Goal: Task Accomplishment & Management: Complete application form

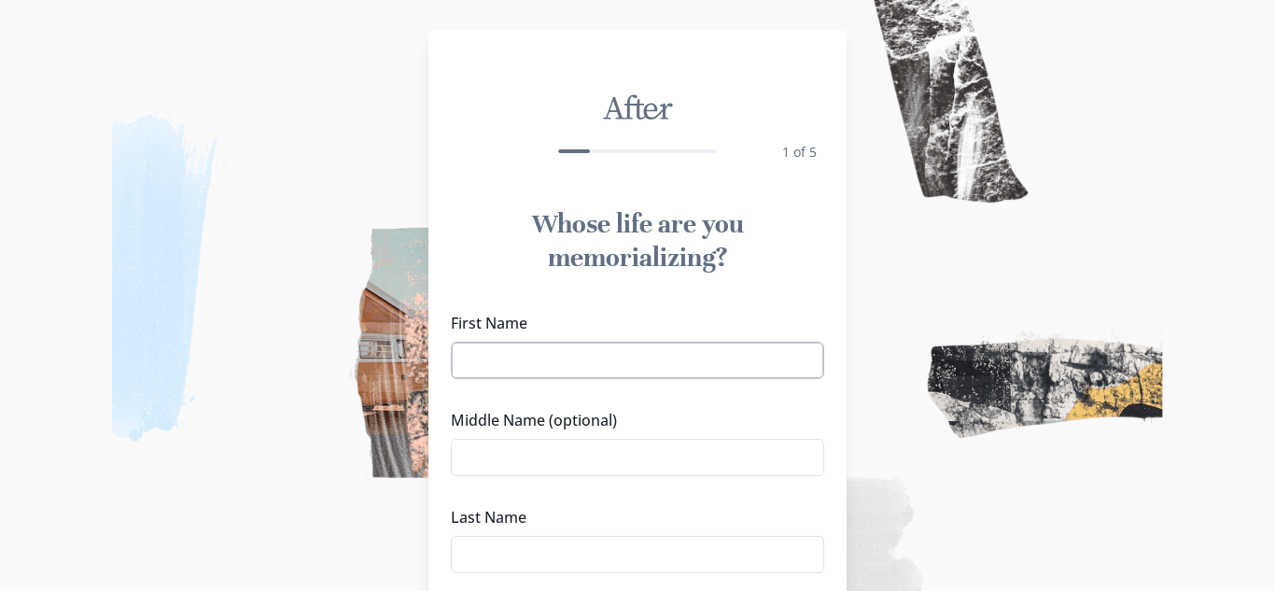
click at [743, 345] on input "First Name" at bounding box center [637, 359] width 373 height 37
type input "T"
type input "Myrtle "[PERSON_NAME]""
click at [547, 461] on input "Middle Name (optional)" at bounding box center [637, 457] width 373 height 37
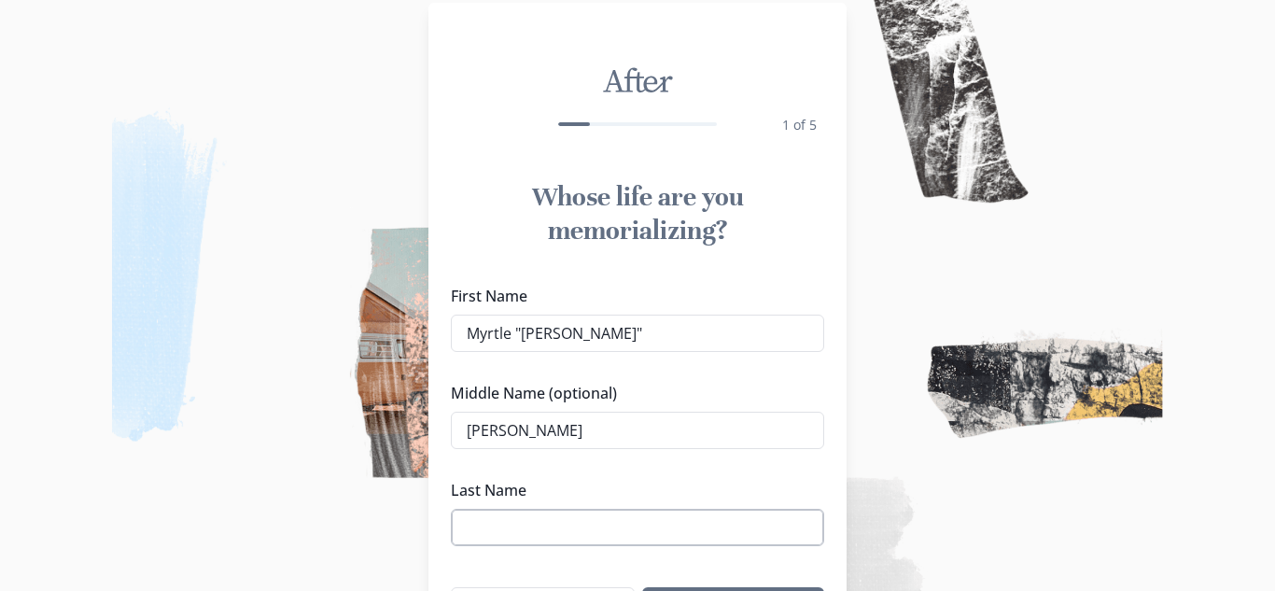
scroll to position [29, 0]
type input "[PERSON_NAME]"
click at [547, 527] on input "Last Name" at bounding box center [637, 525] width 373 height 37
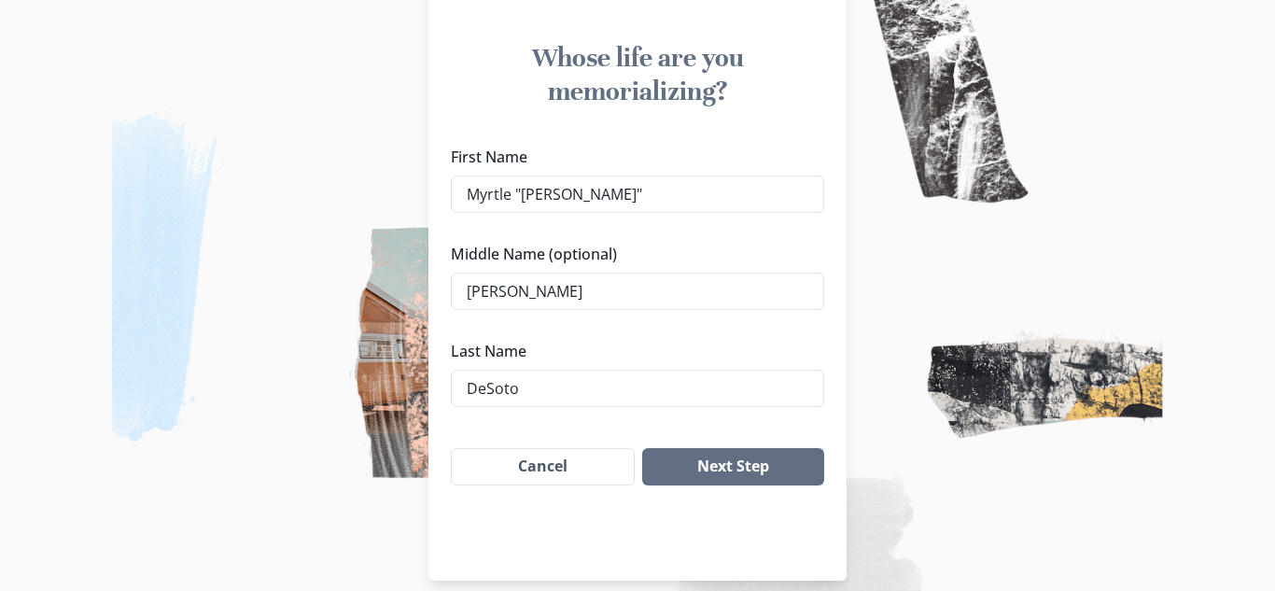
scroll to position [186, 0]
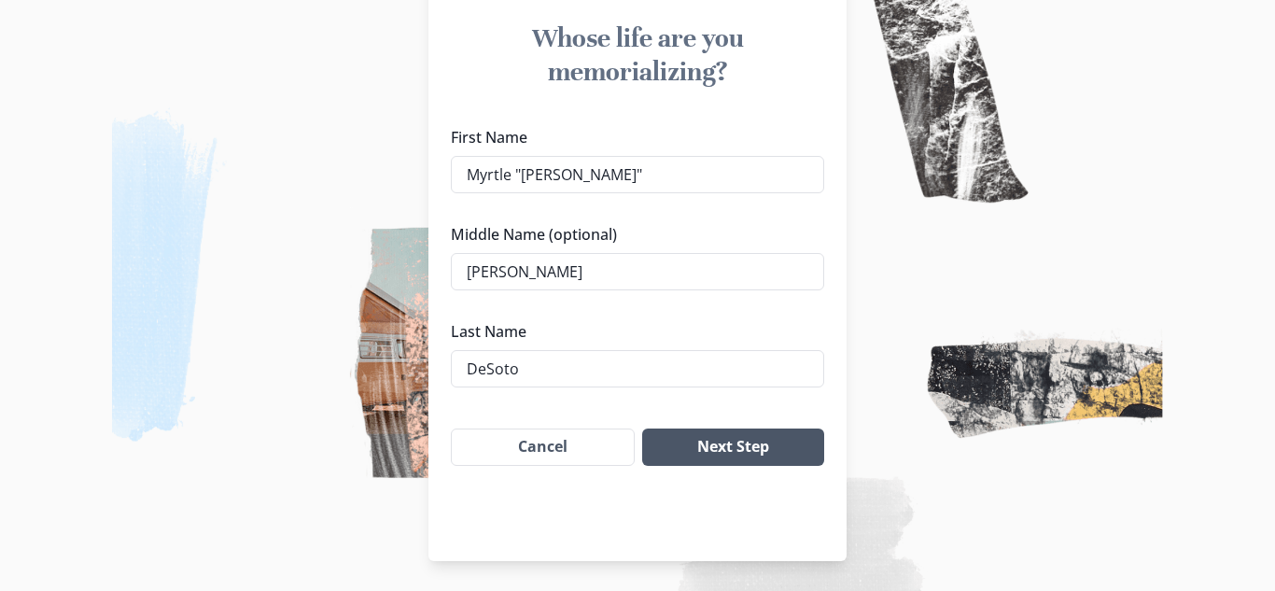
type input "DeSoto"
click at [696, 441] on button "Next Step" at bounding box center [733, 446] width 182 height 37
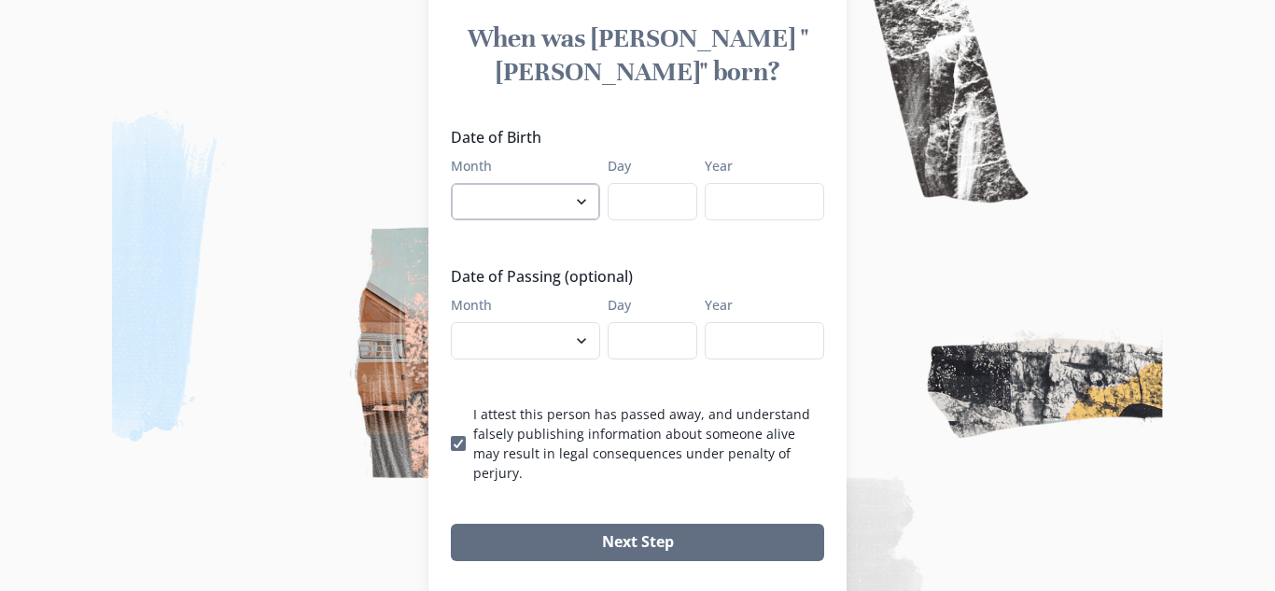
click at [541, 183] on select "January February March April May June July August September October November De…" at bounding box center [525, 201] width 149 height 37
select select "12"
click at [451, 183] on select "January February March April May June July August September October November De…" at bounding box center [525, 201] width 149 height 37
click at [661, 183] on input "Day" at bounding box center [652, 201] width 90 height 37
type input "21"
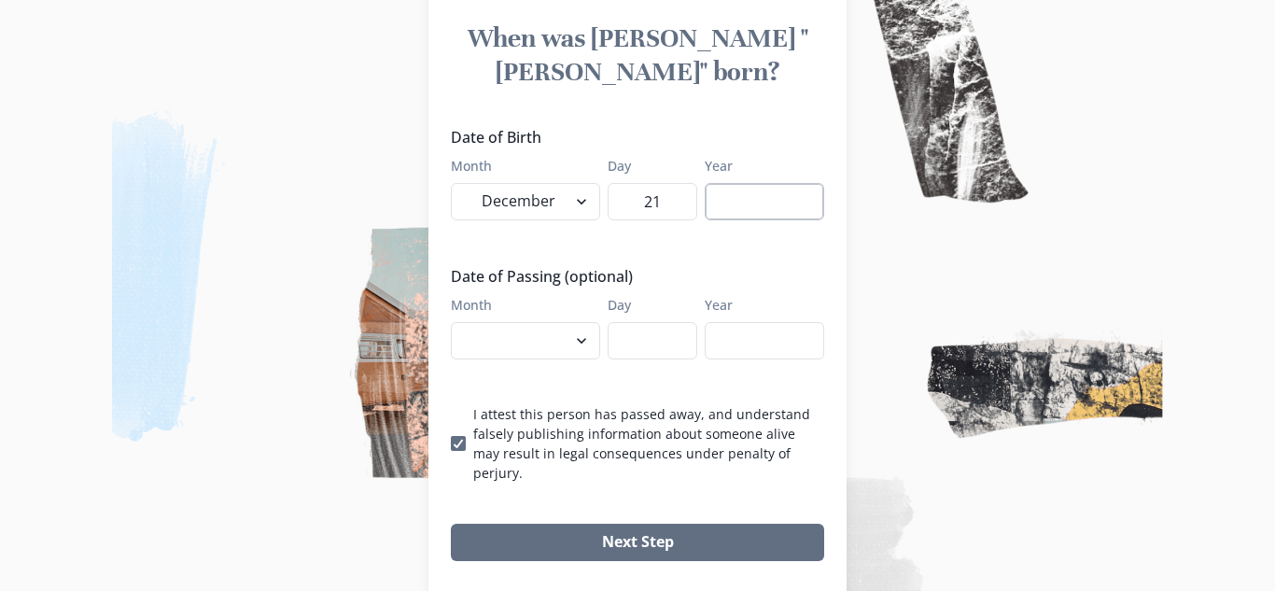
click at [727, 183] on input "Year" at bounding box center [763, 201] width 119 height 37
type input "1917"
click at [517, 322] on select "January February March April May June July August September October November De…" at bounding box center [525, 340] width 149 height 37
select select "9"
click at [451, 322] on select "January February March April May June July August September October November De…" at bounding box center [525, 340] width 149 height 37
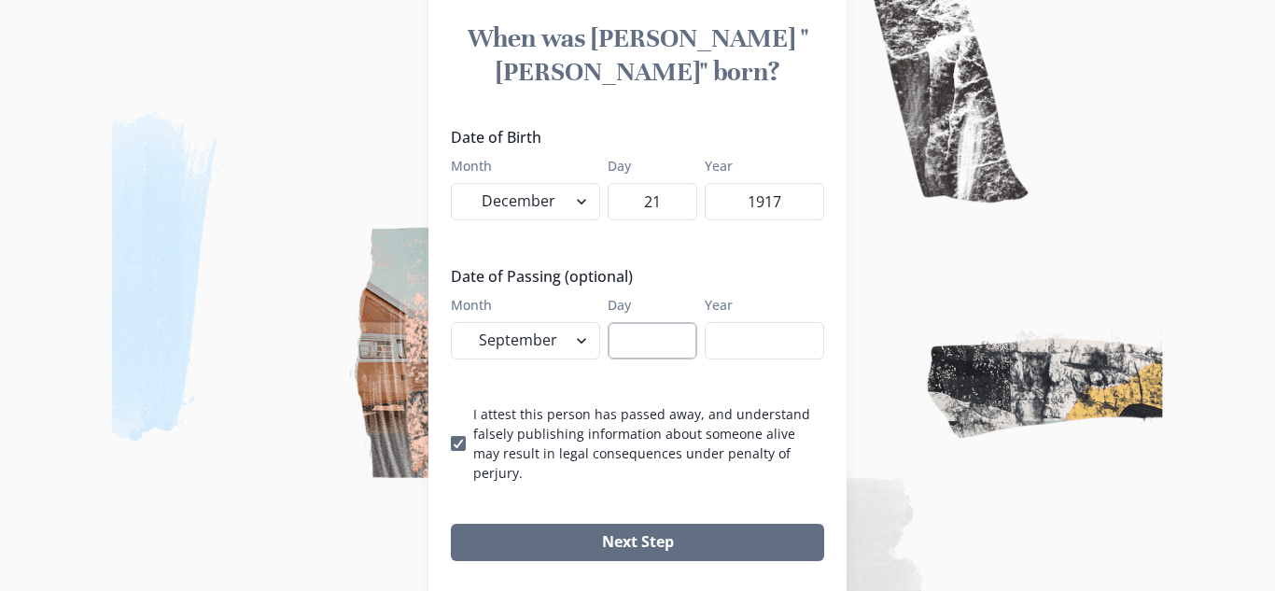
click at [642, 322] on input "Day" at bounding box center [652, 340] width 90 height 37
type input "27"
click at [708, 322] on input "Year" at bounding box center [763, 340] width 119 height 37
type input "2025"
click at [622, 509] on div "Next Step" at bounding box center [637, 542] width 418 height 67
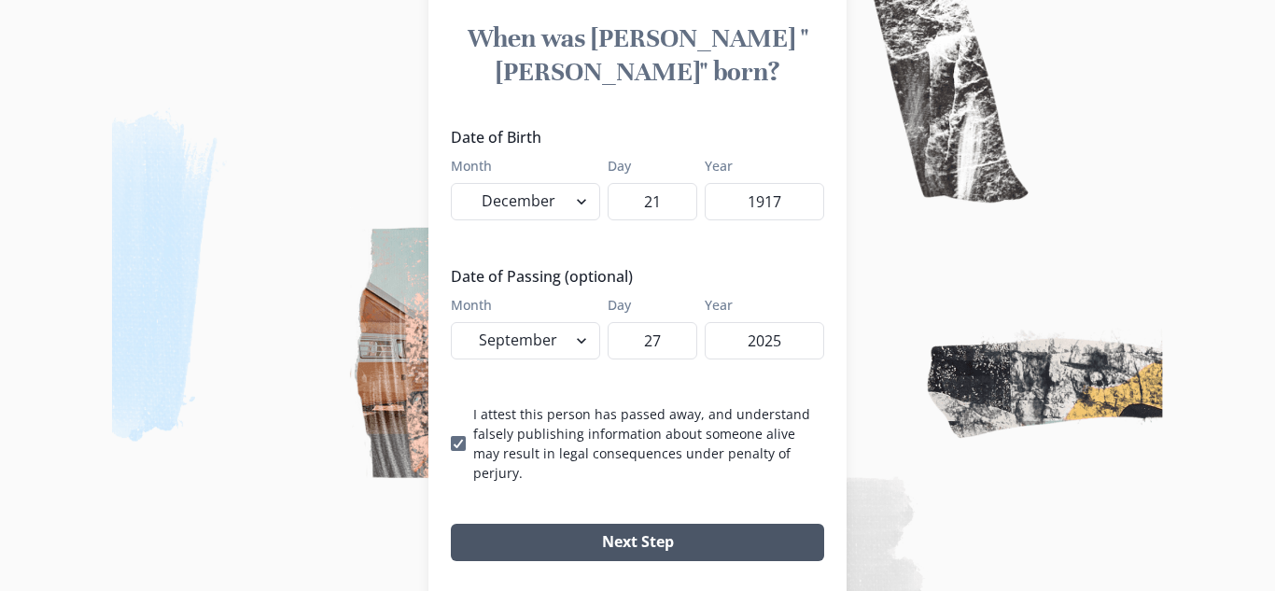
click at [608, 523] on button "Next Step" at bounding box center [637, 541] width 373 height 37
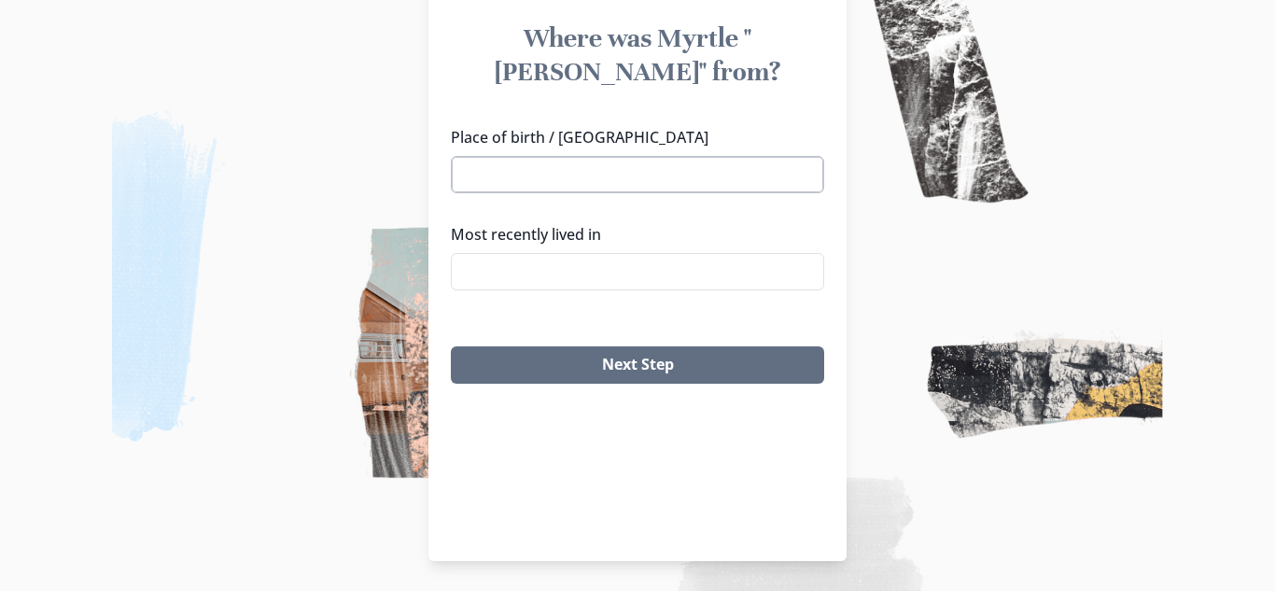
click at [552, 158] on input "Place of birth / [GEOGRAPHIC_DATA]" at bounding box center [637, 174] width 373 height 37
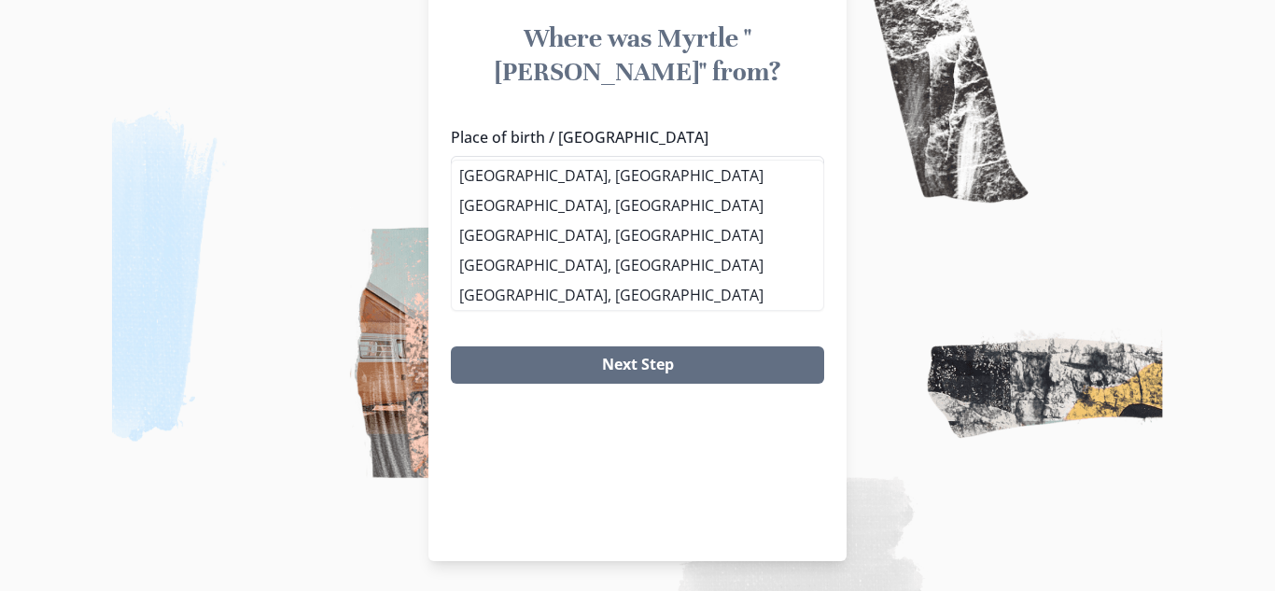
click at [580, 214] on li "[GEOGRAPHIC_DATA], [GEOGRAPHIC_DATA]" at bounding box center [637, 205] width 371 height 30
type input "[GEOGRAPHIC_DATA], [GEOGRAPHIC_DATA]"
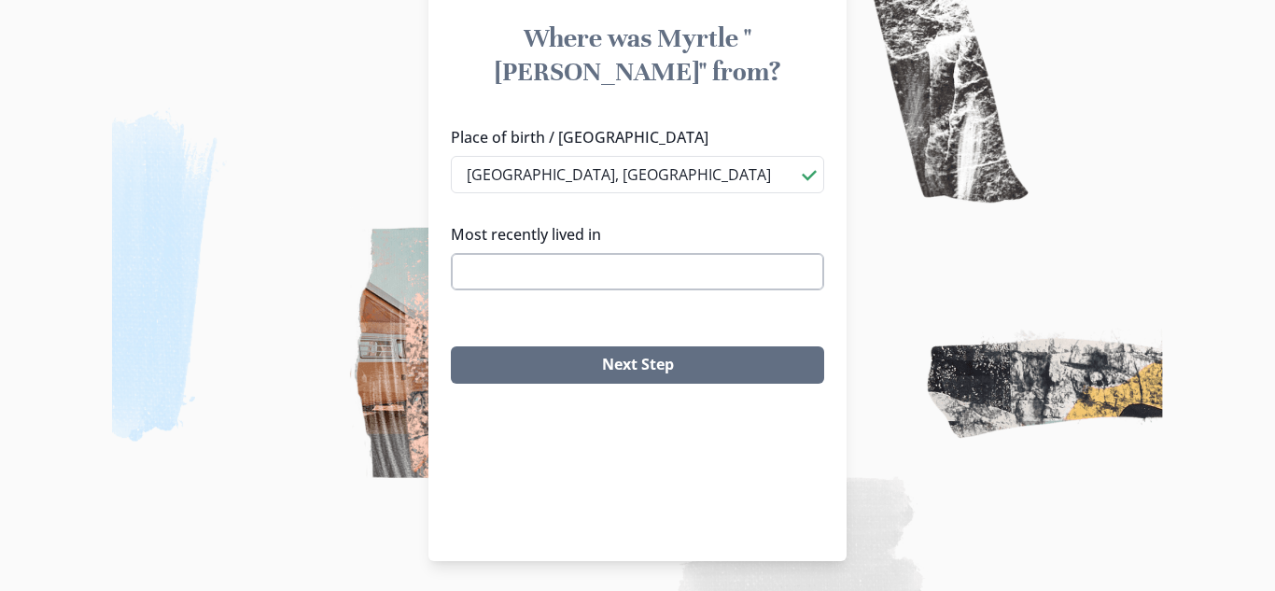
click at [572, 253] on input "Most recently lived in" at bounding box center [637, 271] width 373 height 37
click at [559, 271] on div "Place of birth / Hometown [GEOGRAPHIC_DATA], [GEOGRAPHIC_DATA] Most recently li…" at bounding box center [637, 215] width 418 height 194
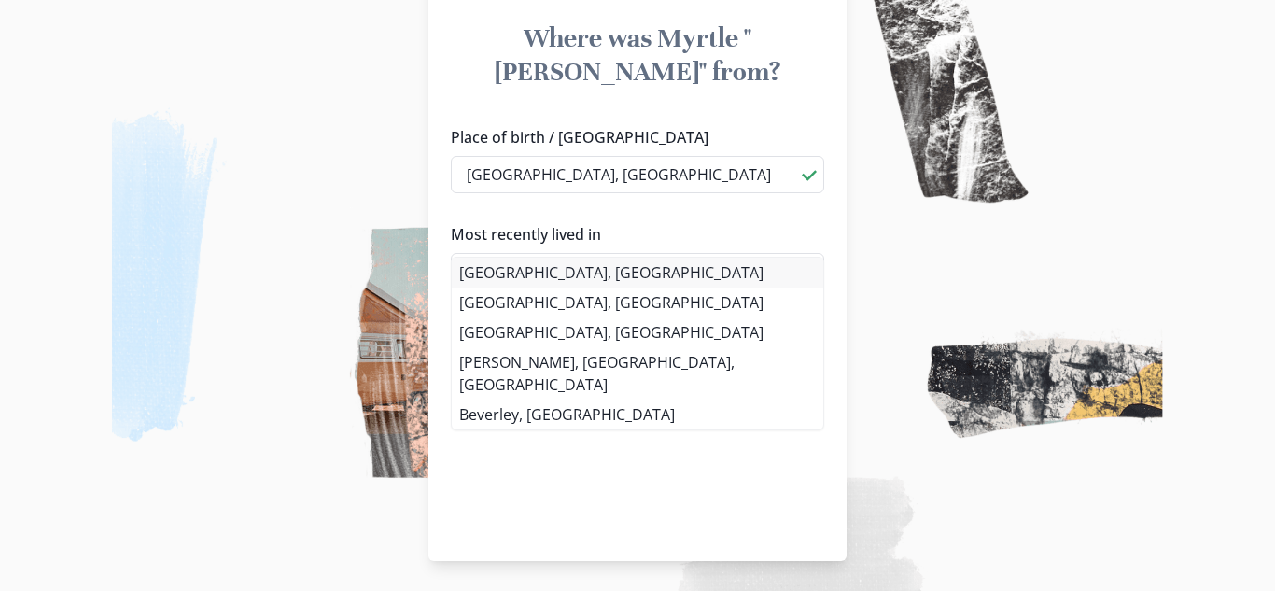
click at [569, 272] on li "[GEOGRAPHIC_DATA], [GEOGRAPHIC_DATA]" at bounding box center [637, 273] width 371 height 30
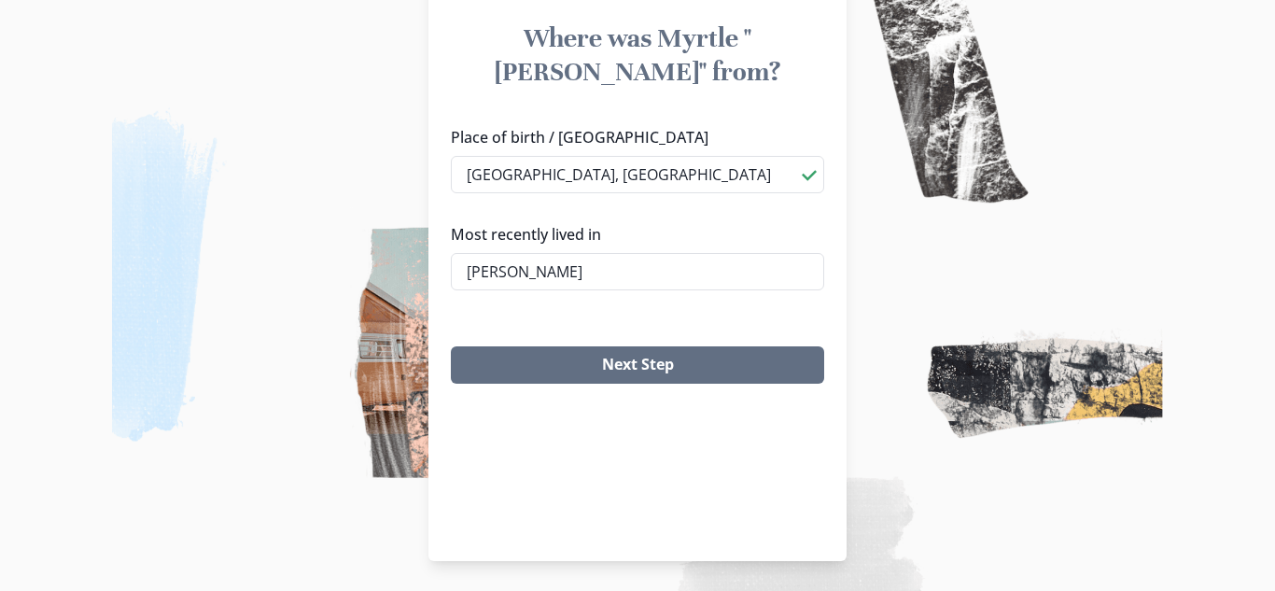
type input "[GEOGRAPHIC_DATA], [GEOGRAPHIC_DATA]"
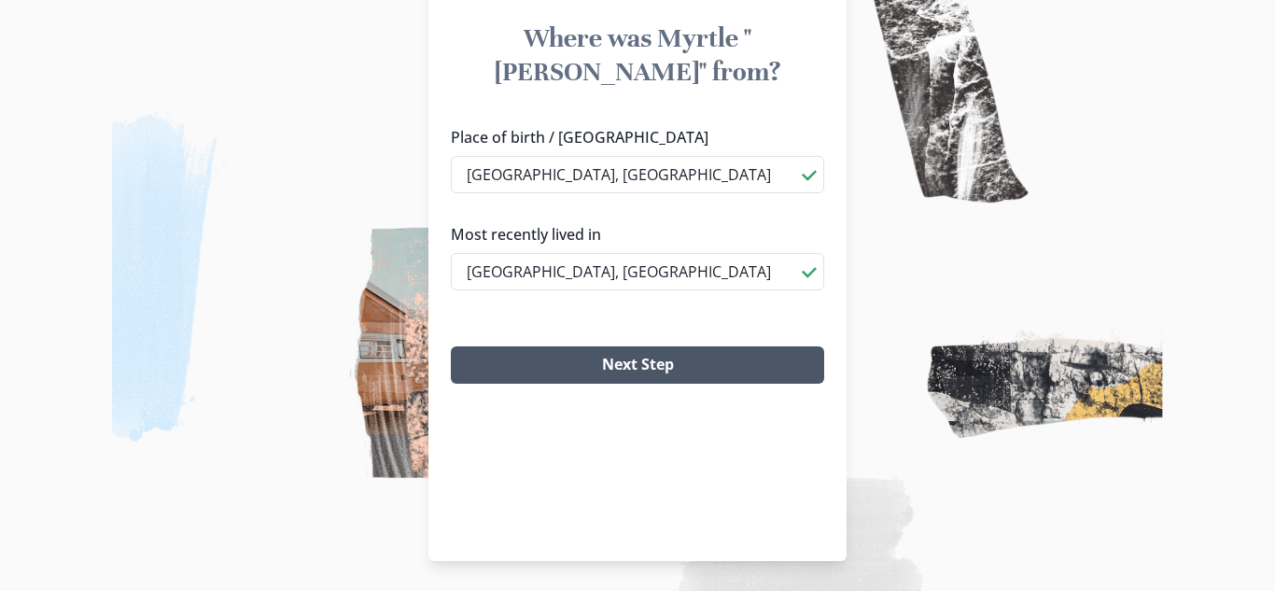
click at [559, 346] on button "Next Step" at bounding box center [637, 364] width 373 height 37
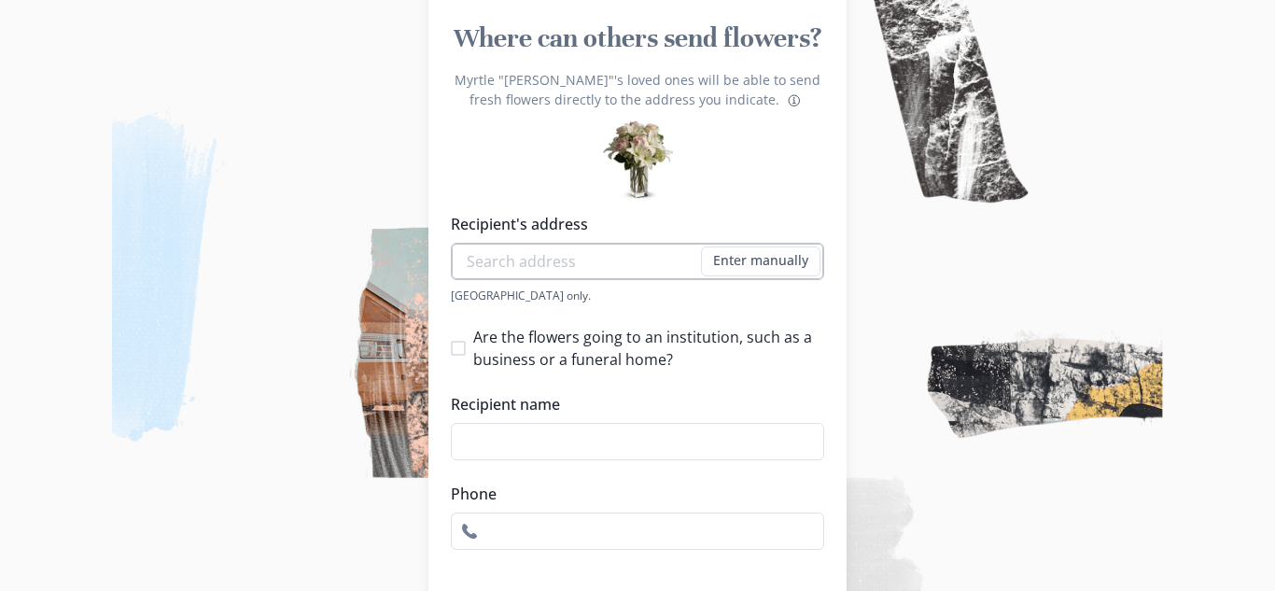
click at [522, 257] on input "Recipient's address" at bounding box center [637, 261] width 373 height 37
click at [752, 263] on button "Enter manually" at bounding box center [760, 261] width 119 height 30
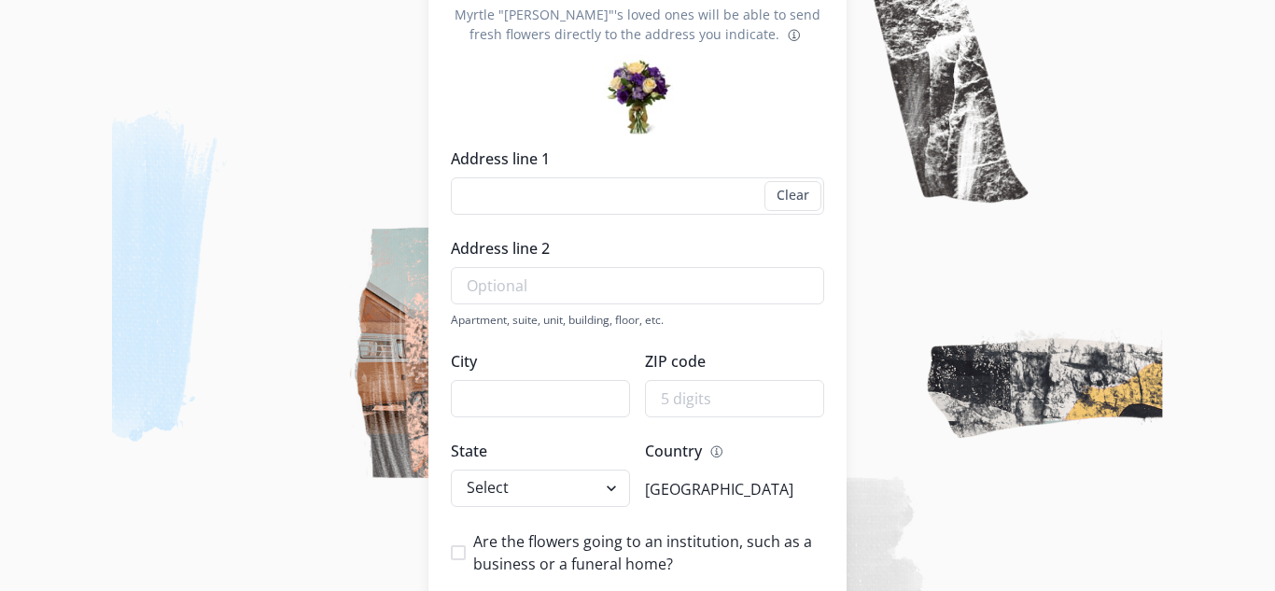
scroll to position [163, 0]
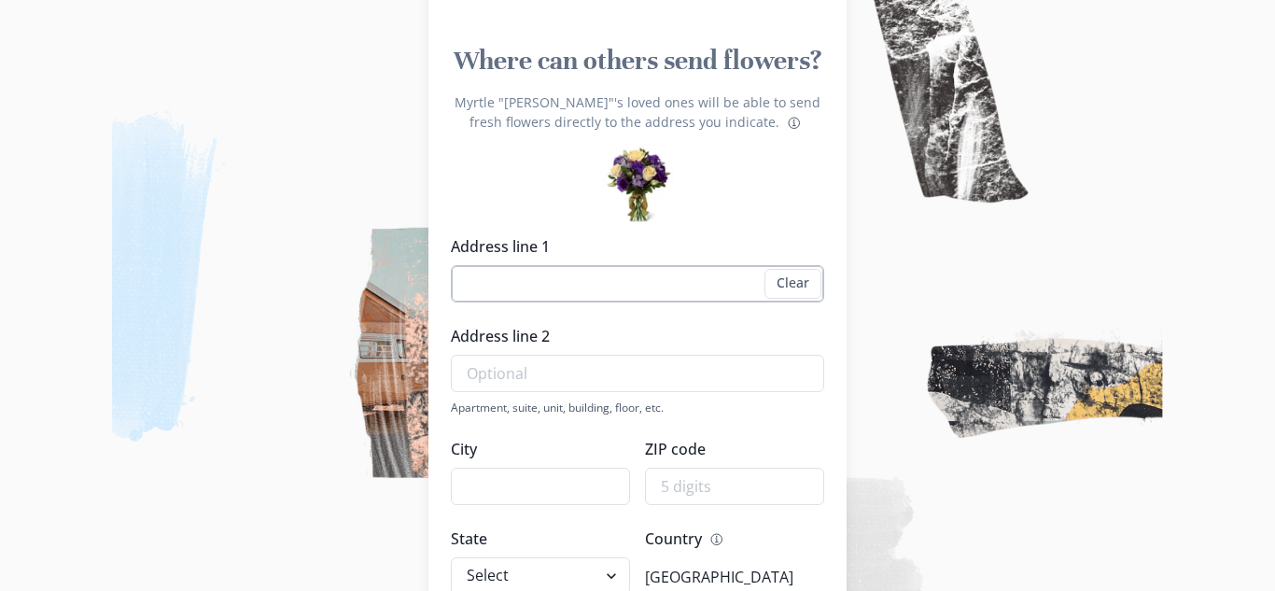
click at [525, 274] on input "Address line 1" at bounding box center [637, 283] width 373 height 37
type input "[STREET_ADDRESS]"
click at [686, 379] on input "Address line 2" at bounding box center [637, 373] width 373 height 37
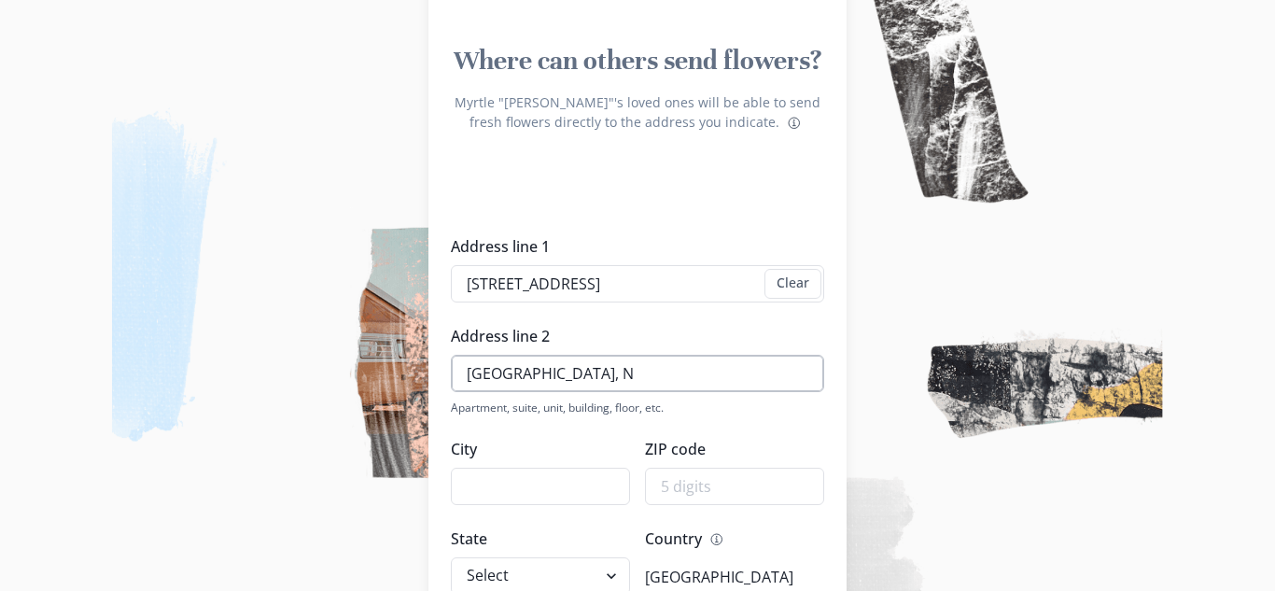
type input "[GEOGRAPHIC_DATA], [GEOGRAPHIC_DATA]"
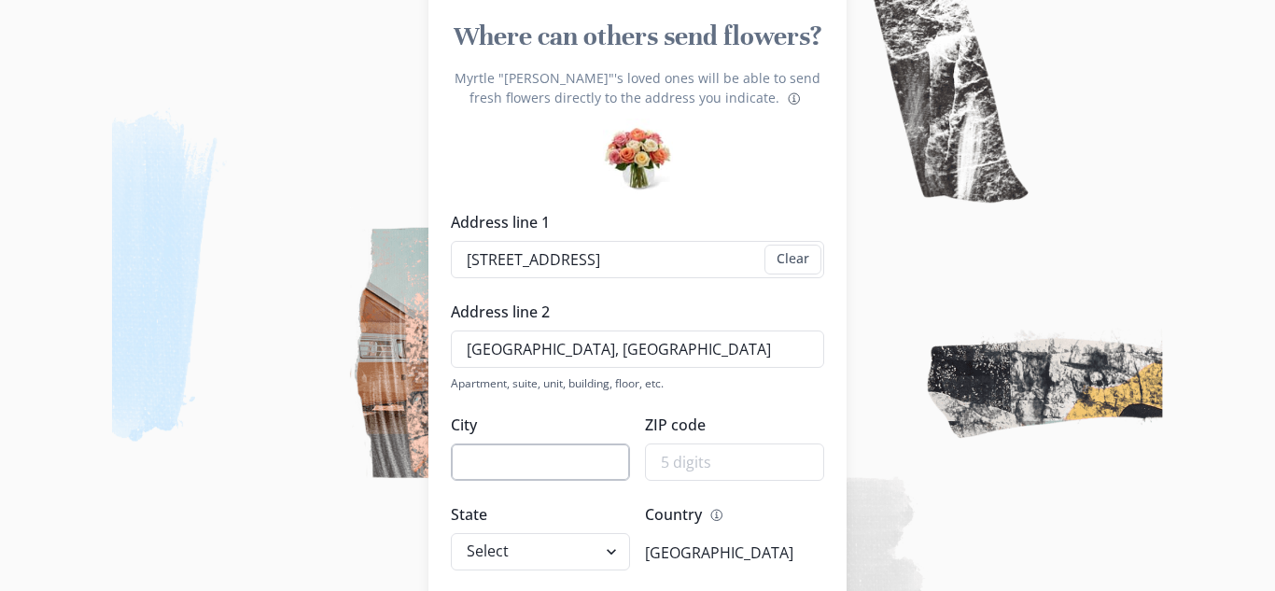
scroll to position [192, 0]
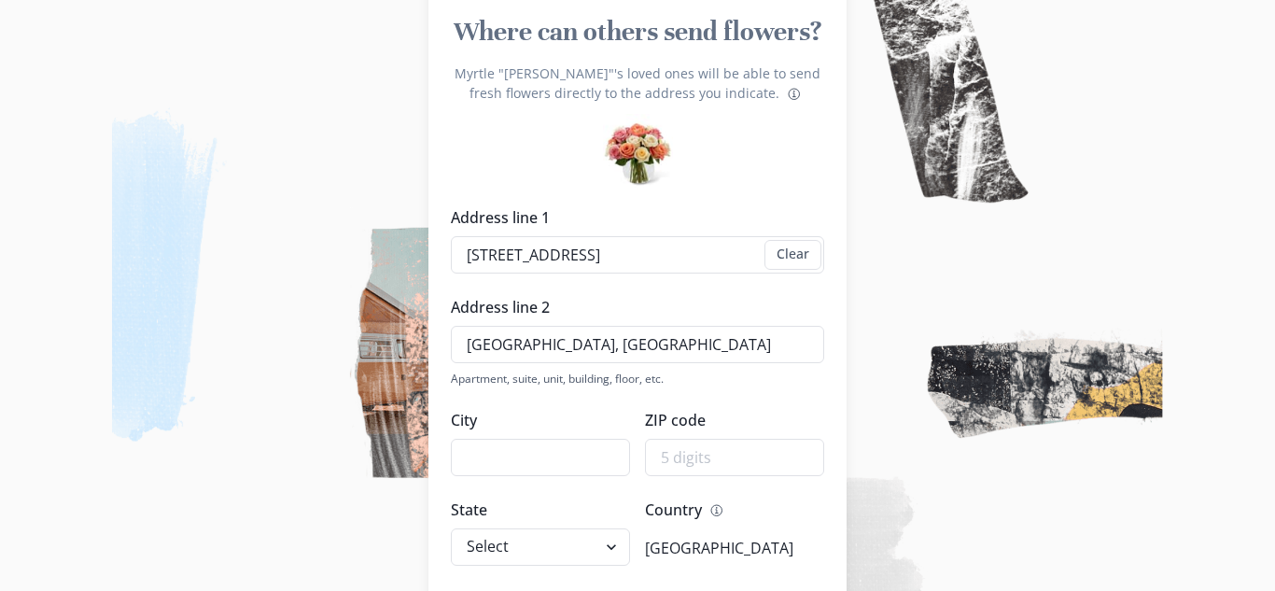
drag, startPoint x: 606, startPoint y: 334, endPoint x: 391, endPoint y: 381, distance: 220.5
click at [391, 378] on div "After 4 of 5 Where can others send flowers? Myrtle "[PERSON_NAME]"'s loved ones…" at bounding box center [637, 394] width 1275 height 1173
click at [482, 464] on input "City" at bounding box center [540, 457] width 179 height 37
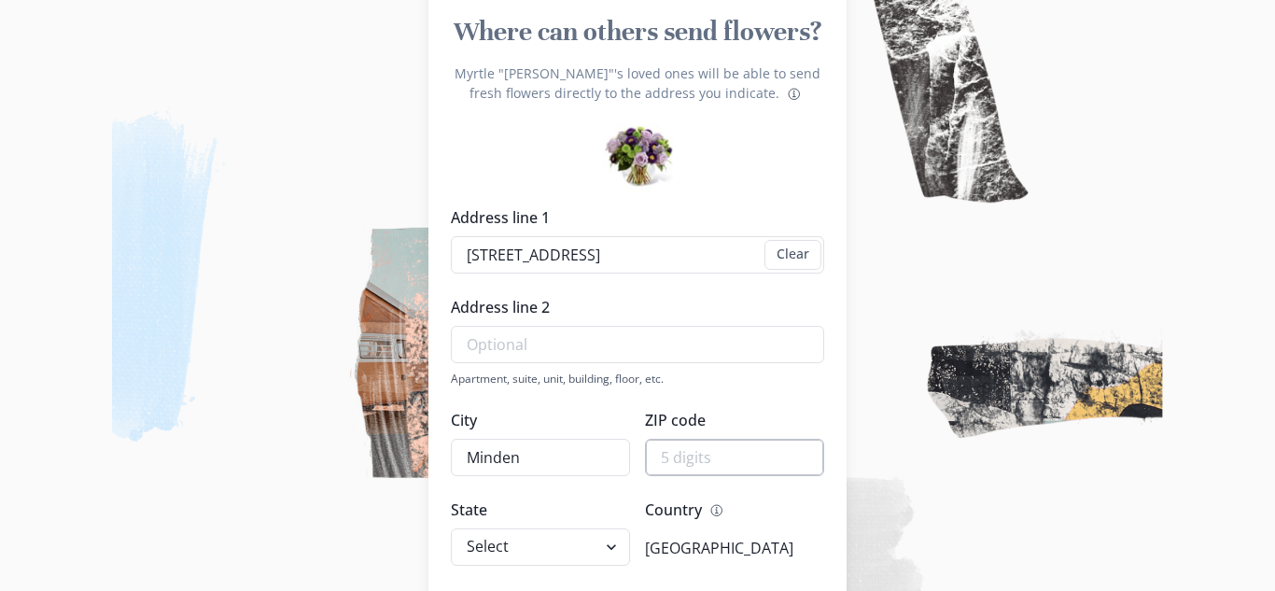
type input "Minden"
click at [771, 471] on input "ZIP code" at bounding box center [734, 457] width 179 height 37
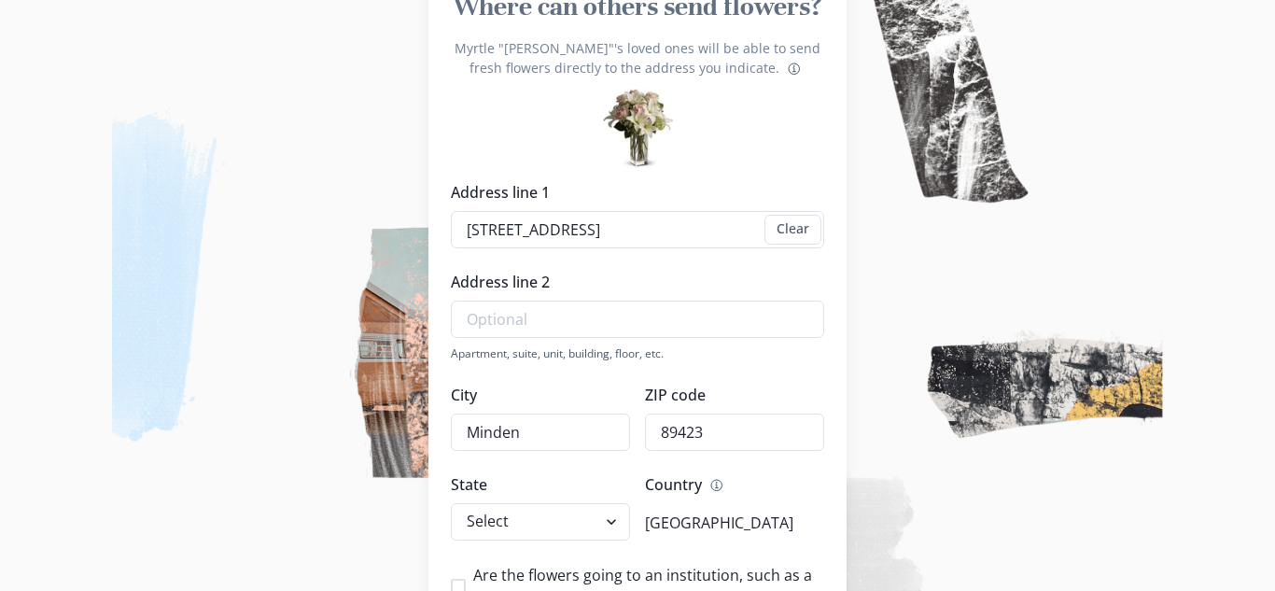
scroll to position [244, 0]
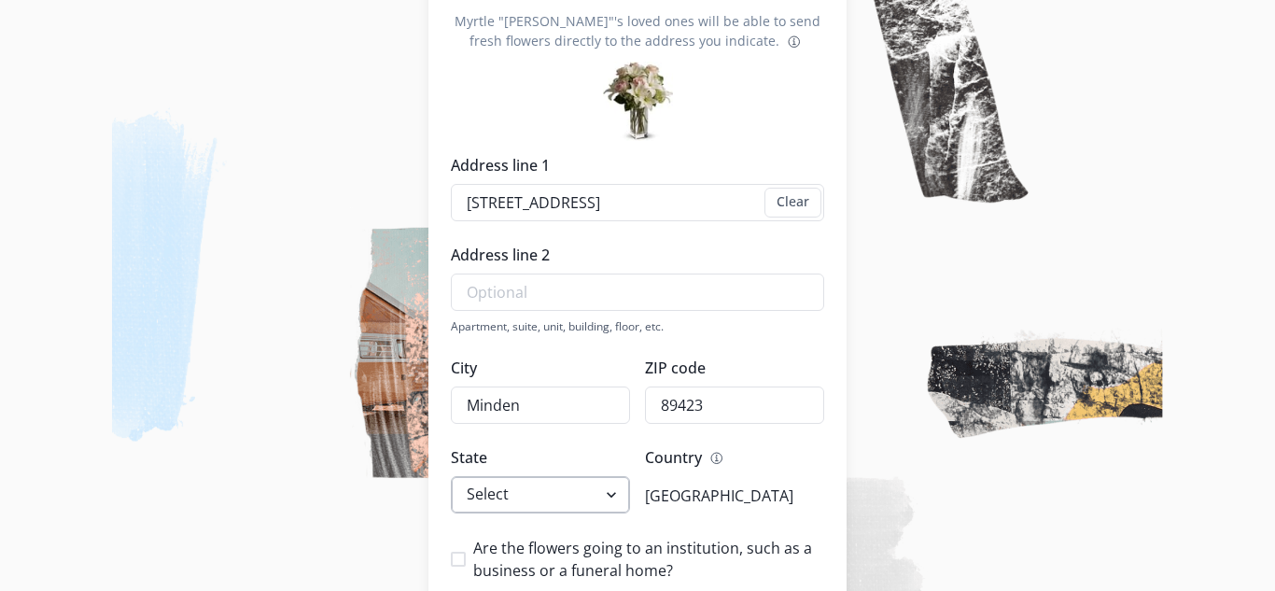
type input "89423"
click at [586, 509] on select "Select [US_STATE] [US_STATE] [US_STATE] [US_STATE] [US_STATE] [US_STATE] [US_ST…" at bounding box center [540, 494] width 179 height 37
select select "NV"
click at [451, 476] on select "Select [US_STATE] [US_STATE] [US_STATE] [US_STATE] [US_STATE] [US_STATE] [US_ST…" at bounding box center [540, 494] width 179 height 37
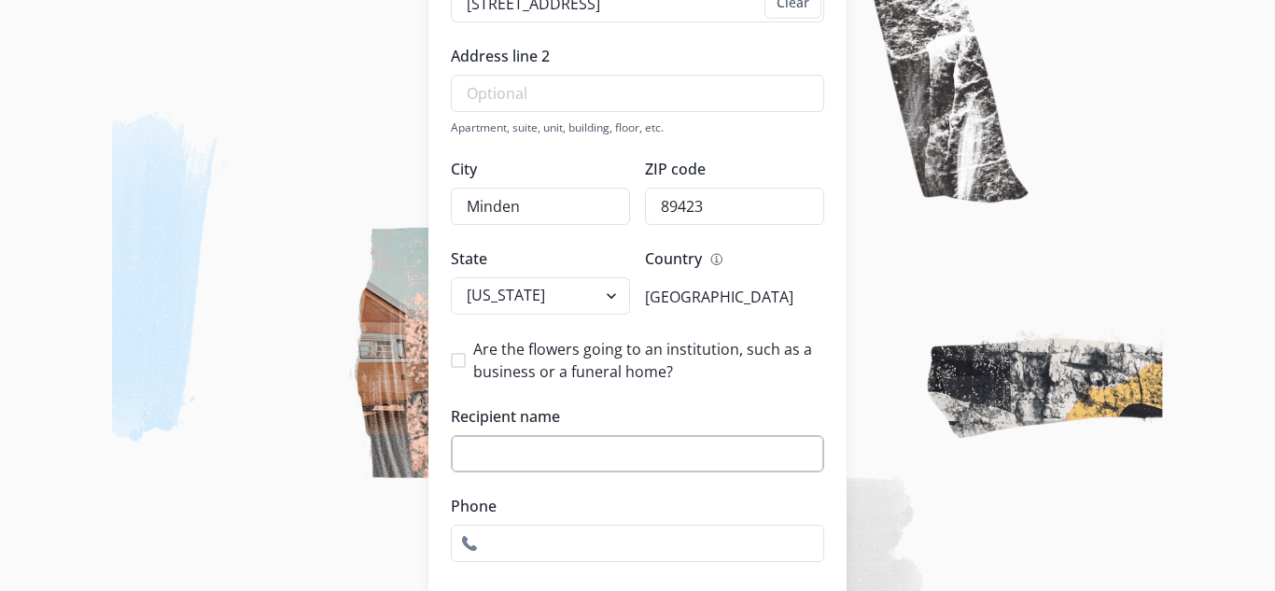
scroll to position [446, 0]
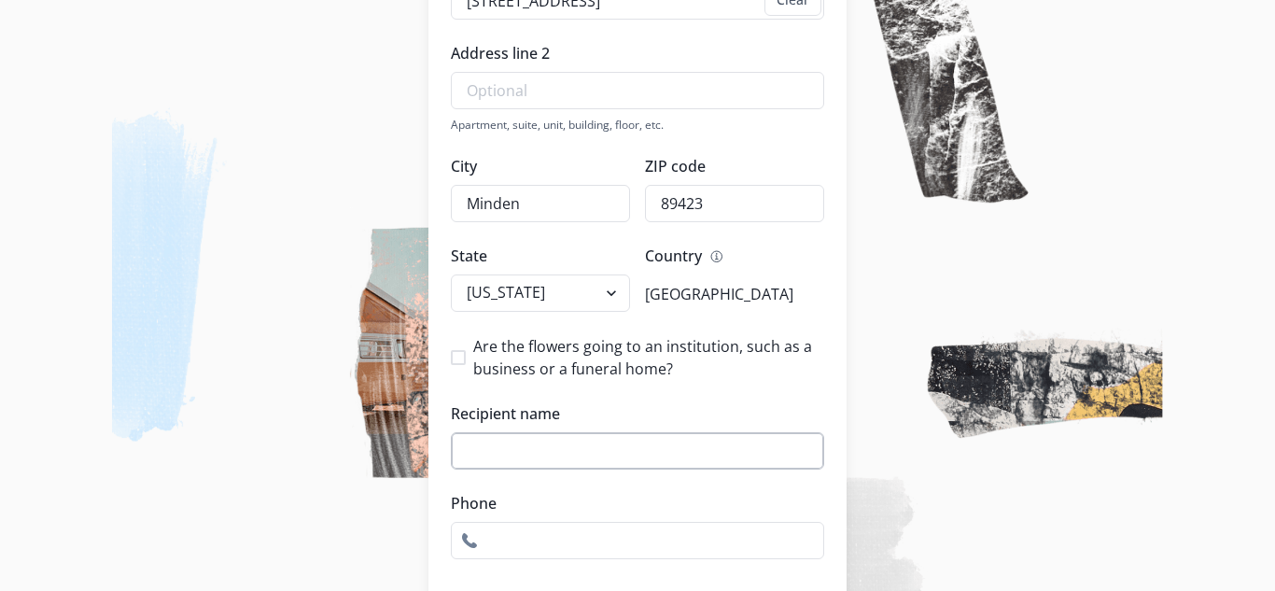
click at [502, 448] on input "Recipient name" at bounding box center [637, 450] width 373 height 37
type input "[PERSON_NAME] DeSoto - 193102"
click at [538, 522] on input "Phone" at bounding box center [637, 540] width 373 height 37
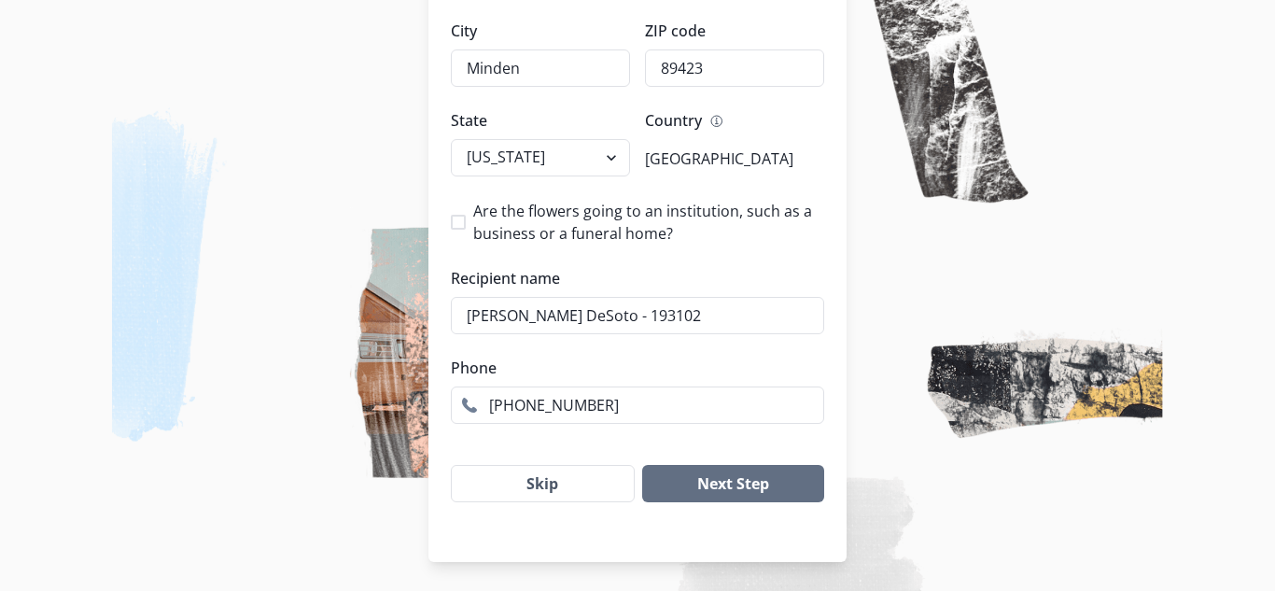
scroll to position [582, 0]
type input "[PHONE_NUMBER]"
click at [709, 484] on button "Next Step" at bounding box center [733, 482] width 182 height 37
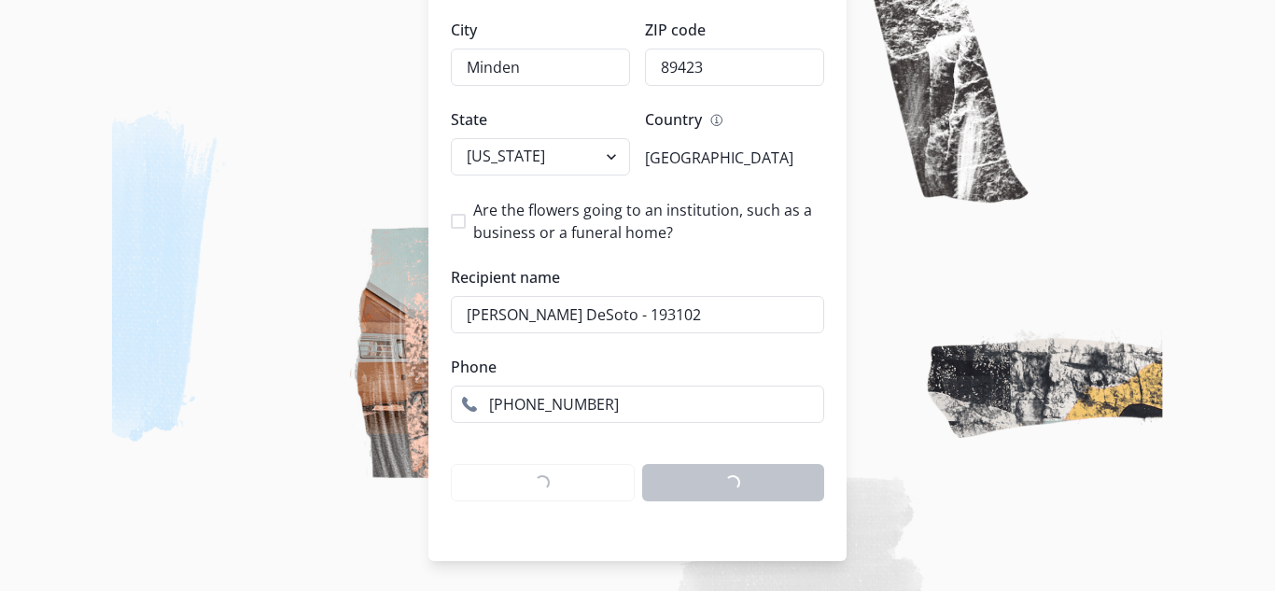
scroll to position [186, 0]
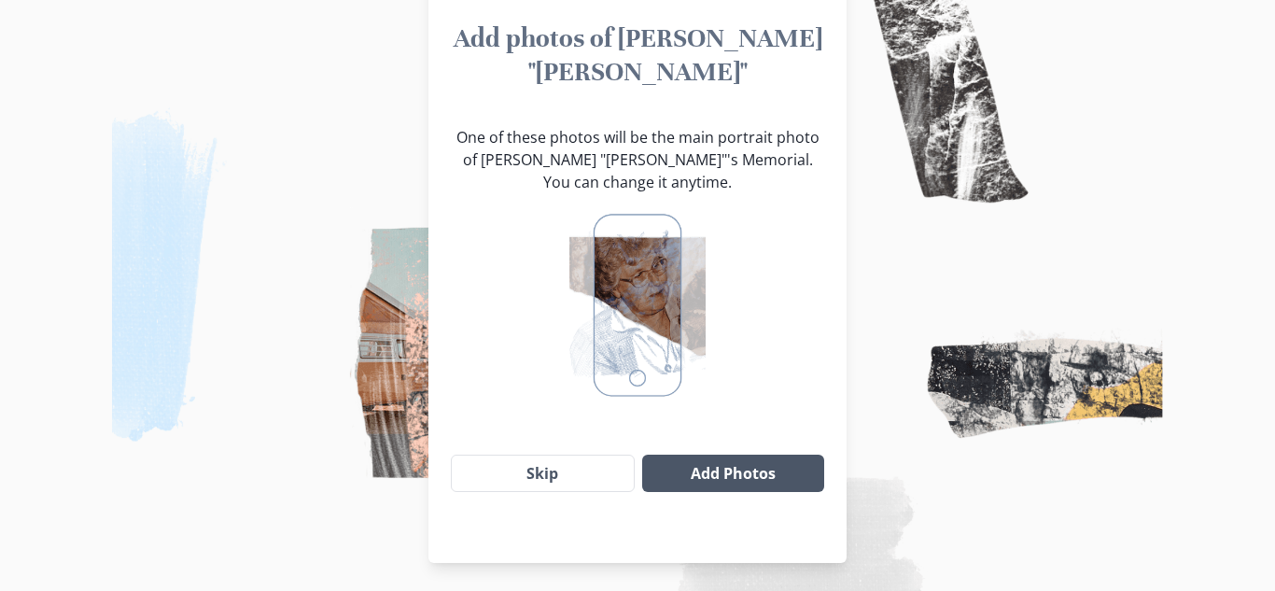
click at [746, 454] on button "Add Photos" at bounding box center [733, 472] width 182 height 37
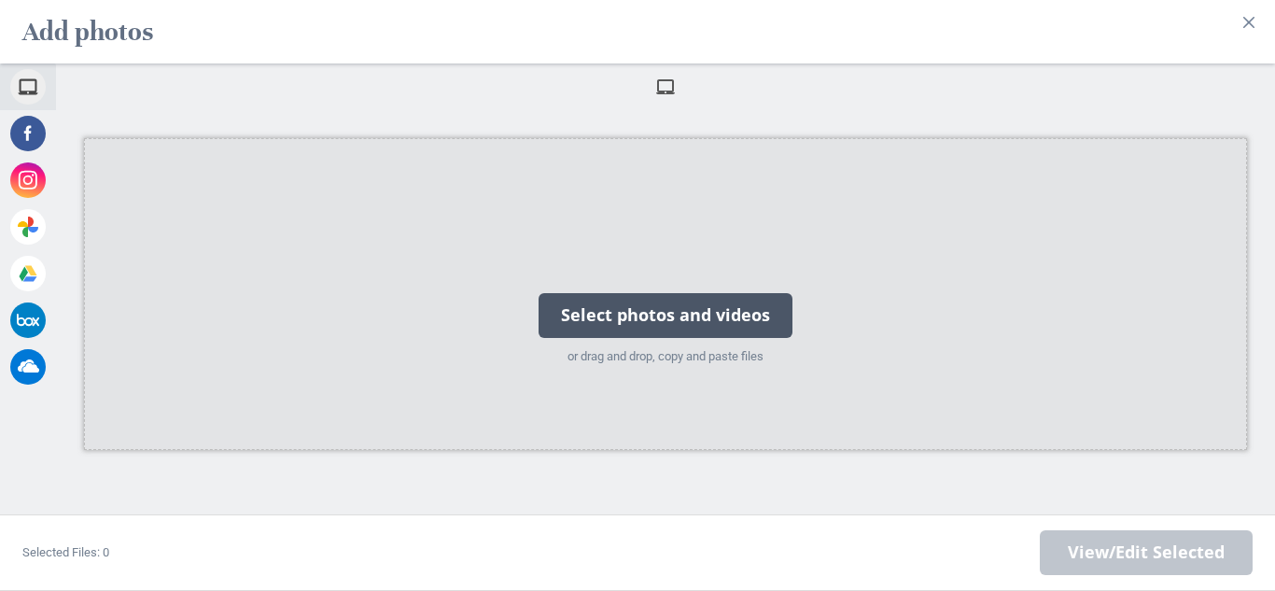
click at [606, 333] on div "Select photos and videos" at bounding box center [665, 315] width 254 height 45
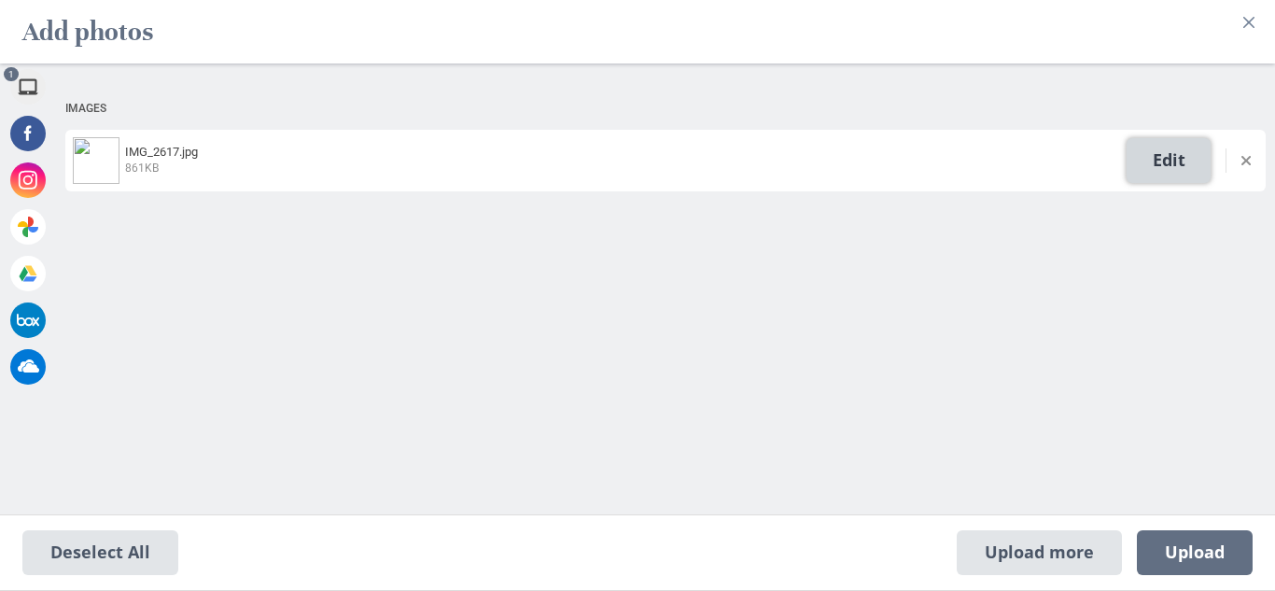
click at [1155, 150] on span "Edit" at bounding box center [1168, 160] width 84 height 45
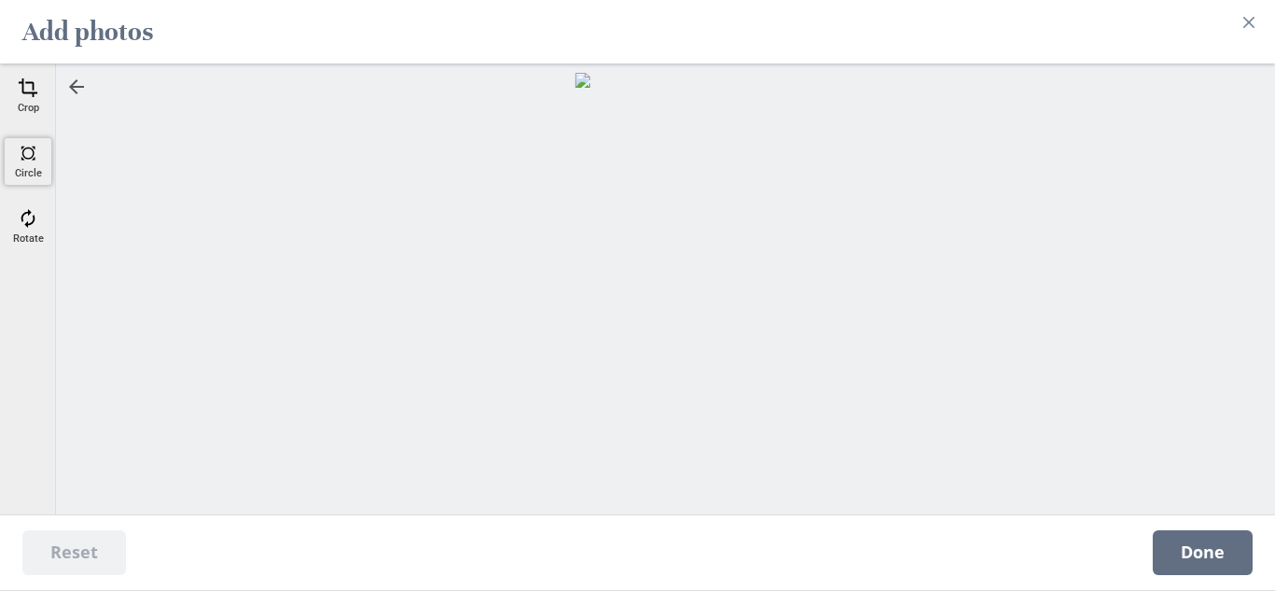
click at [29, 166] on div "Circle" at bounding box center [28, 161] width 47 height 47
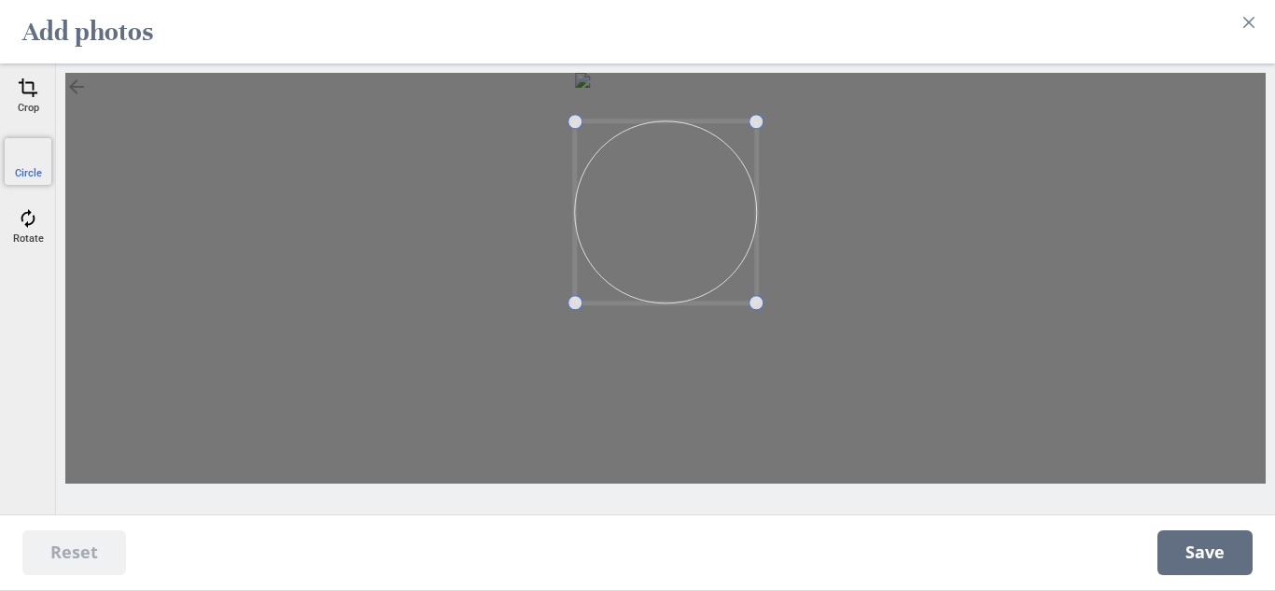
click at [674, 225] on span at bounding box center [665, 211] width 181 height 181
click at [642, 268] on div at bounding box center [665, 278] width 1200 height 411
click at [754, 209] on div at bounding box center [699, 192] width 110 height 110
click at [584, 155] on div at bounding box center [665, 278] width 1200 height 411
click at [735, 221] on span at bounding box center [708, 192] width 92 height 92
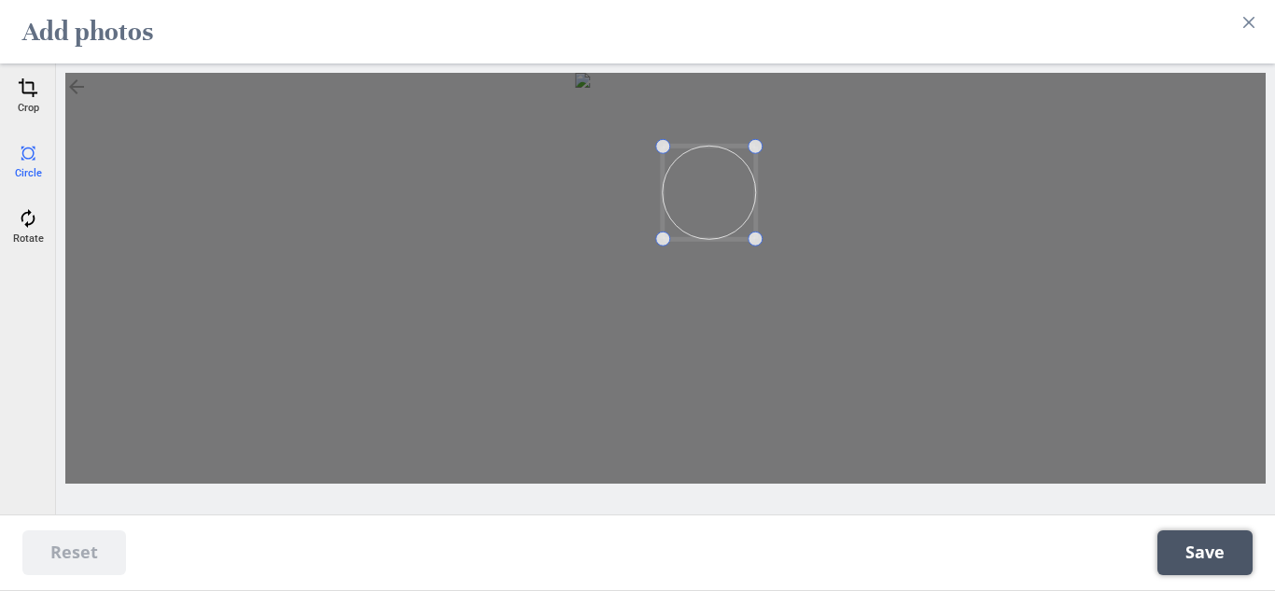
click at [1207, 556] on span "Save" at bounding box center [1204, 552] width 95 height 45
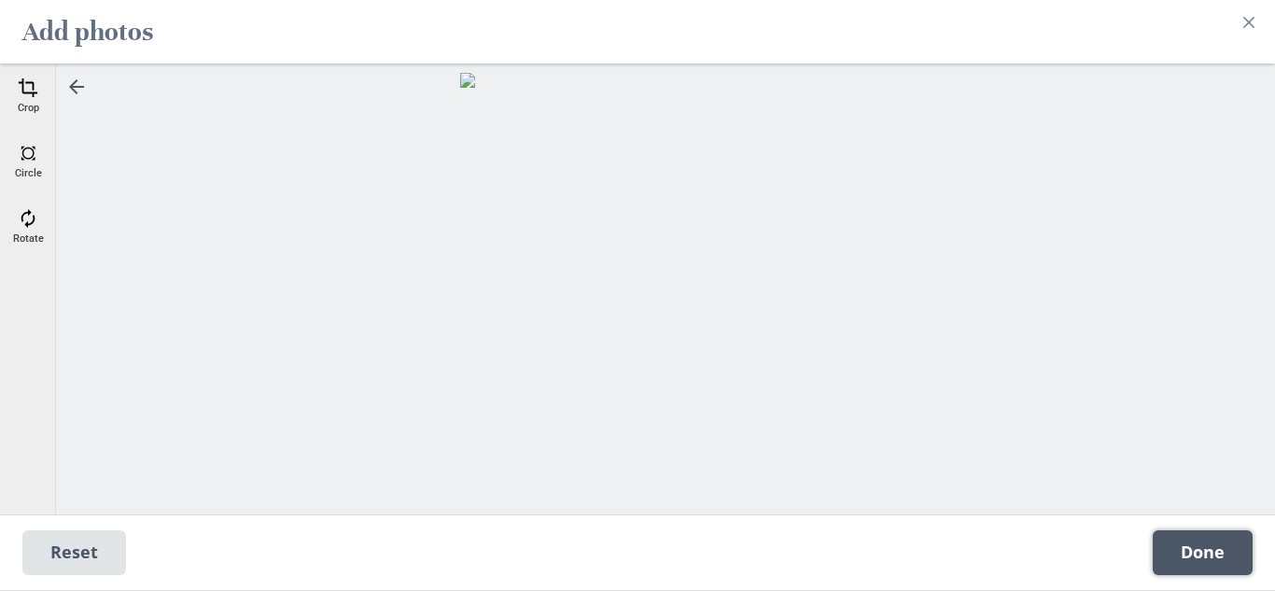
click at [1219, 559] on span "Done" at bounding box center [1202, 552] width 100 height 45
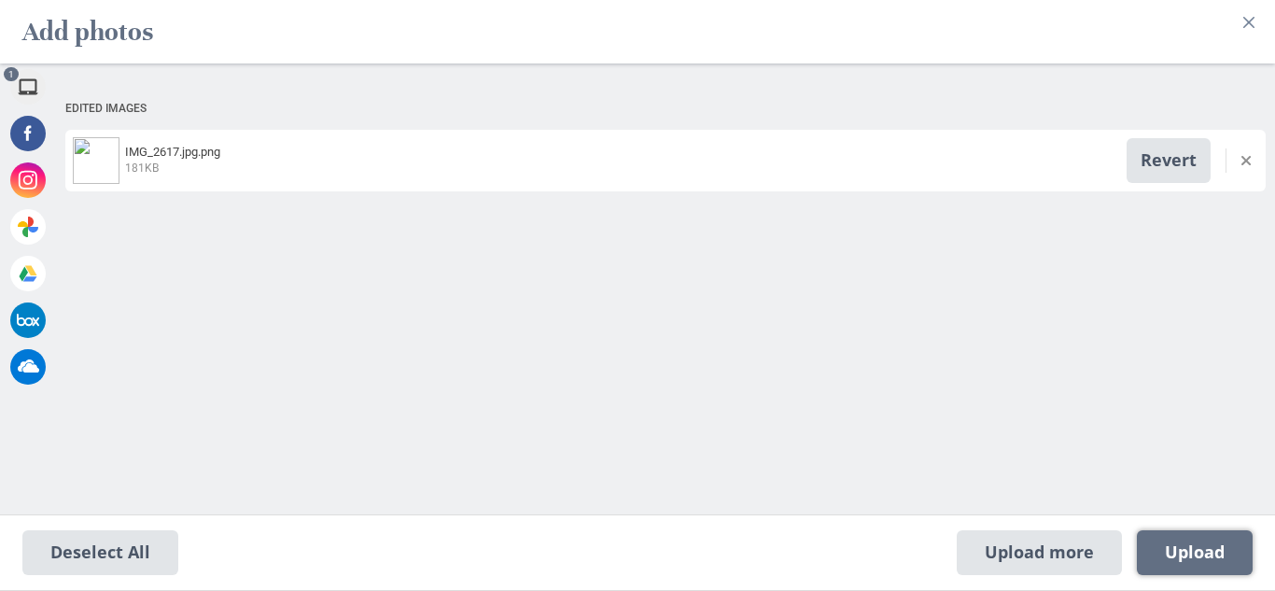
click at [1219, 559] on span "Upload 1" at bounding box center [1194, 552] width 60 height 21
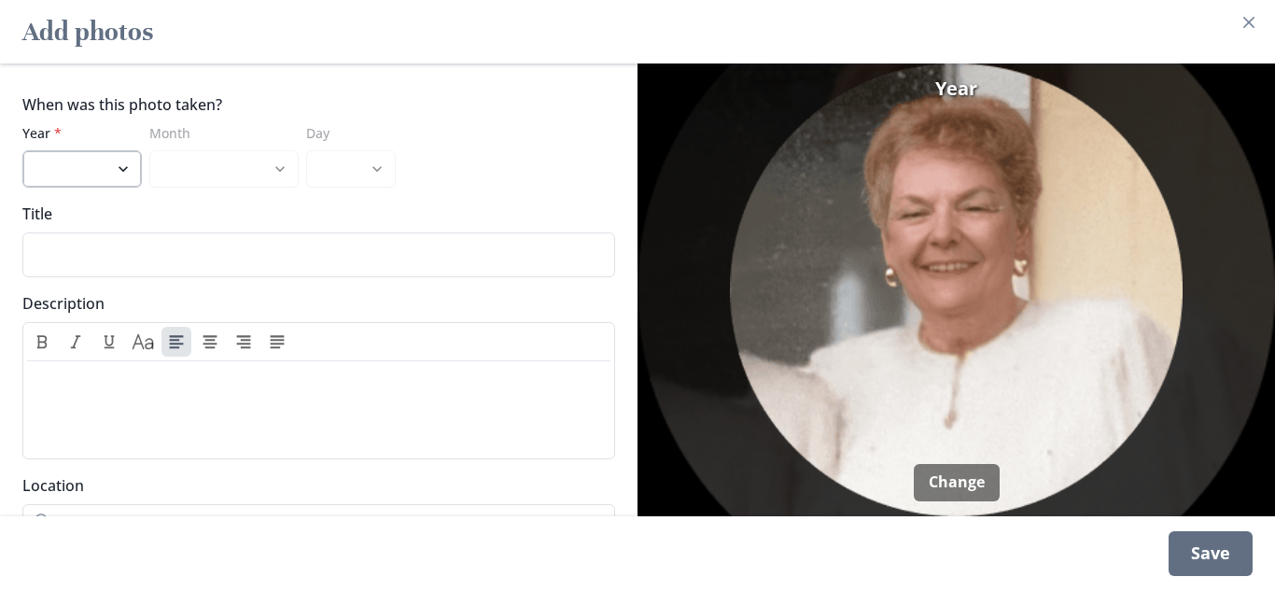
click at [114, 169] on select "2025 2024 2023 2022 2021 2020 2019 2018 2017 2016 2015 2014 2013 2012 2011 2010…" at bounding box center [81, 168] width 119 height 37
select select "1988"
click at [22, 150] on select "2025 2024 2023 2022 2021 2020 2019 2018 2017 2016 2015 2014 2013 2012 2011 2010…" at bounding box center [81, 168] width 119 height 37
click at [171, 265] on input "Title" at bounding box center [318, 254] width 592 height 45
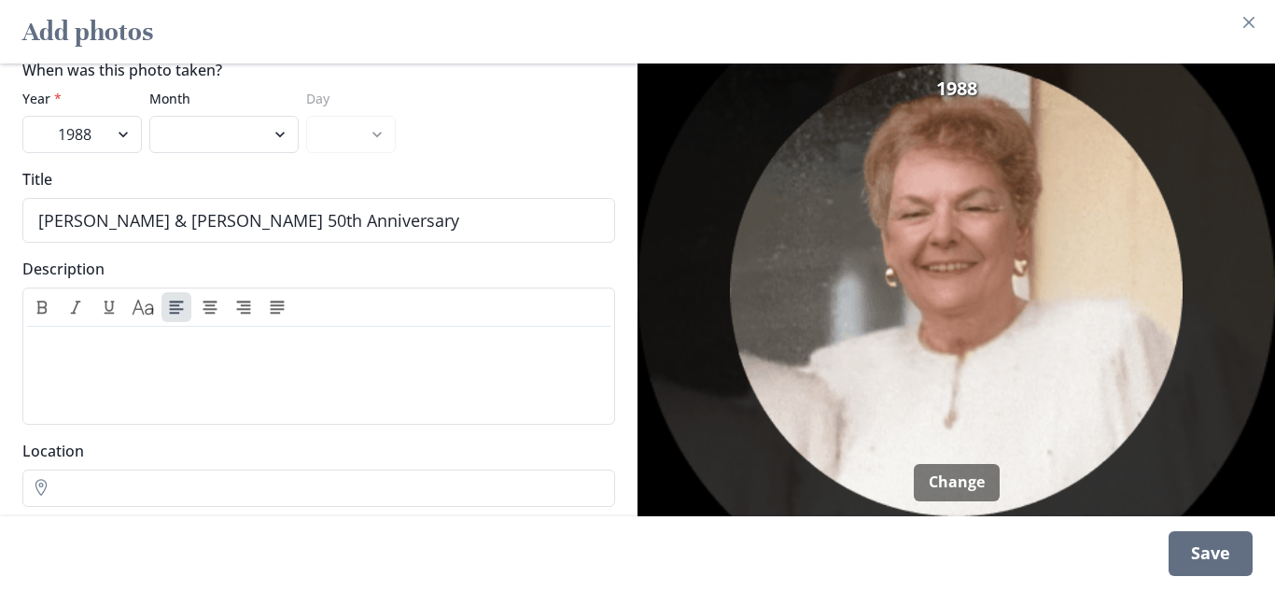
scroll to position [92, 0]
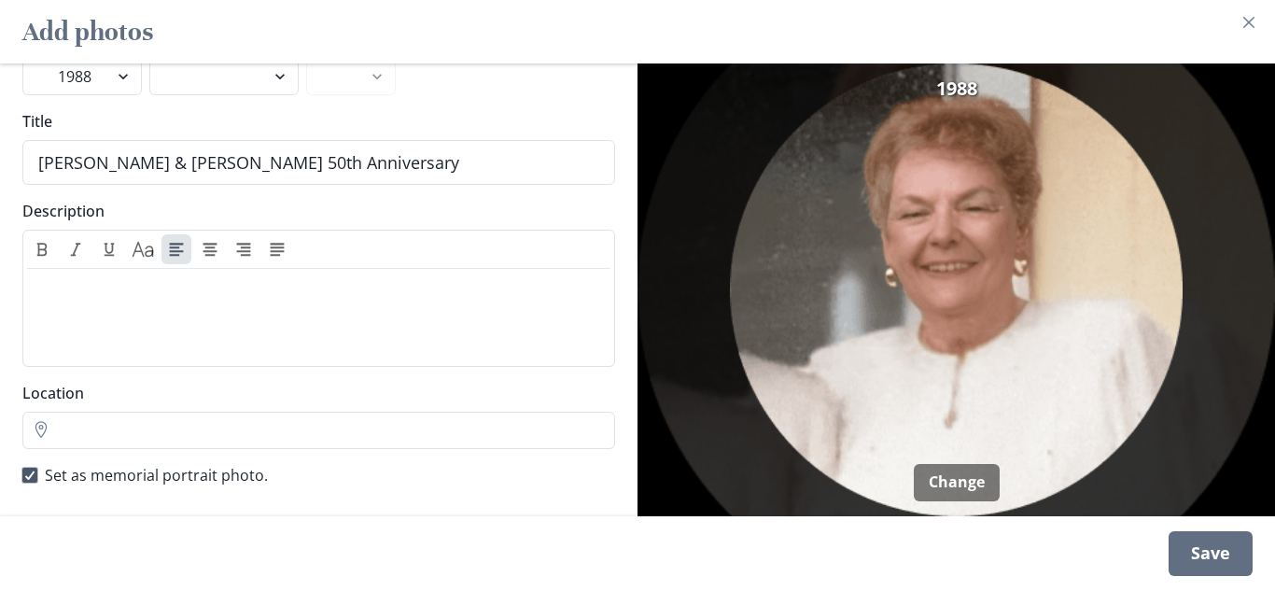
type input "[PERSON_NAME] & [PERSON_NAME] 50th Anniversary"
click at [22, 475] on span at bounding box center [29, 474] width 15 height 15
click at [22, 475] on input "Set as memorial portrait photo." at bounding box center [21, 475] width 1 height 1
drag, startPoint x: 26, startPoint y: 473, endPoint x: 45, endPoint y: 478, distance: 19.2
click at [27, 474] on span at bounding box center [29, 474] width 15 height 15
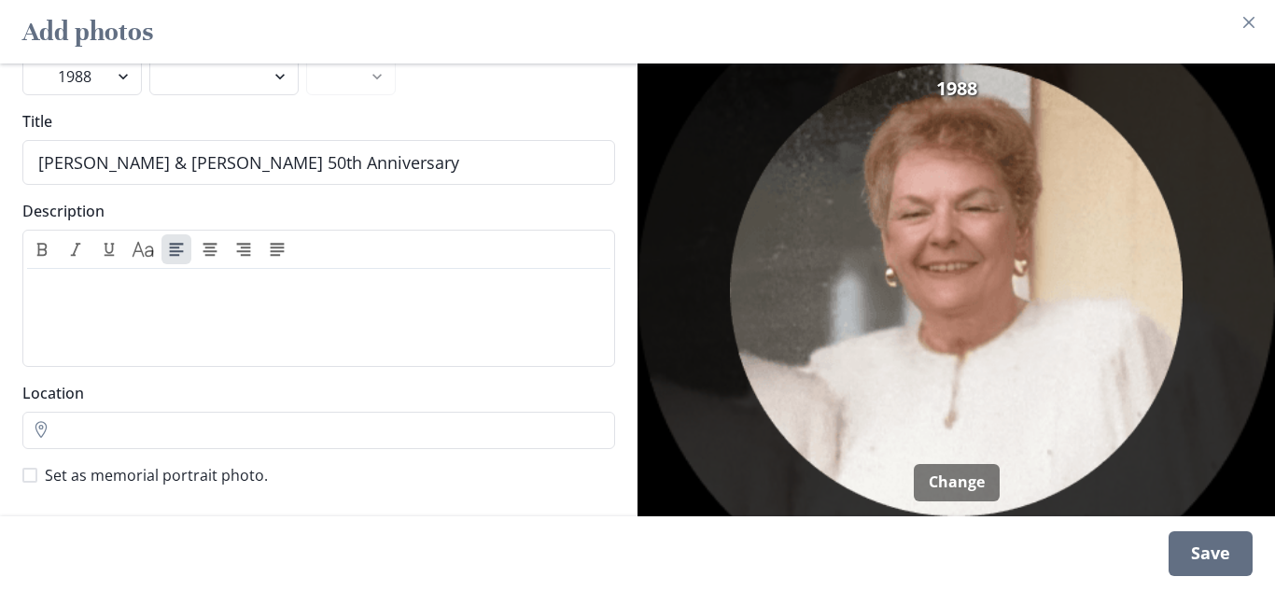
click at [22, 475] on input "Set as memorial portrait photo." at bounding box center [21, 475] width 1 height 1
checkbox input "true"
click at [1211, 571] on div "Save" at bounding box center [1210, 553] width 84 height 45
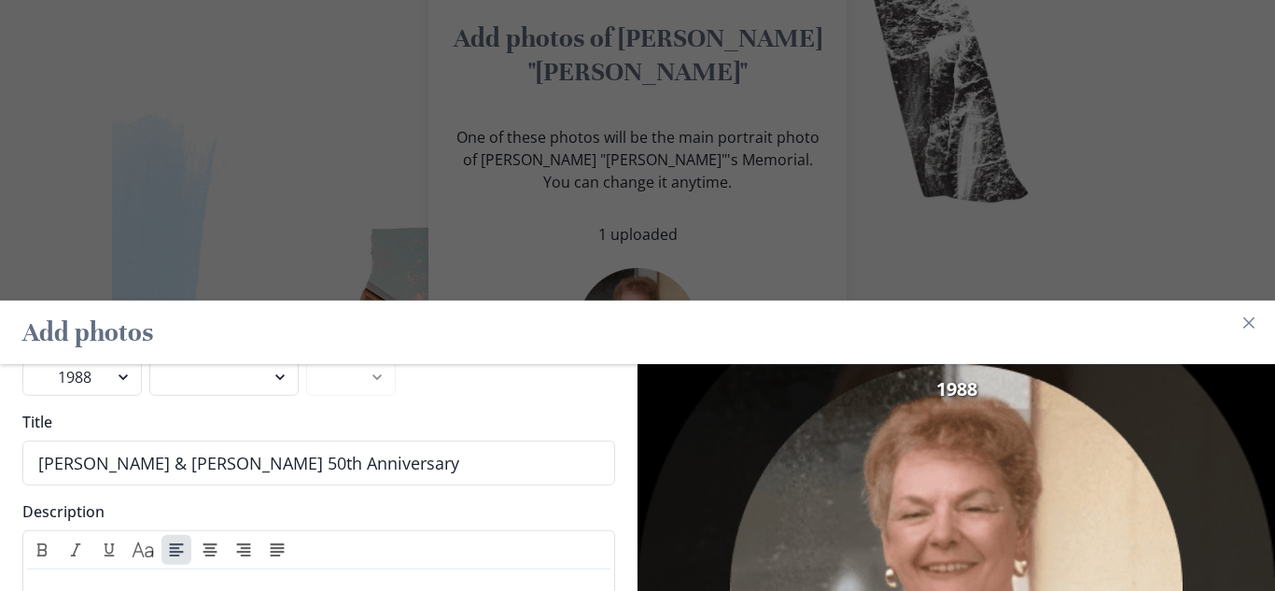
scroll to position [68, 0]
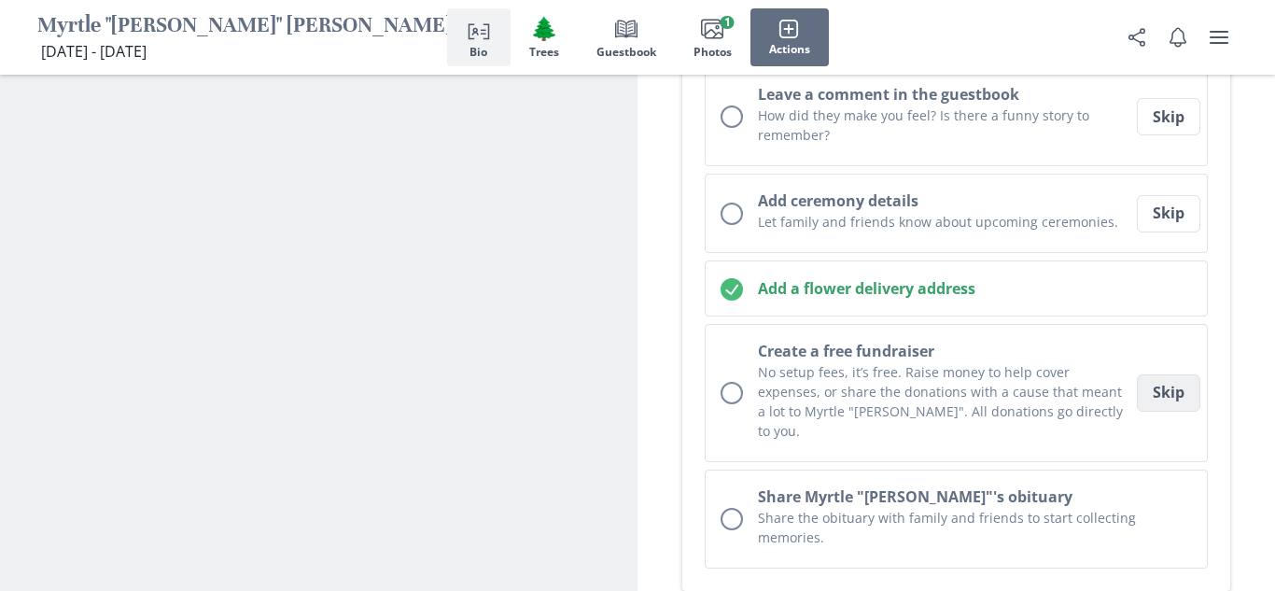
scroll to position [786, 0]
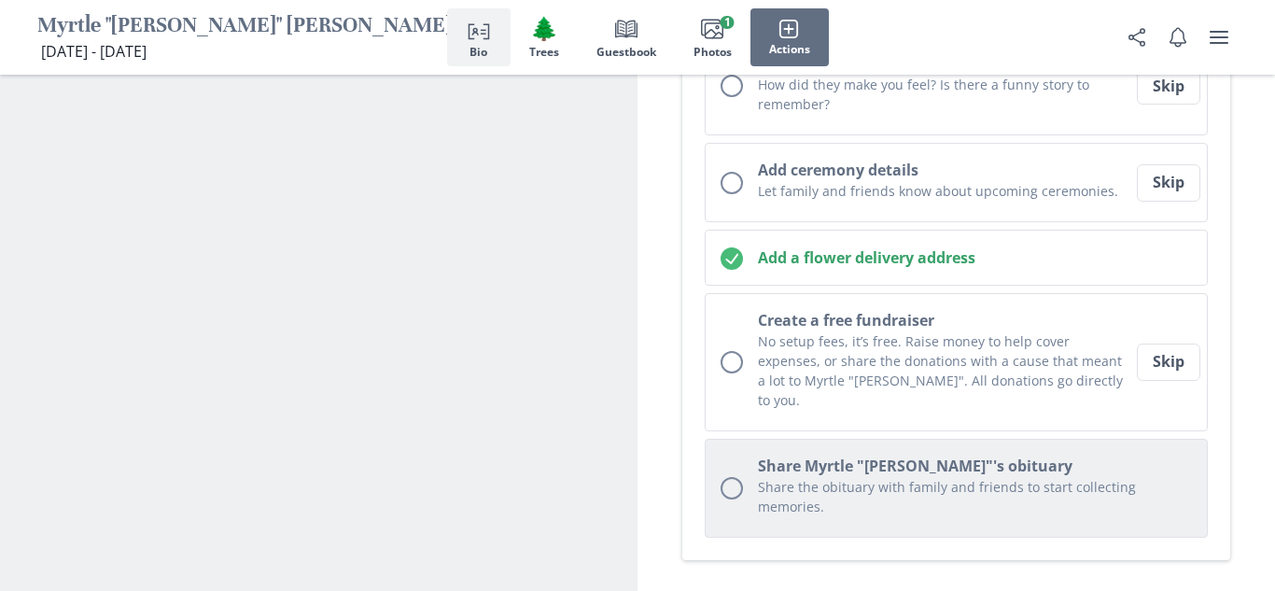
click at [784, 477] on p "Share the obituary with family and friends to start collecting memories." at bounding box center [975, 496] width 434 height 39
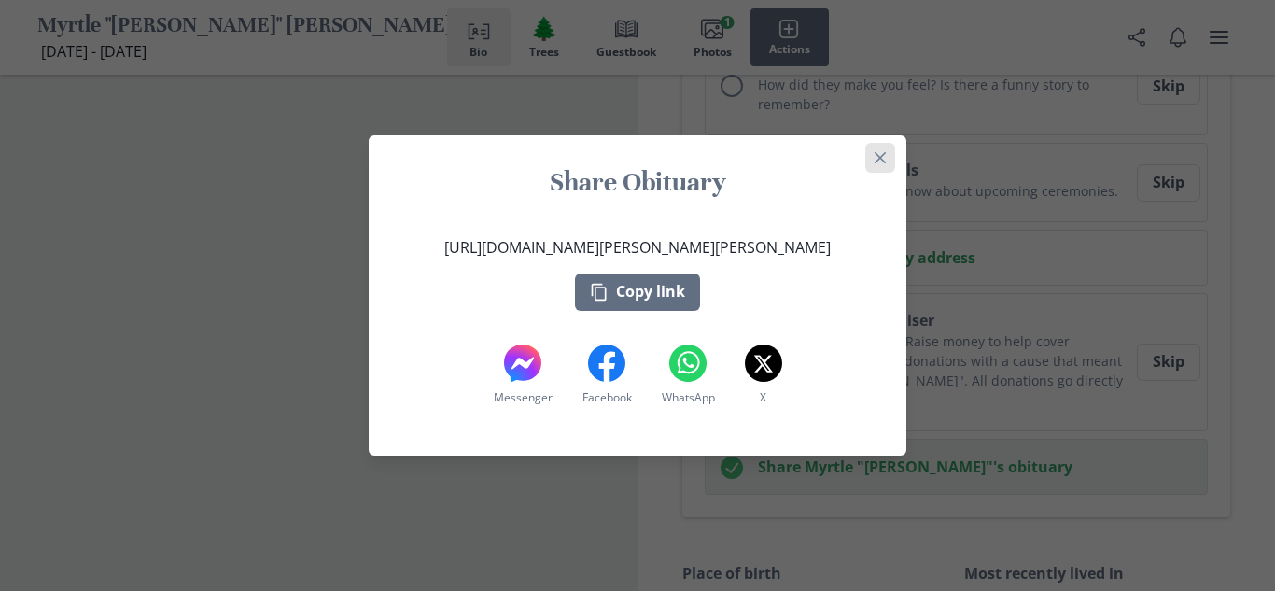
click at [888, 159] on button "Close" at bounding box center [880, 158] width 30 height 30
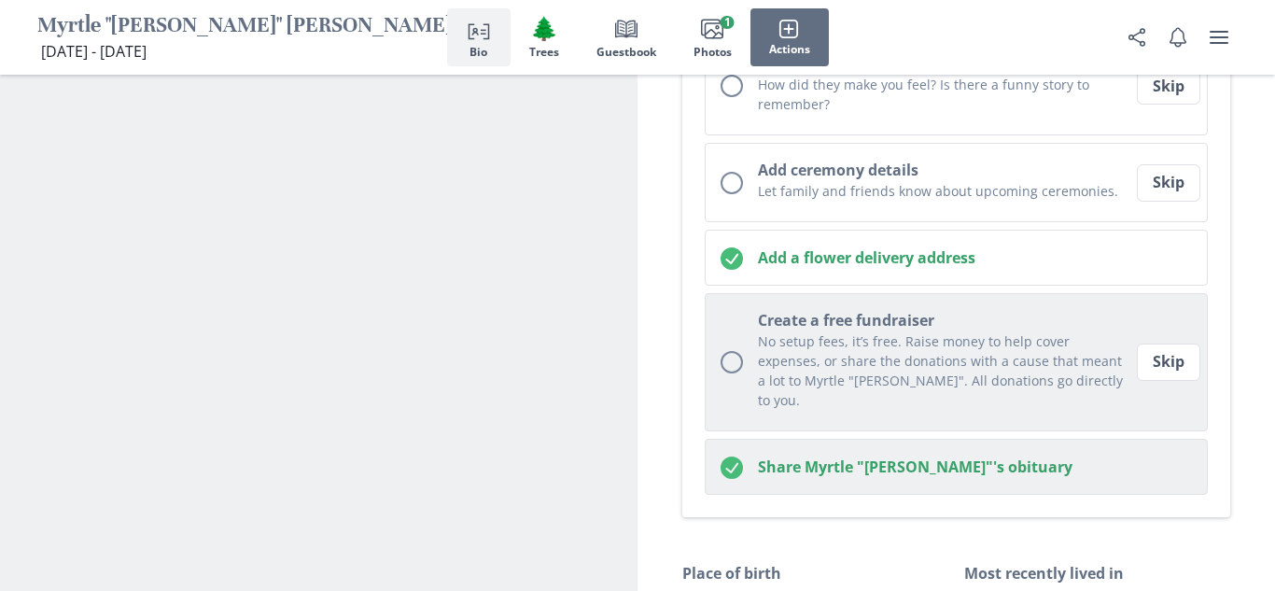
scroll to position [776, 0]
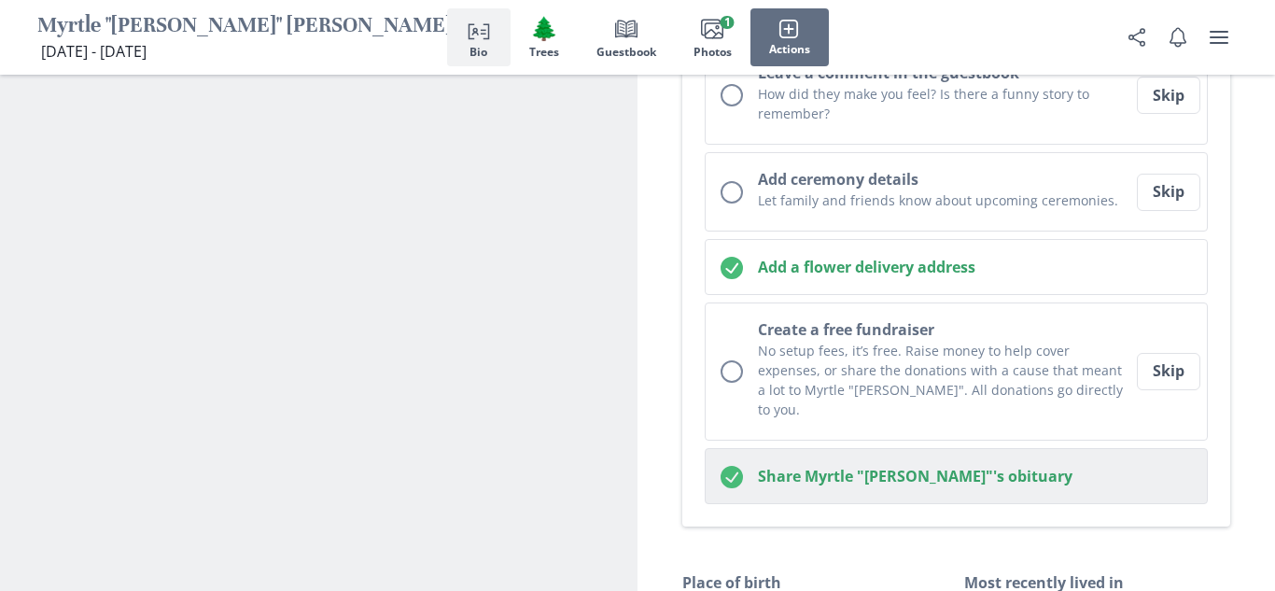
click at [741, 466] on icon "Checked circle" at bounding box center [731, 477] width 22 height 22
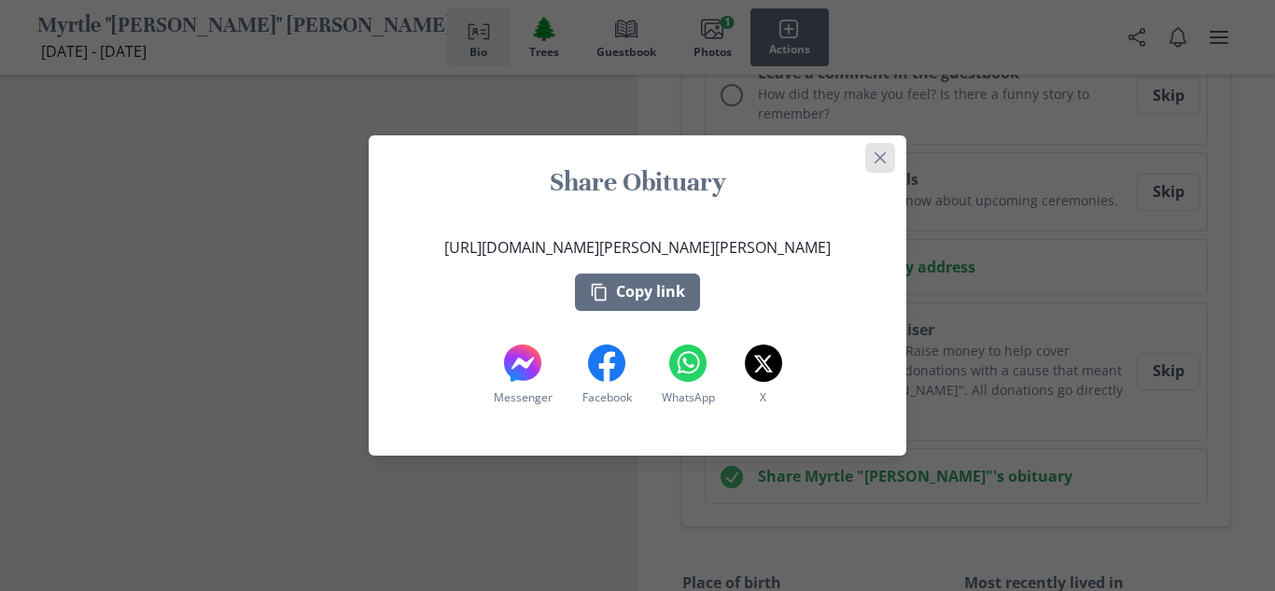
click at [878, 158] on icon "Close" at bounding box center [879, 157] width 11 height 11
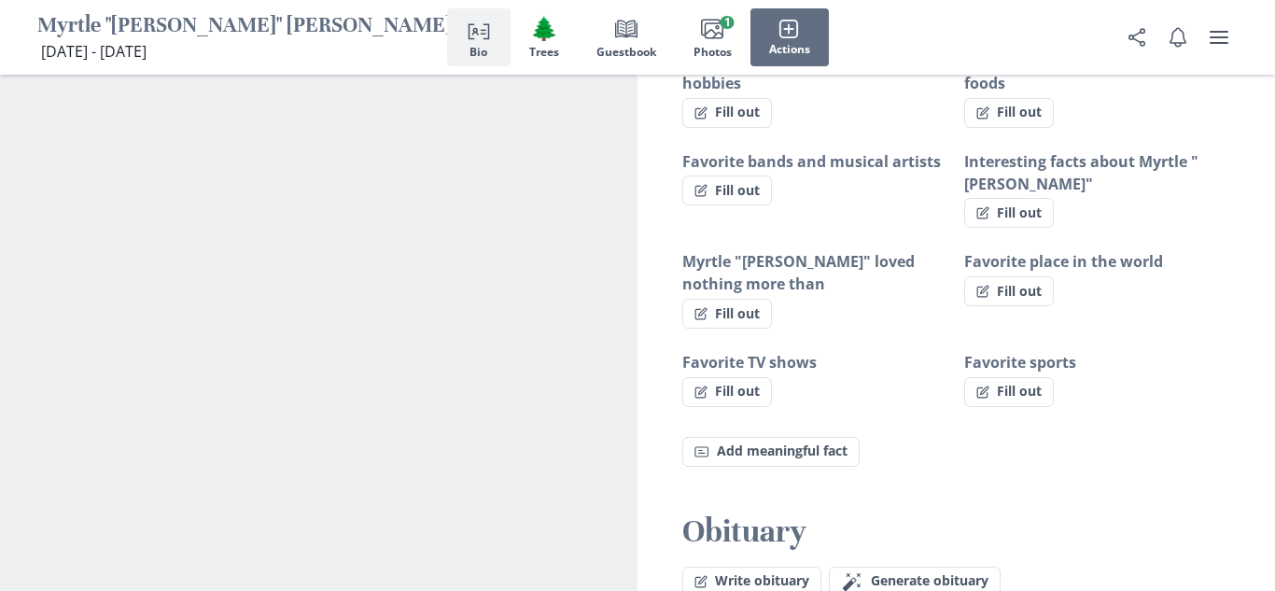
scroll to position [1435, 0]
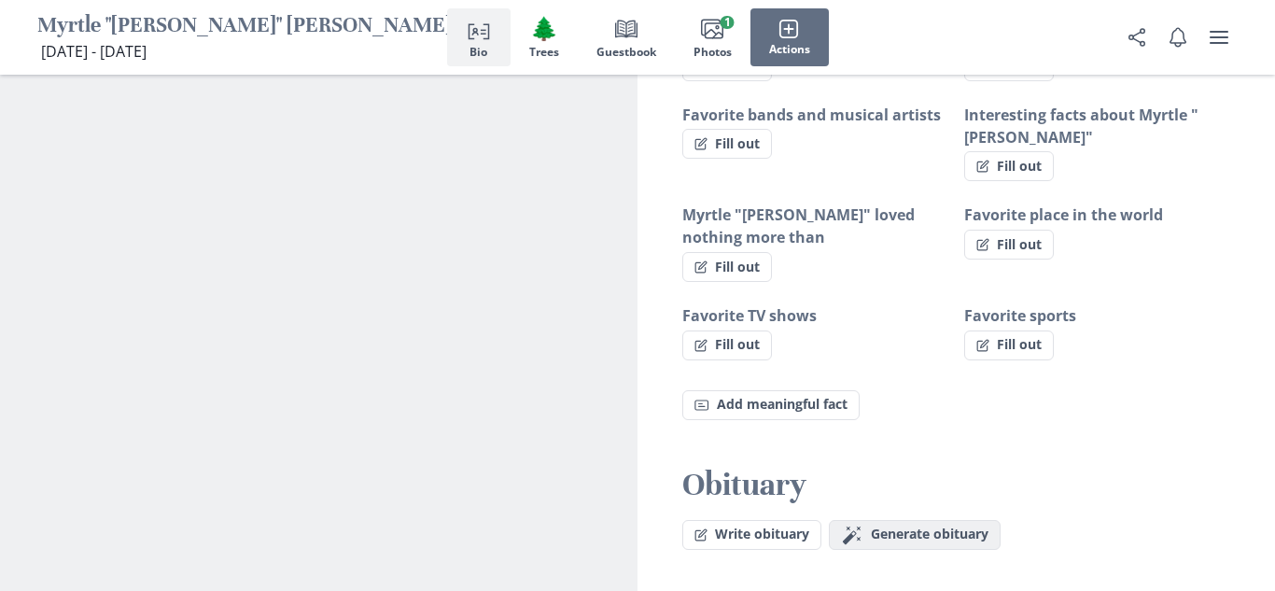
click at [855, 523] on icon "Magic wand" at bounding box center [852, 534] width 22 height 22
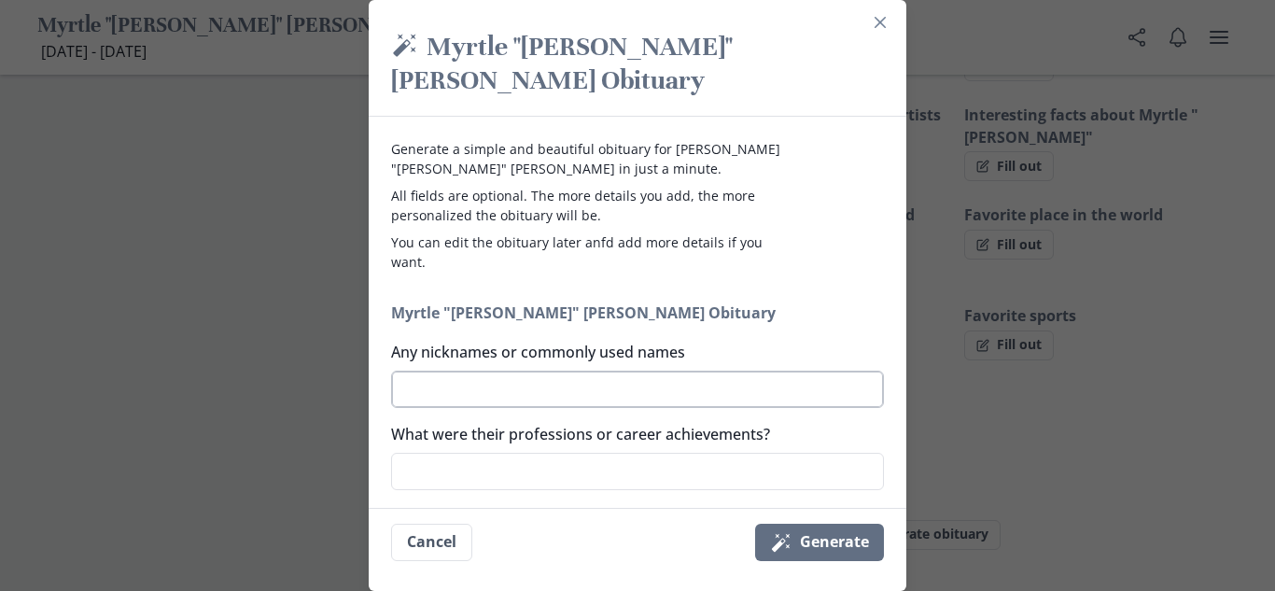
click at [727, 370] on textarea "Any nicknames or commonly used names" at bounding box center [637, 388] width 493 height 37
type textarea "P"
type textarea "x"
type textarea "Pe"
type textarea "x"
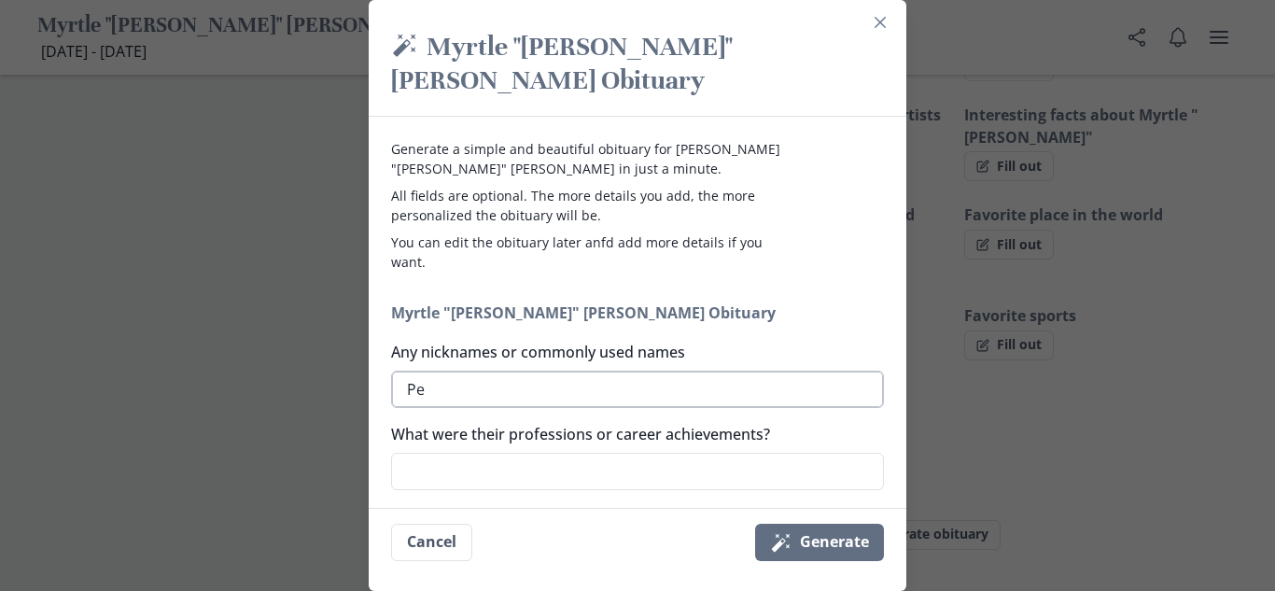
type textarea "Pec"
type textarea "x"
type textarea "[PERSON_NAME]"
type textarea "x"
type textarea "[PERSON_NAME]"
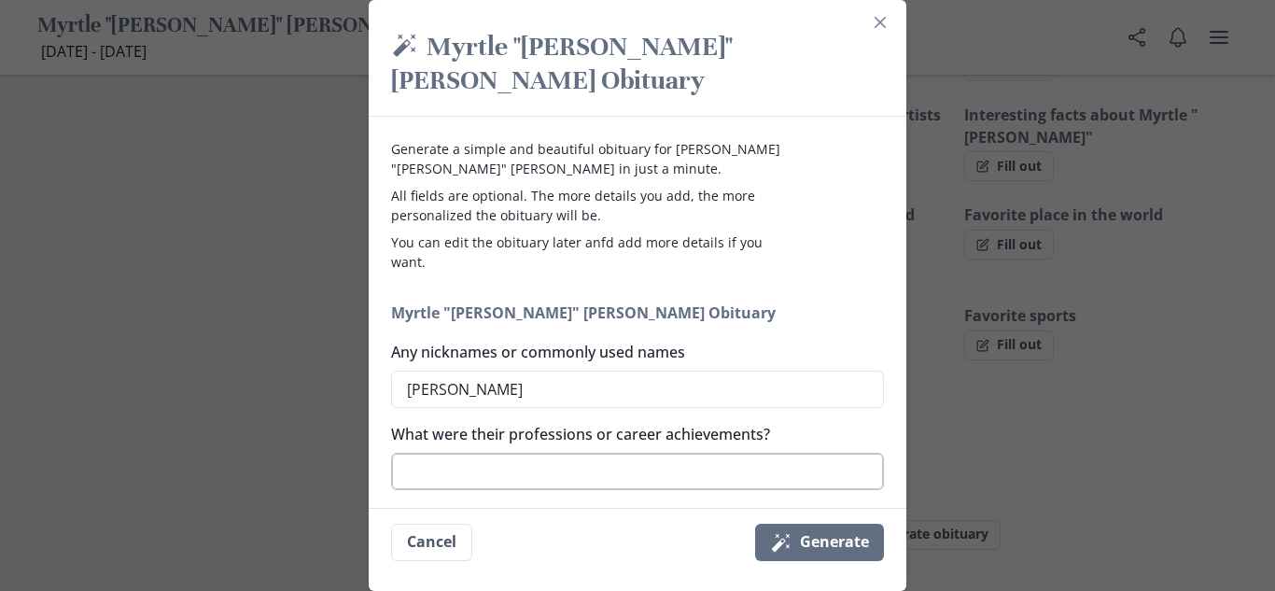
type textarea "x"
click at [541, 453] on textarea "What were their professions or career achievements?" at bounding box center [637, 471] width 493 height 37
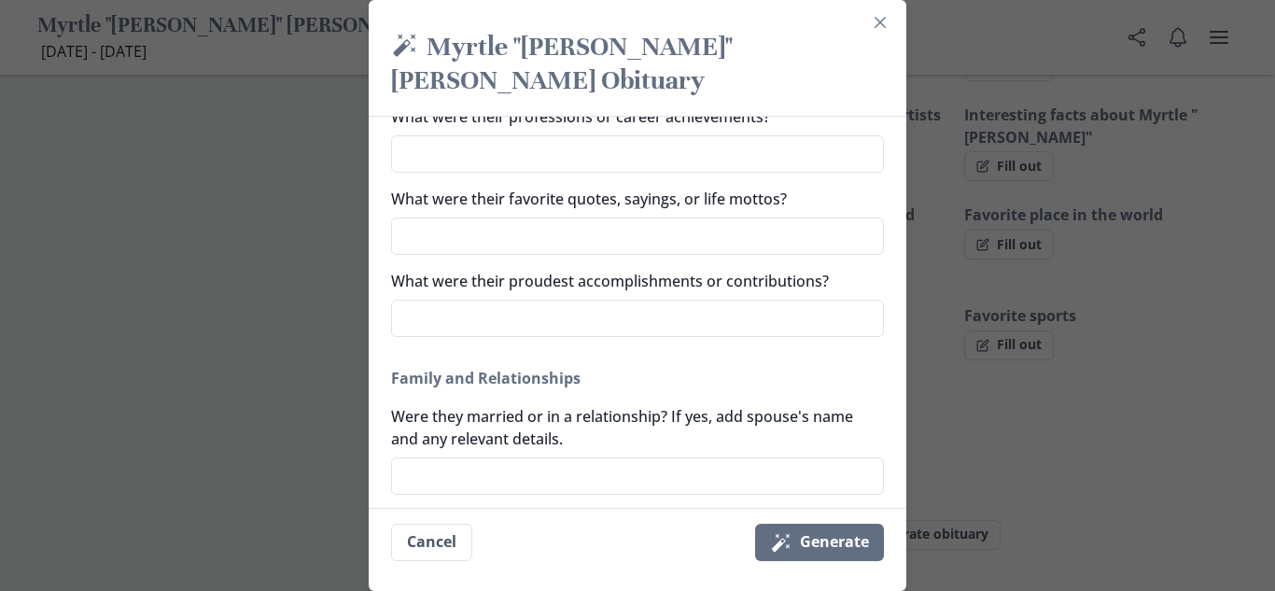
scroll to position [341, 0]
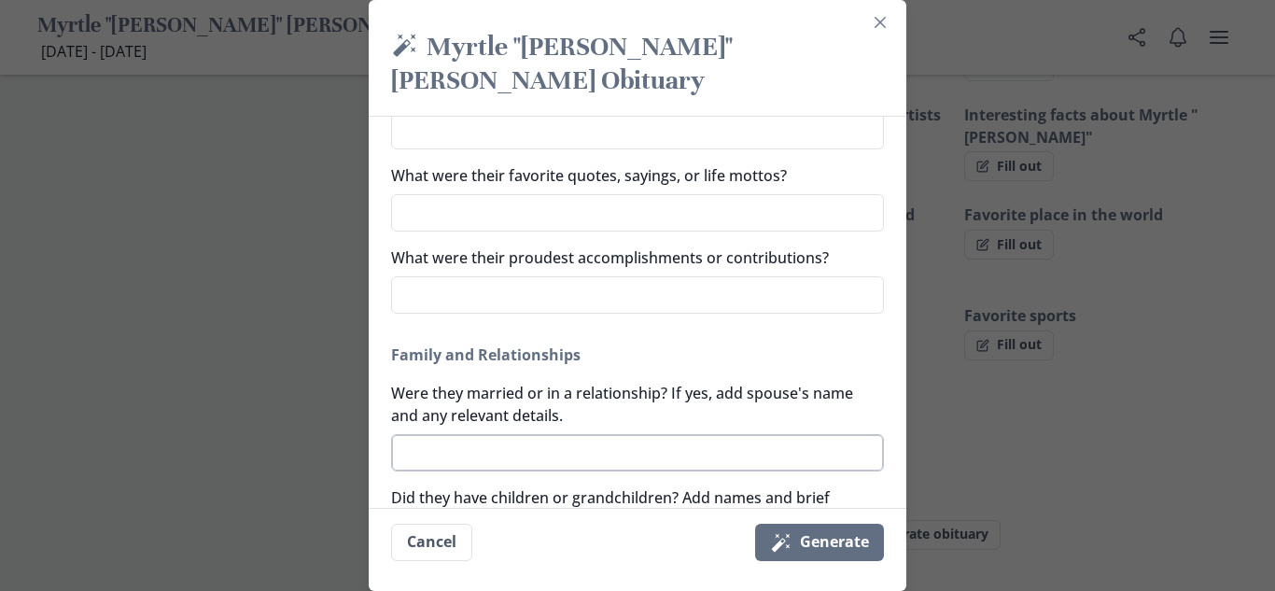
click at [585, 434] on textarea "Were they married or in a relationship? If yes, add spouse's name and any relev…" at bounding box center [637, 452] width 493 height 37
type textarea "Y"
type textarea "x"
type textarea "Ye"
type textarea "x"
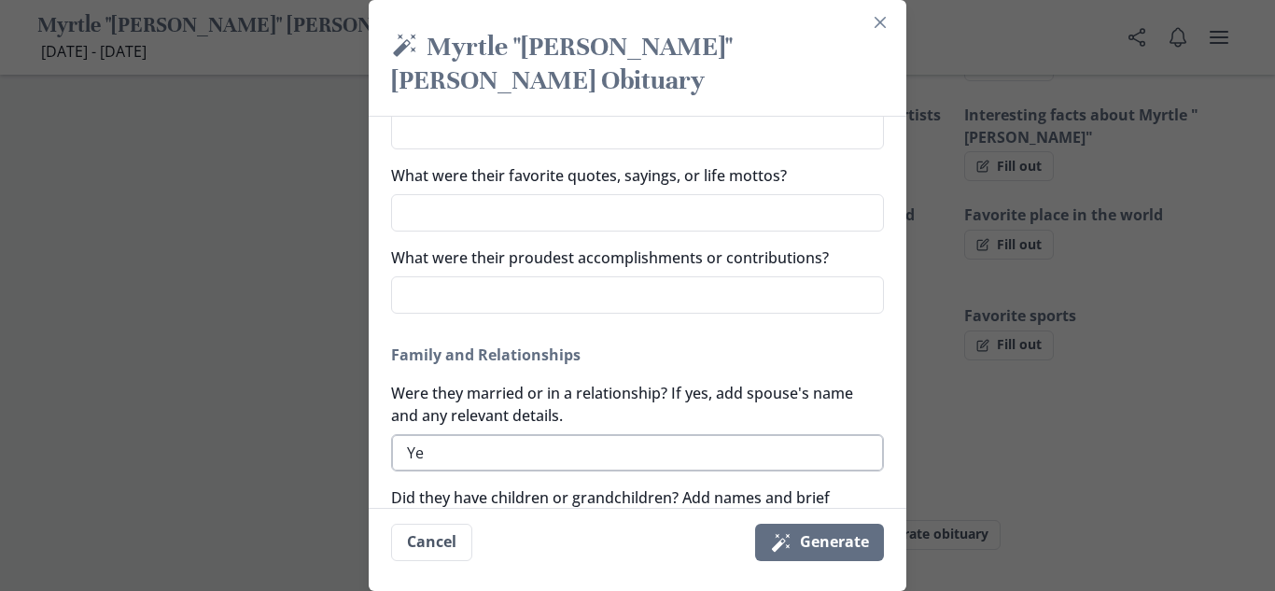
type textarea "Yes"
type textarea "x"
type textarea "Yes"
type textarea "x"
type textarea "Yes"
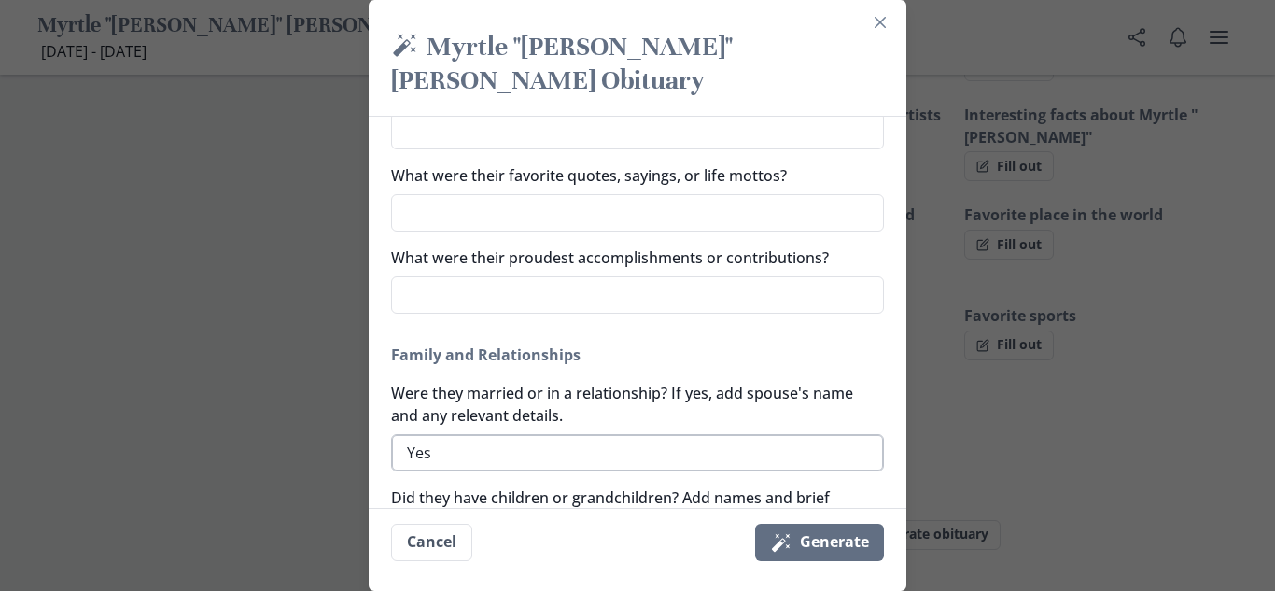
type textarea "x"
type textarea "Yes"
type textarea "x"
type textarea "Yes"
type textarea "x"
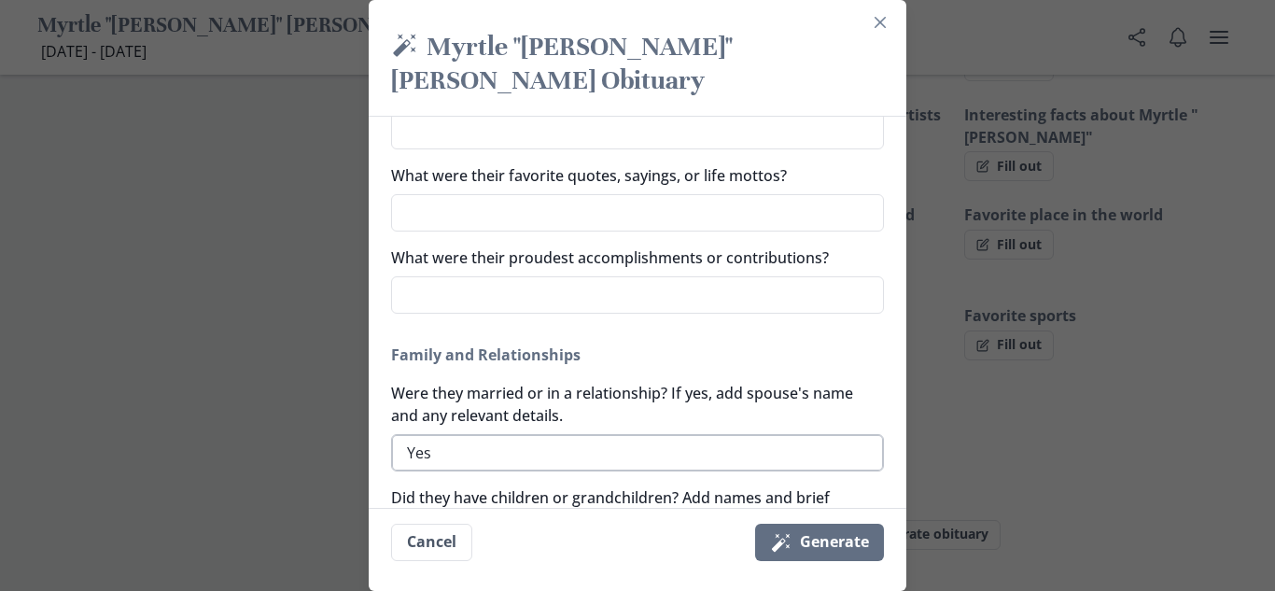
type textarea "Yes:"
type textarea "x"
type textarea "Yes:"
type textarea "x"
type textarea "Yes: T"
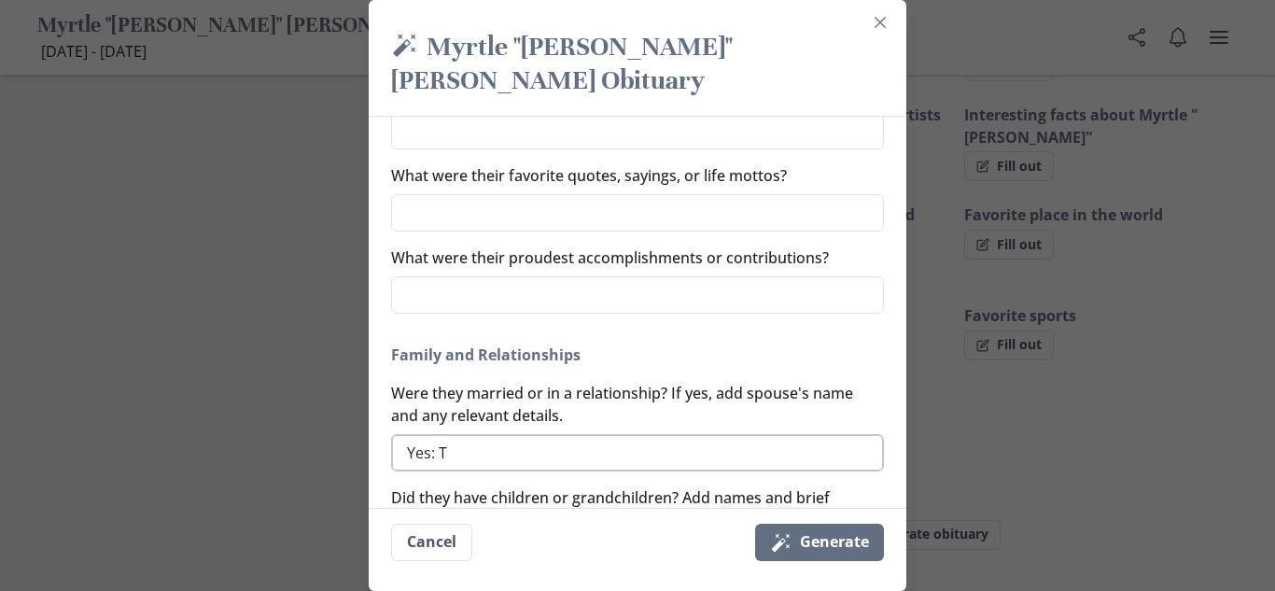
type textarea "x"
type textarea "Yes: Th"
type textarea "x"
type textarea "Yes: Tho"
type textarea "x"
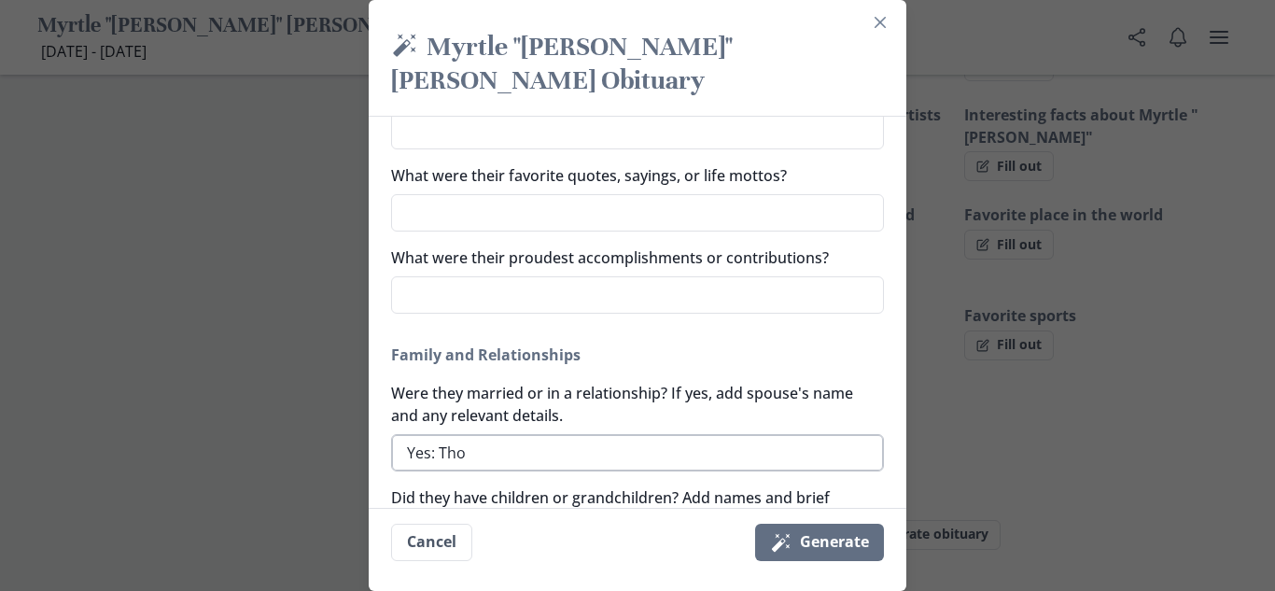
type textarea "Yes: [PERSON_NAME]"
type textarea "x"
type textarea "Yes: [PERSON_NAME]"
type textarea "x"
type textarea "Yes: [PERSON_NAME]"
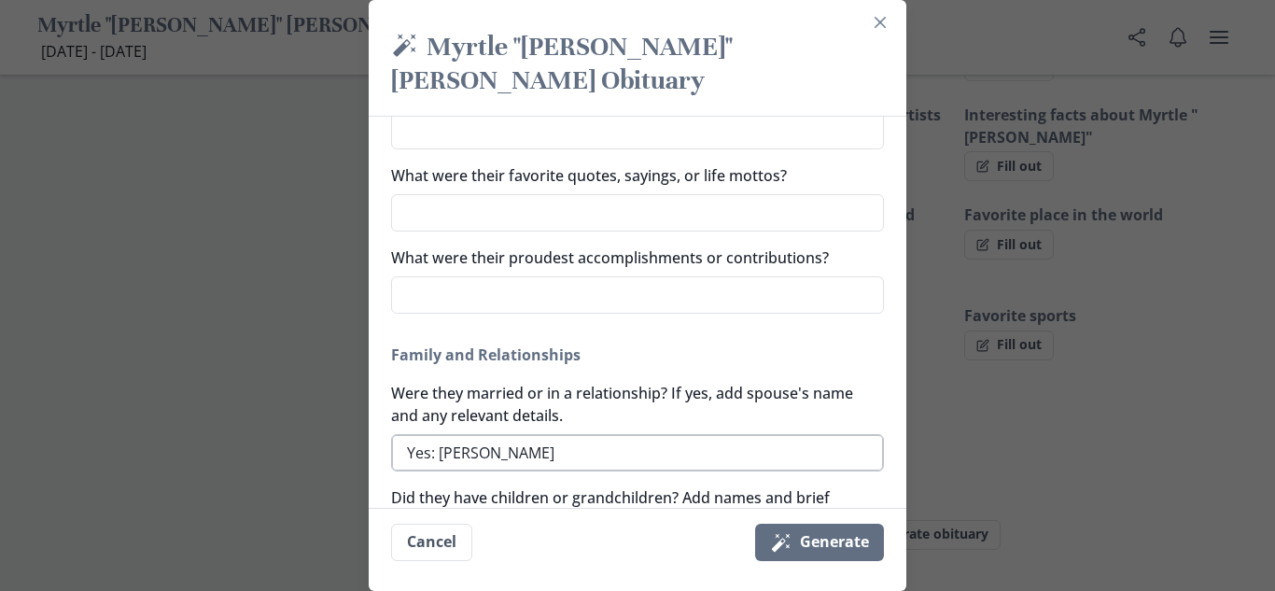
type textarea "x"
type textarea "Yes: [PERSON_NAME]"
type textarea "x"
type textarea "Yes: [PERSON_NAME] ""
type textarea "x"
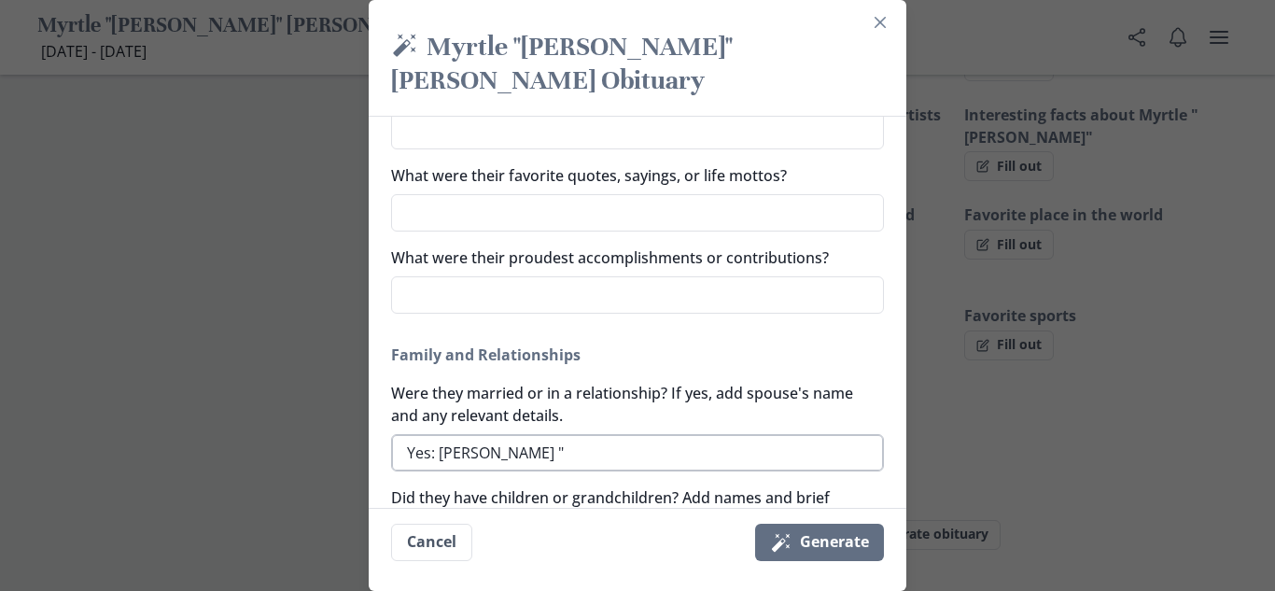
type textarea "Yes: [PERSON_NAME] "T"
type textarea "x"
type textarea "Yes: [PERSON_NAME] "Ti"
type textarea "x"
type textarea "Yes: [PERSON_NAME] "[PERSON_NAME]"
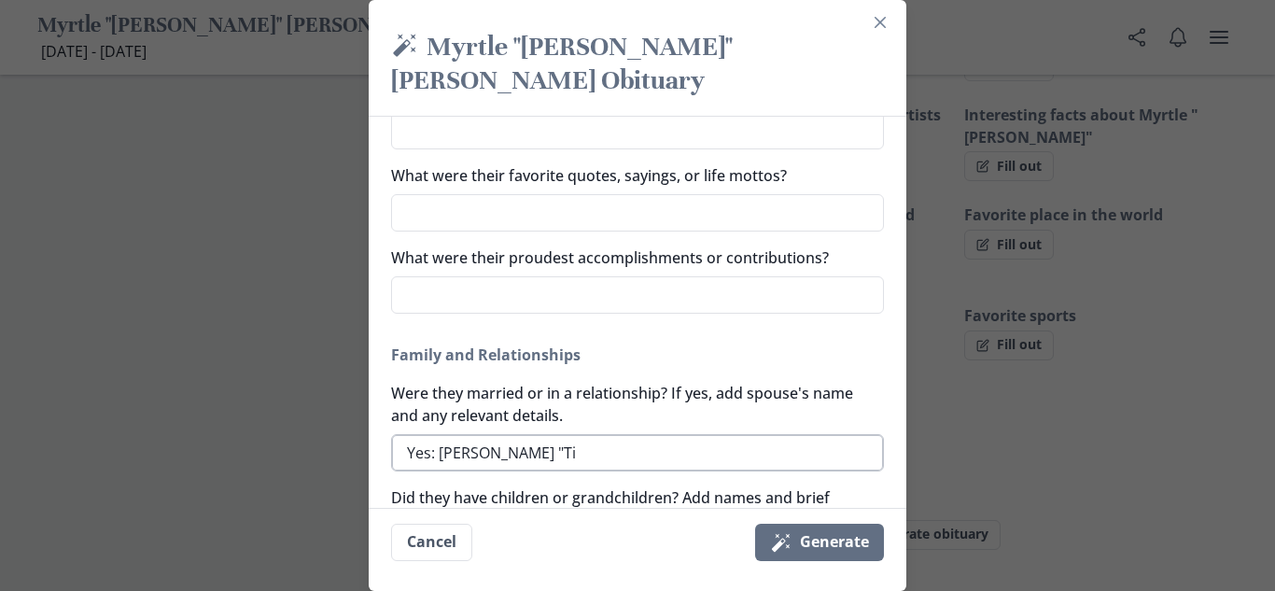
type textarea "x"
type textarea "Yes: [PERSON_NAME] "[PERSON_NAME]""
type textarea "x"
type textarea "Yes: [PERSON_NAME] "[PERSON_NAME]""
type textarea "x"
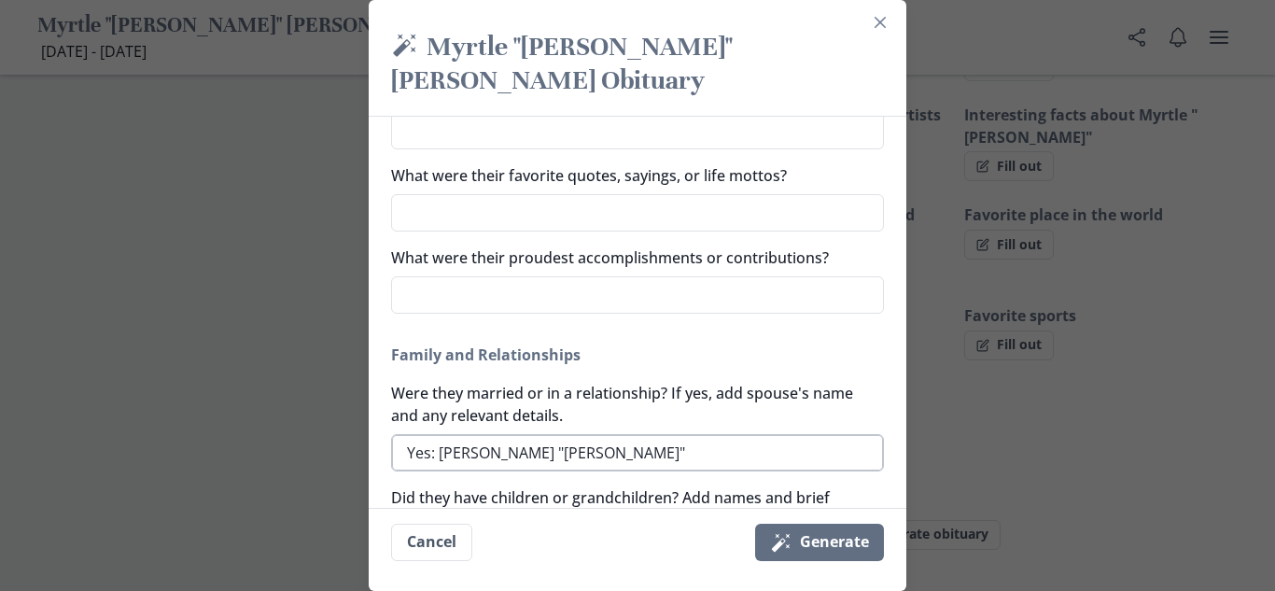
type textarea "Yes: [PERSON_NAME] "[PERSON_NAME]" D"
type textarea "x"
type textarea "Yes: [PERSON_NAME] "[PERSON_NAME]" De"
type textarea "x"
type textarea "Yes: [PERSON_NAME] "[PERSON_NAME]" DeS"
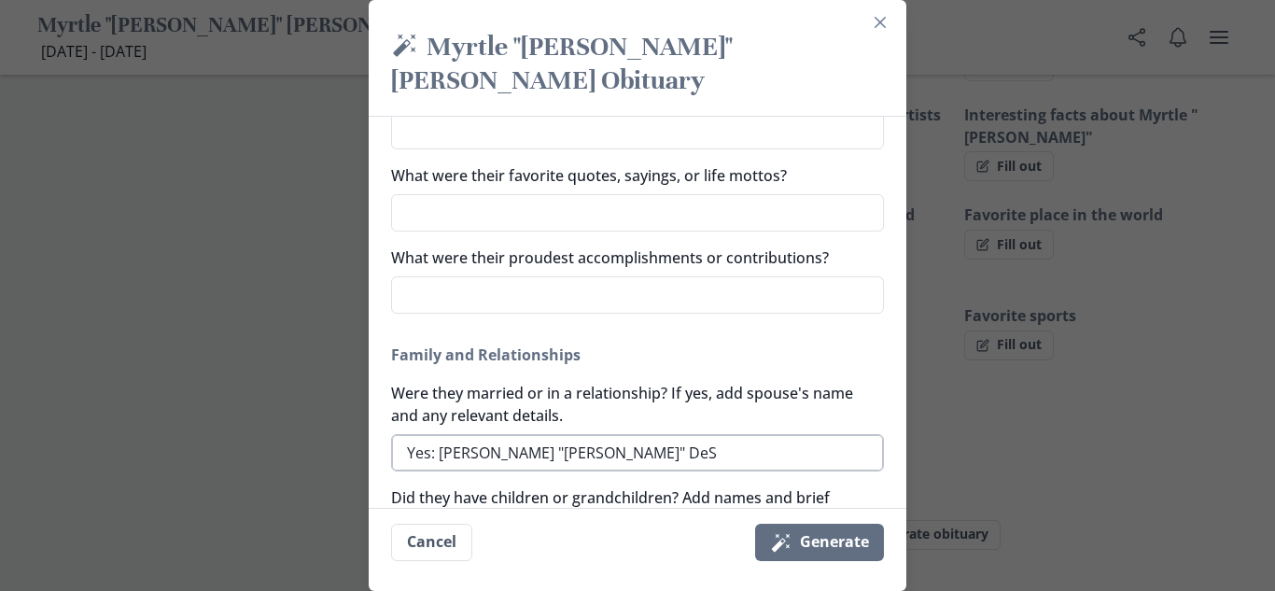
type textarea "x"
type textarea "Yes: [PERSON_NAME] "[PERSON_NAME]" [PERSON_NAME]"
type textarea "x"
type textarea "Yes: [PERSON_NAME] "[PERSON_NAME]" DeSot"
type textarea "x"
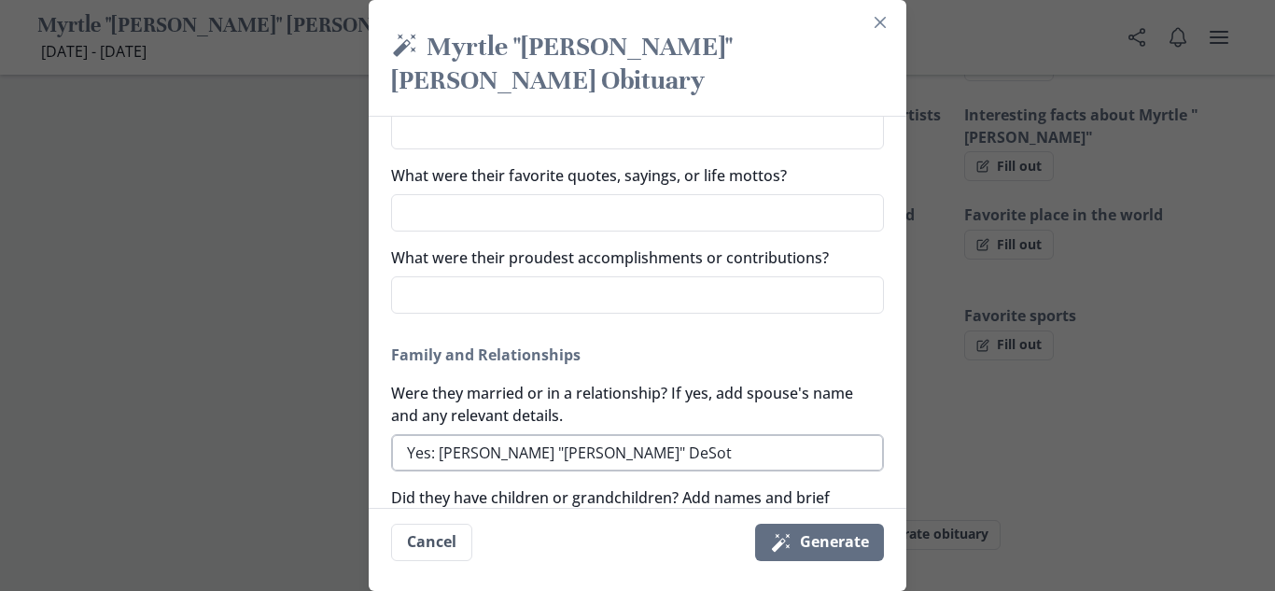
type textarea "Yes: [PERSON_NAME] "[PERSON_NAME]" DeSoto"
type textarea "x"
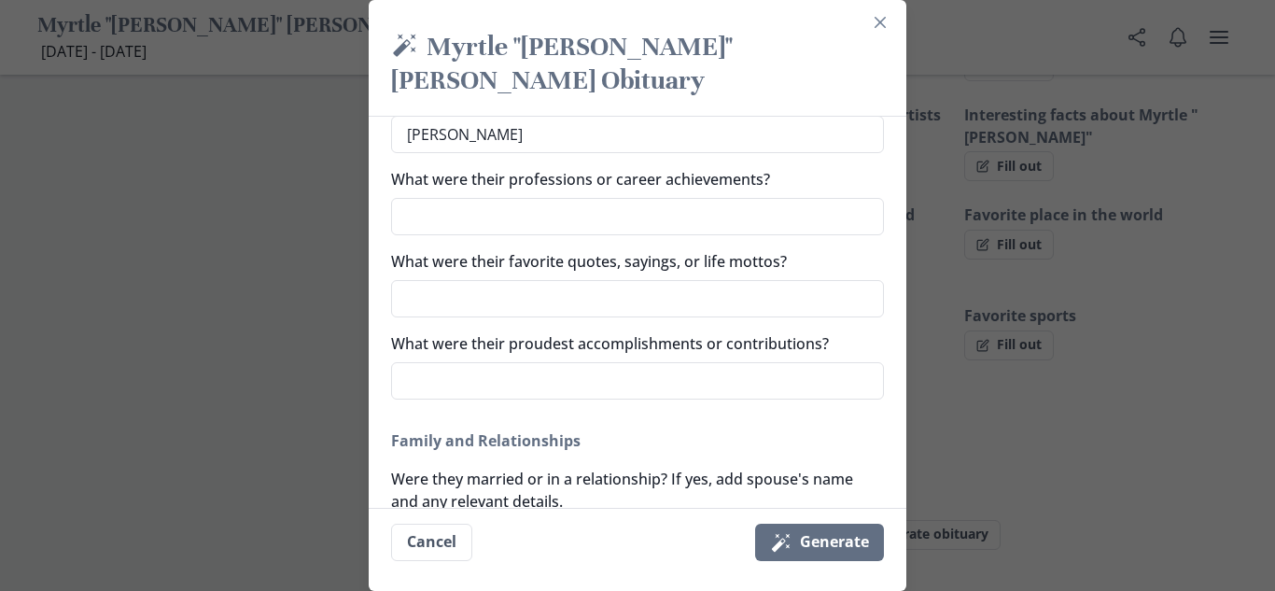
scroll to position [0, 0]
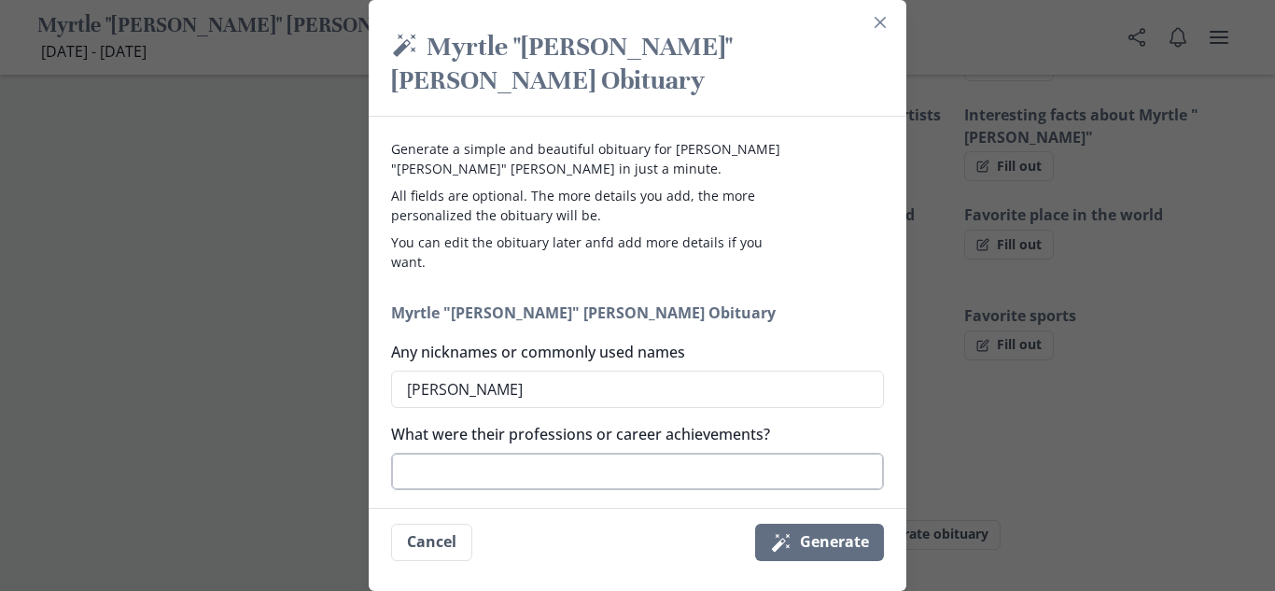
type textarea "Yes: [PERSON_NAME] "[PERSON_NAME]" DeSoto"
type textarea "x"
click at [645, 453] on textarea "What were their professions or career achievements?" at bounding box center [637, 471] width 493 height 37
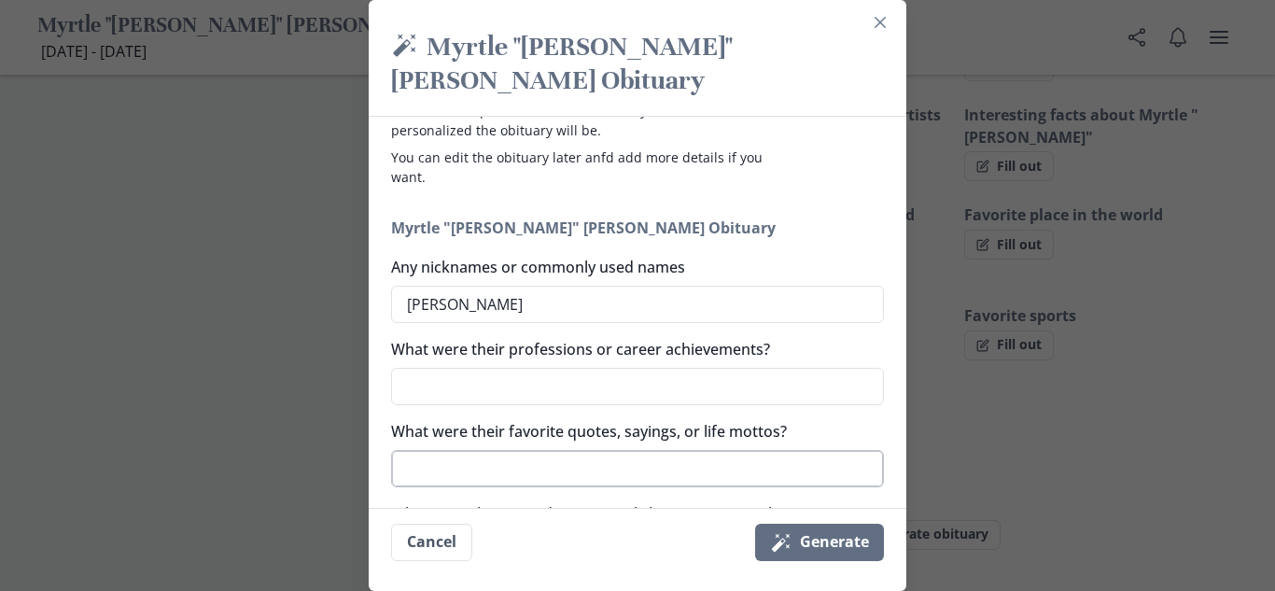
scroll to position [89, 0]
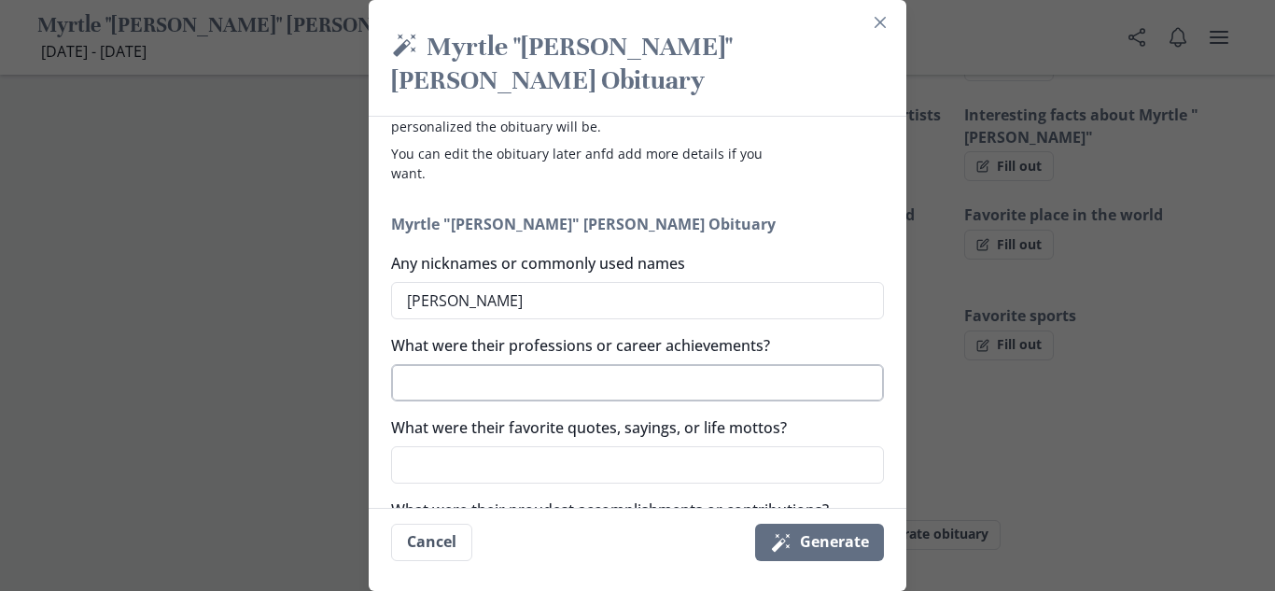
type textarea "a"
type textarea "x"
type textarea "aB"
type textarea "x"
type textarea "a="
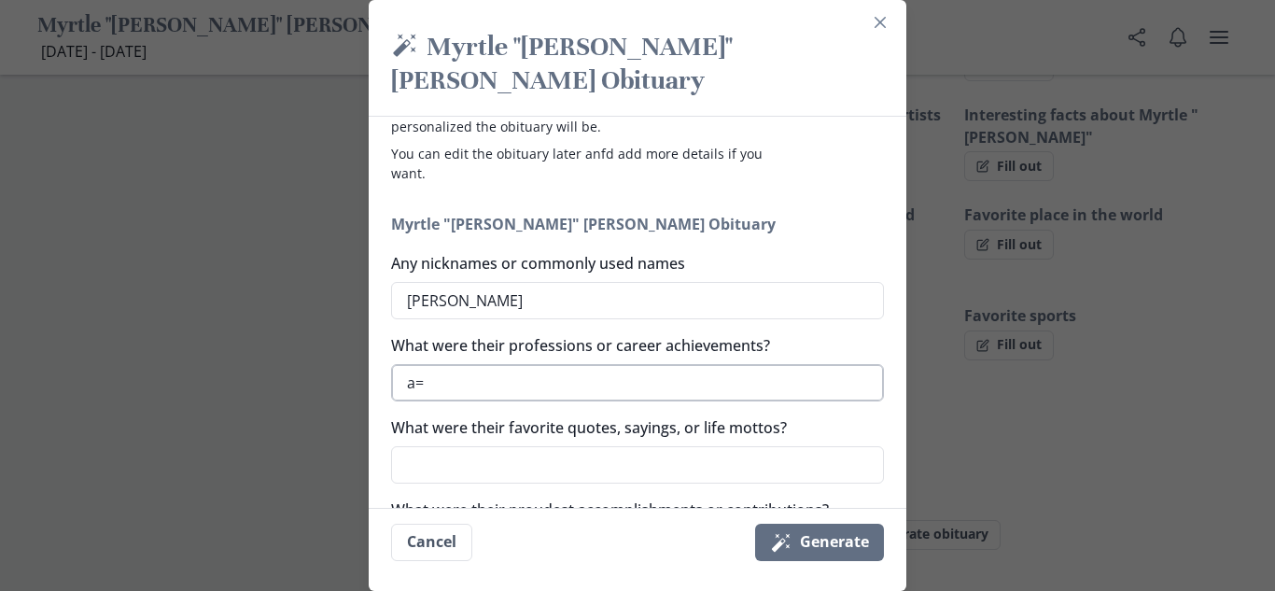
type textarea "x"
type textarea "a"
type textarea "x"
type textarea "B"
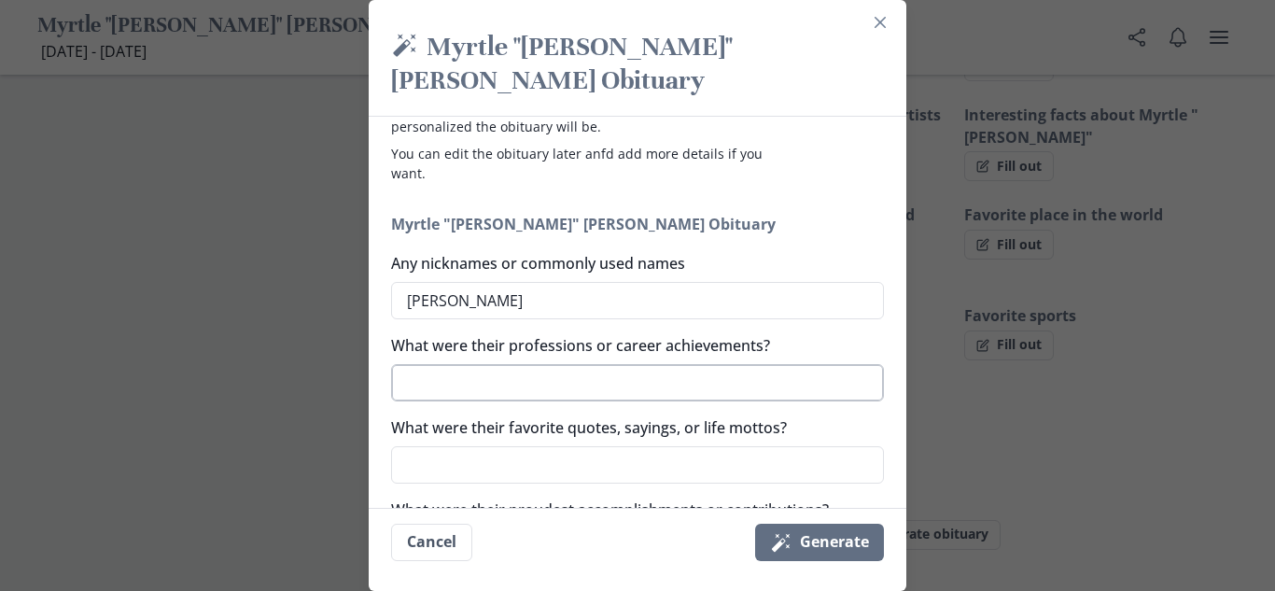
type textarea "x"
type textarea "Bu"
type textarea "x"
type textarea "[PERSON_NAME]"
type textarea "x"
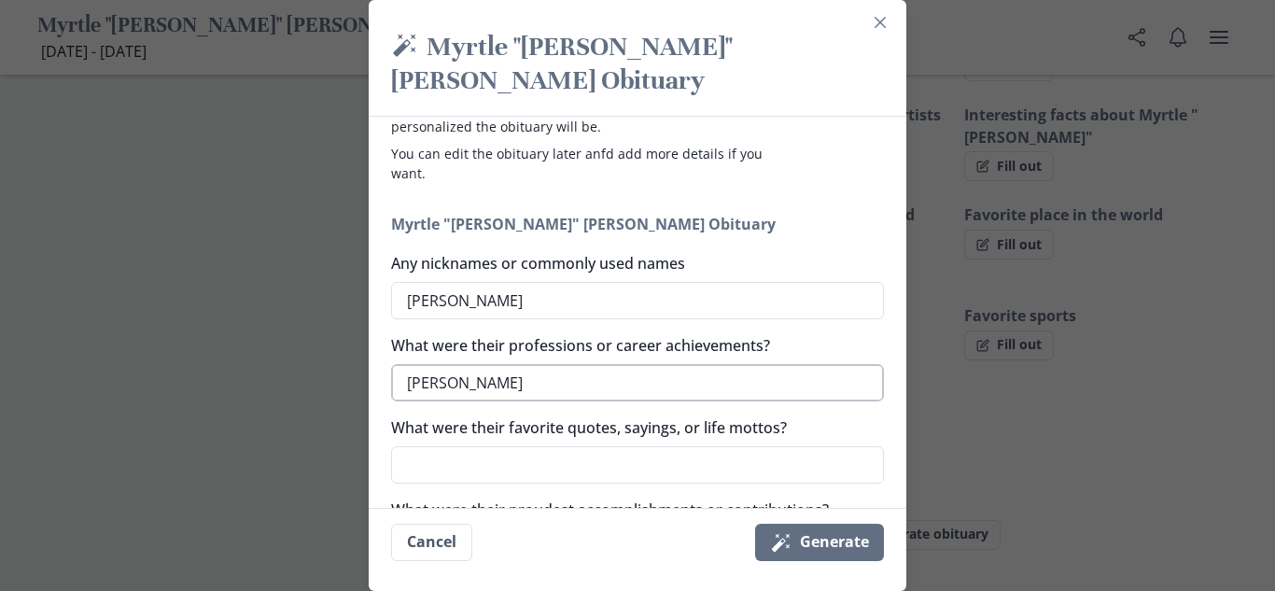
type textarea "[PERSON_NAME]"
type textarea "x"
type textarea "Buisn"
type textarea "x"
type textarea "Buisne"
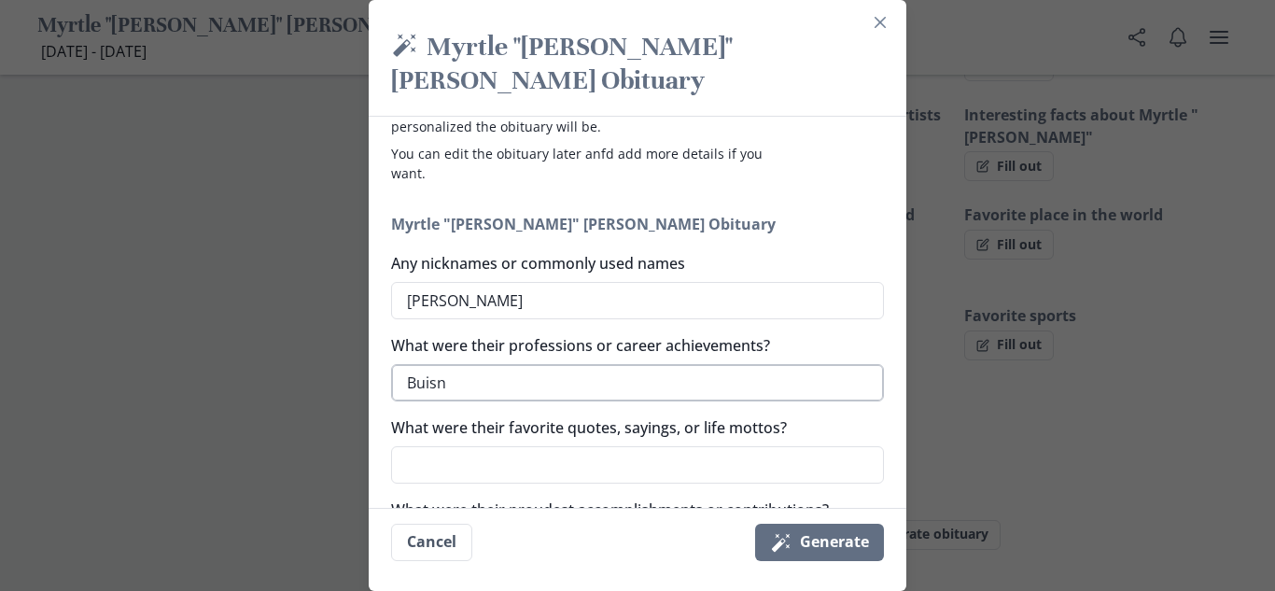
type textarea "x"
type textarea "Buisnes"
type textarea "x"
type textarea "Buisness"
type textarea "x"
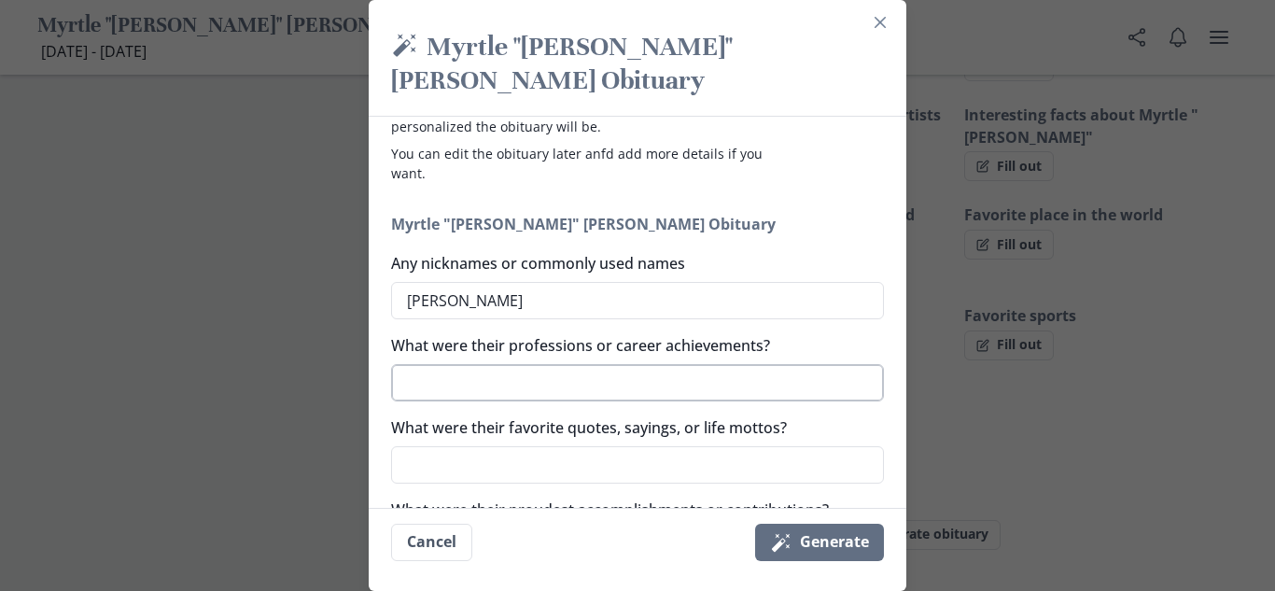
type textarea "Business"
type textarea "x"
type textarea "Business O"
type textarea "x"
type textarea "Business Ow"
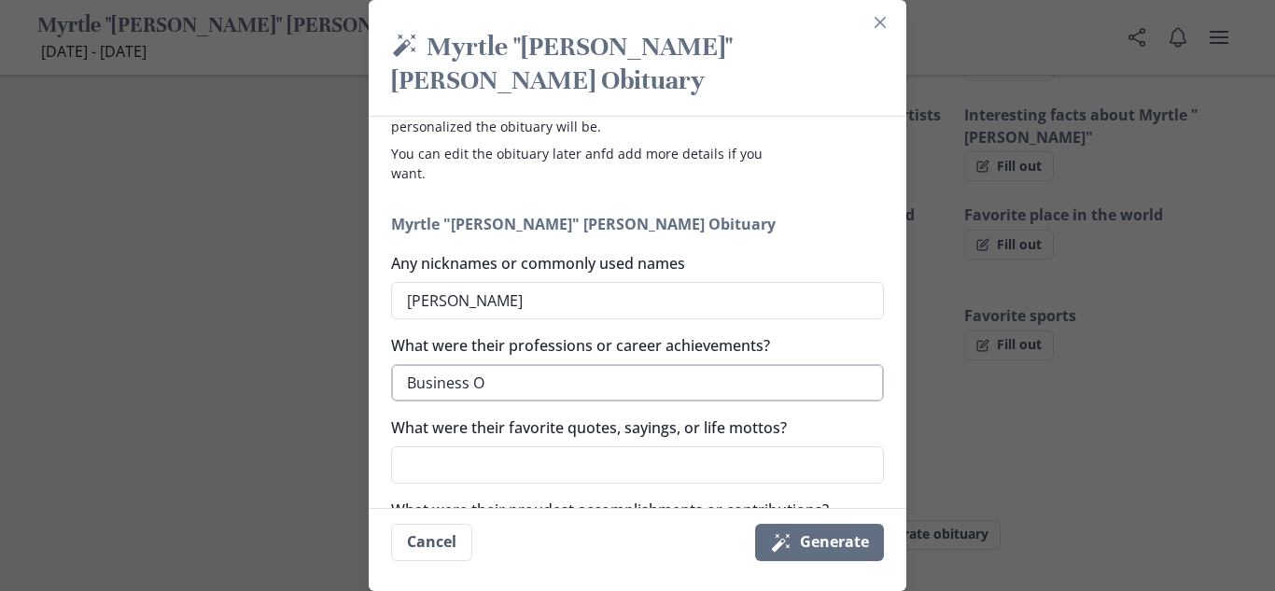
type textarea "x"
type textarea "Business Own"
type textarea "x"
type textarea "Business Owne"
type textarea "x"
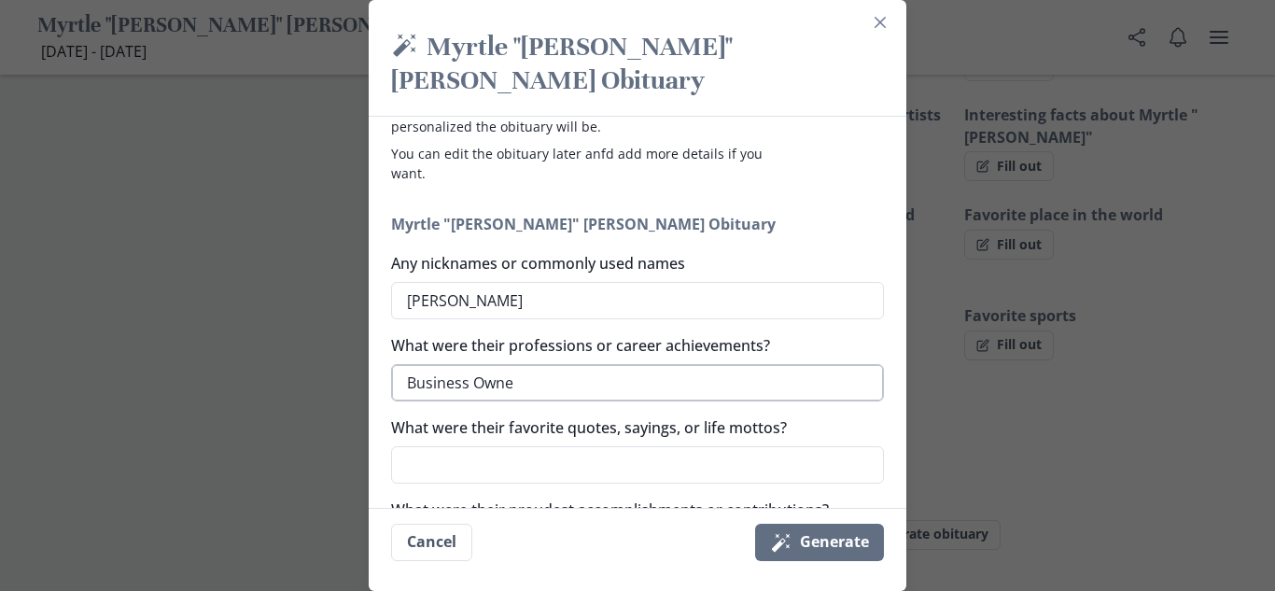
type textarea "Business Owner"
type textarea "x"
type textarea "Business Owner"
type textarea "x"
click at [550, 446] on textarea "What were their favorite quotes, sayings, or life mottos?" at bounding box center [637, 464] width 493 height 37
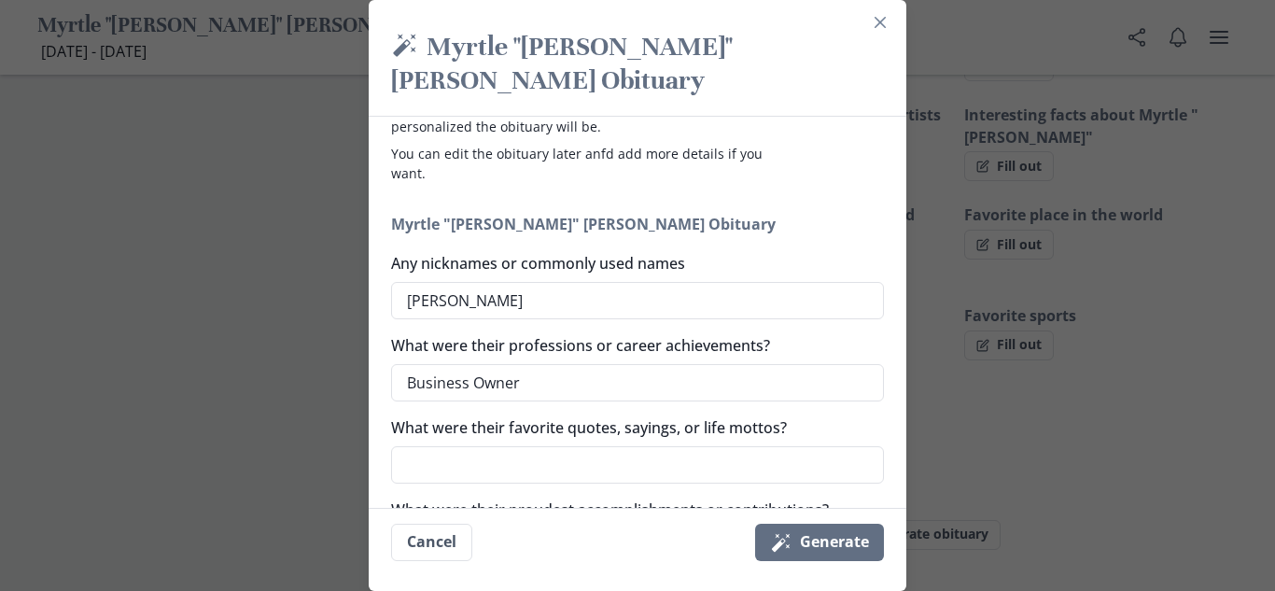
type textarea "P"
type textarea "x"
type textarea "P."
type textarea "x"
type textarea "P.T"
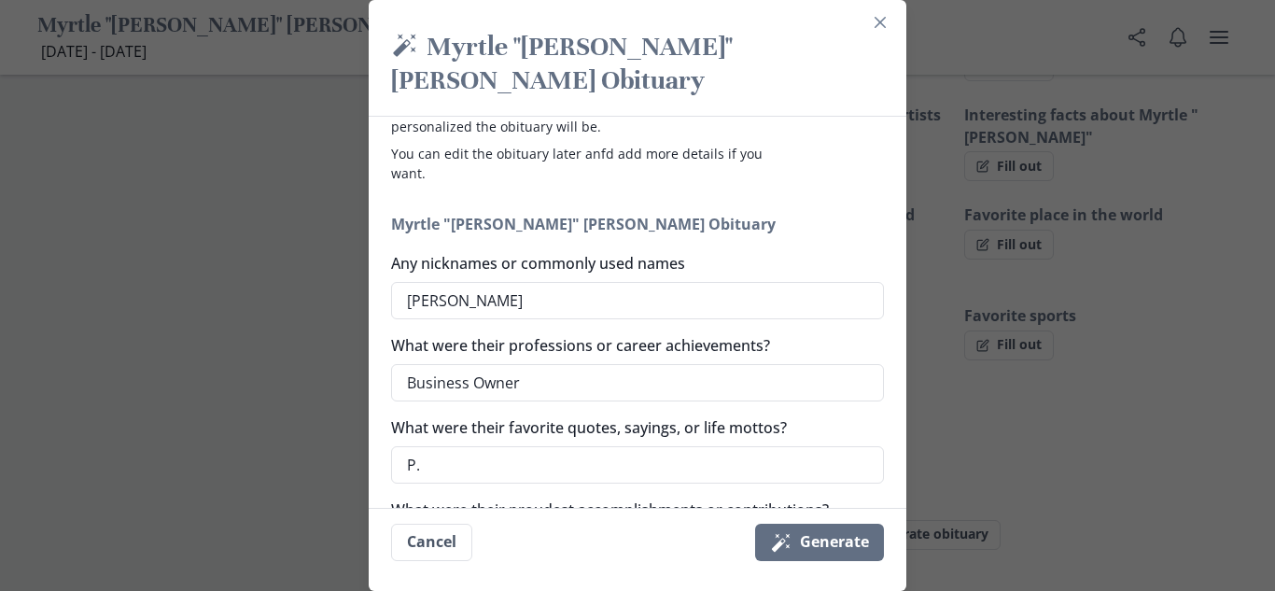
type textarea "x"
type textarea "P.T."
type textarea "x"
type textarea "P.T.L"
type textarea "x"
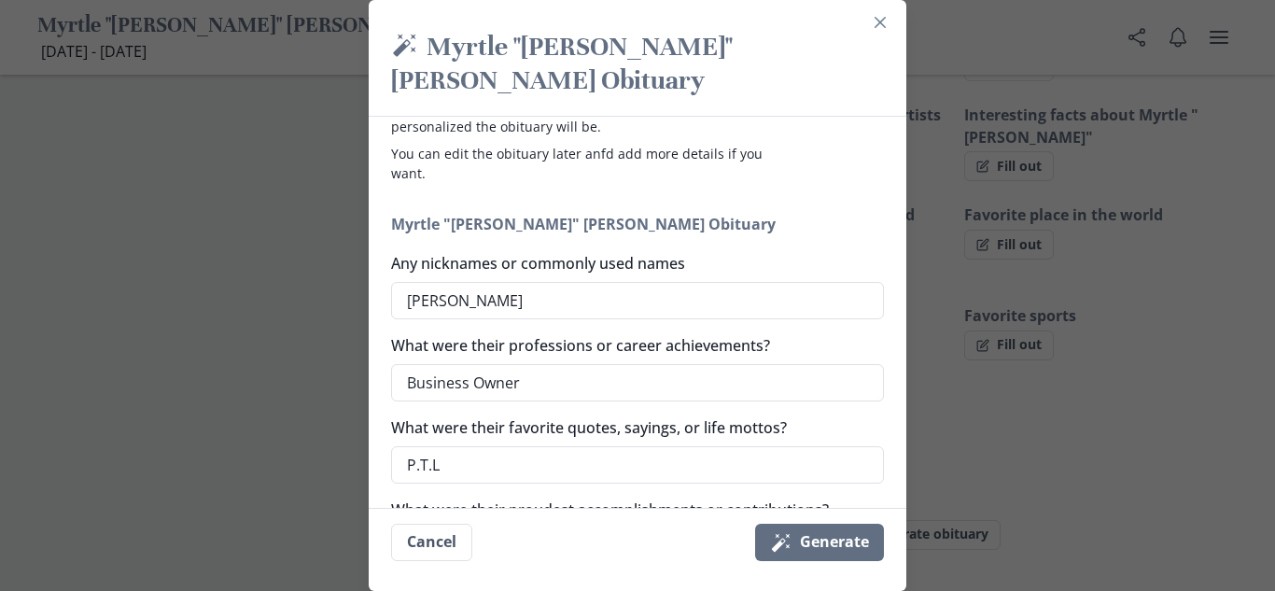
type textarea "P.T.L."
type textarea "x"
type textarea "P.T.L.A"
type textarea "x"
type textarea "P.T.L.A"
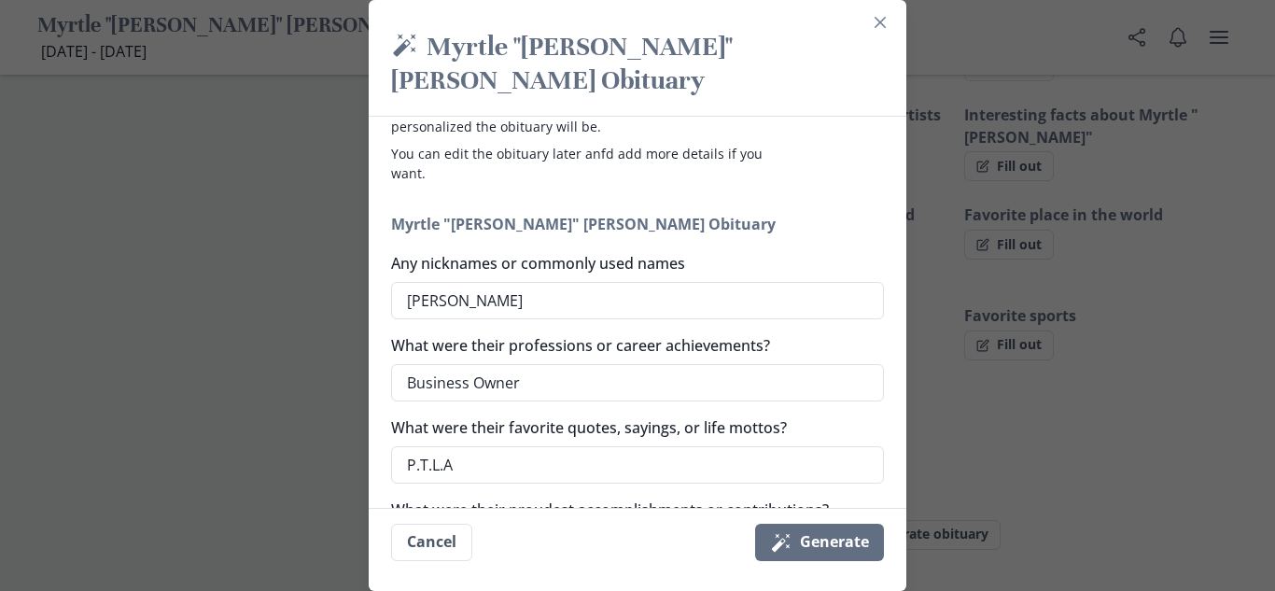
type textarea "x"
type textarea "P.T.L.A ("
type textarea "x"
type textarea "P.T.L.A (P"
type textarea "x"
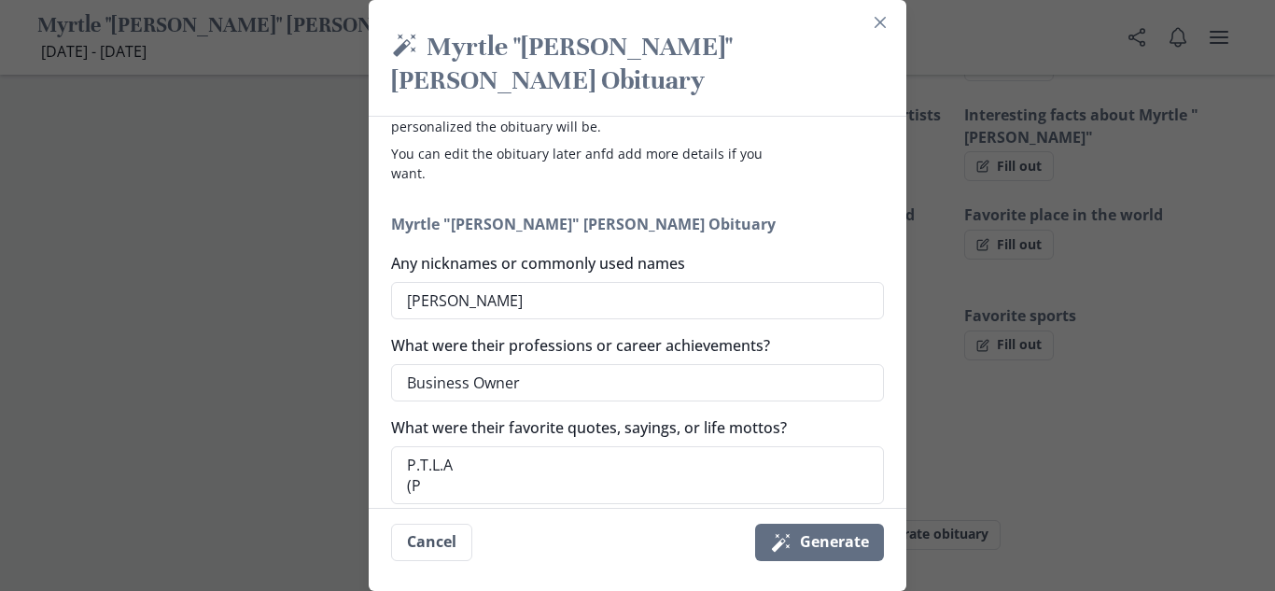
type textarea "P.T.L.A (Pr"
type textarea "x"
type textarea "P.T.L.A (Pra"
type textarea "x"
type textarea "P.T.L.A (Prai"
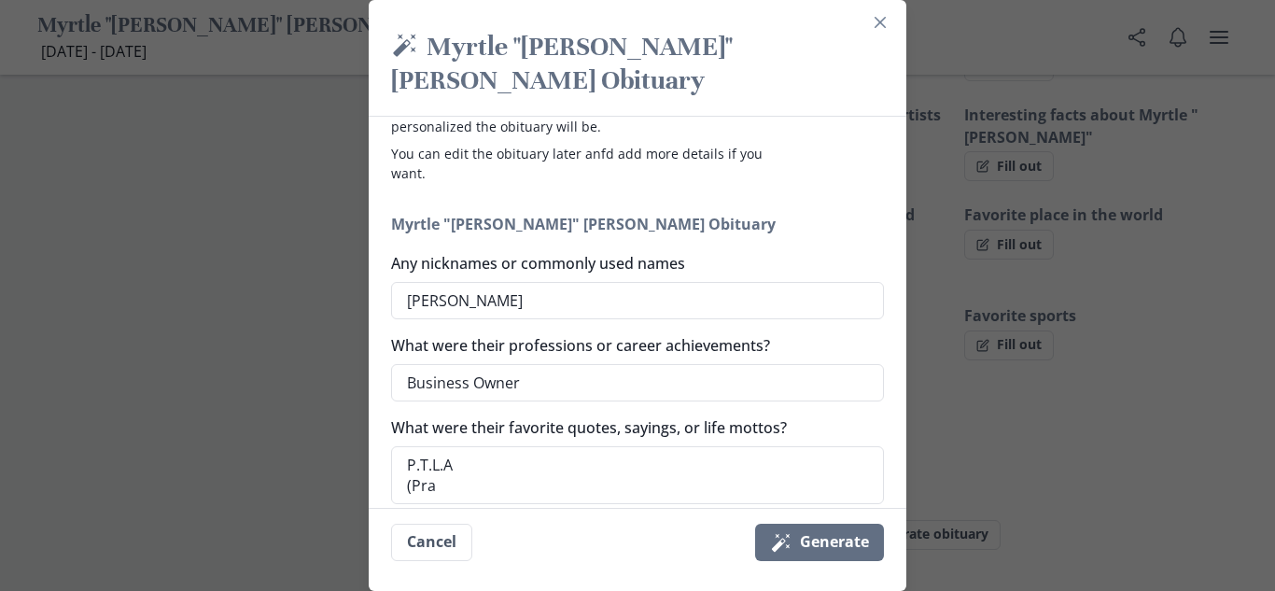
type textarea "x"
type textarea "P.T.L.A (Prais"
type textarea "x"
type textarea "P.T.L.A (Praise"
type textarea "x"
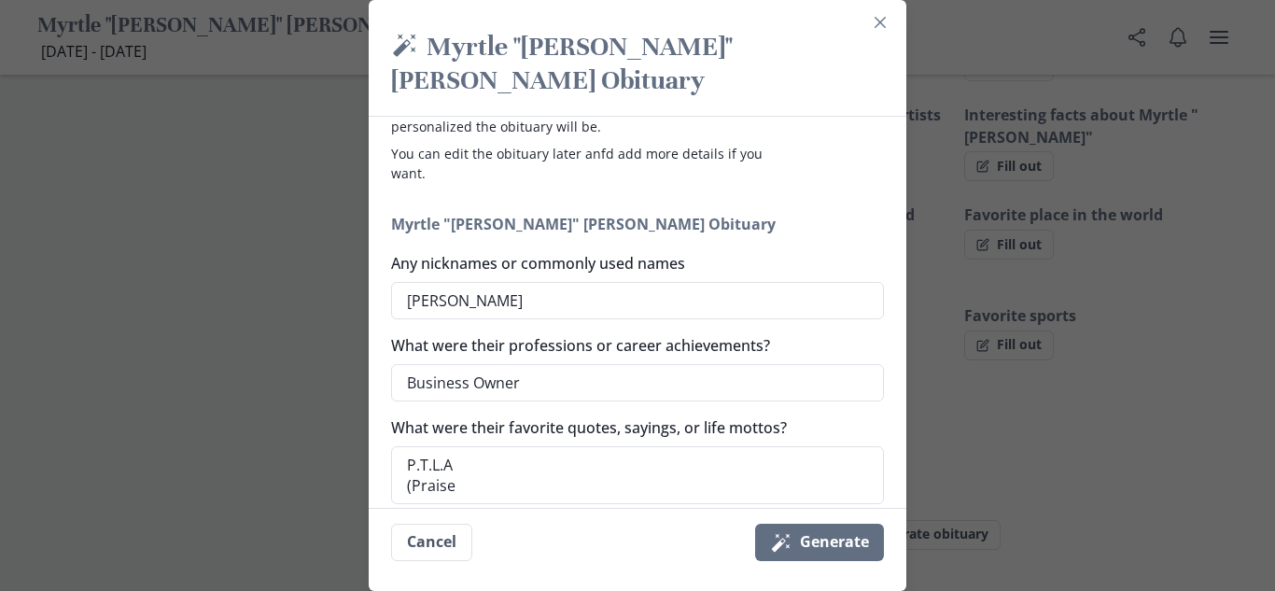
type textarea "P.T.L.A (Praise"
type textarea "x"
type textarea "P.T.L.A (Praise T"
type textarea "x"
type textarea "P.T.L.A (Praise Th"
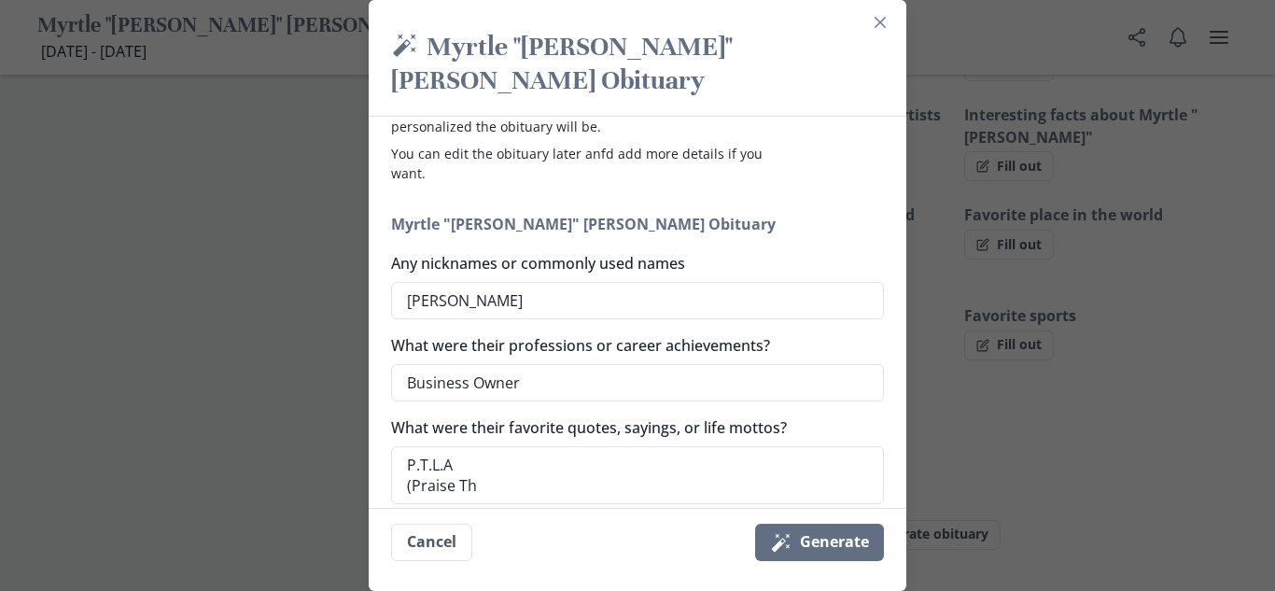
type textarea "x"
type textarea "P.T.L.A (Praise The"
type textarea "x"
type textarea "P.T.L.A (Praise The"
type textarea "x"
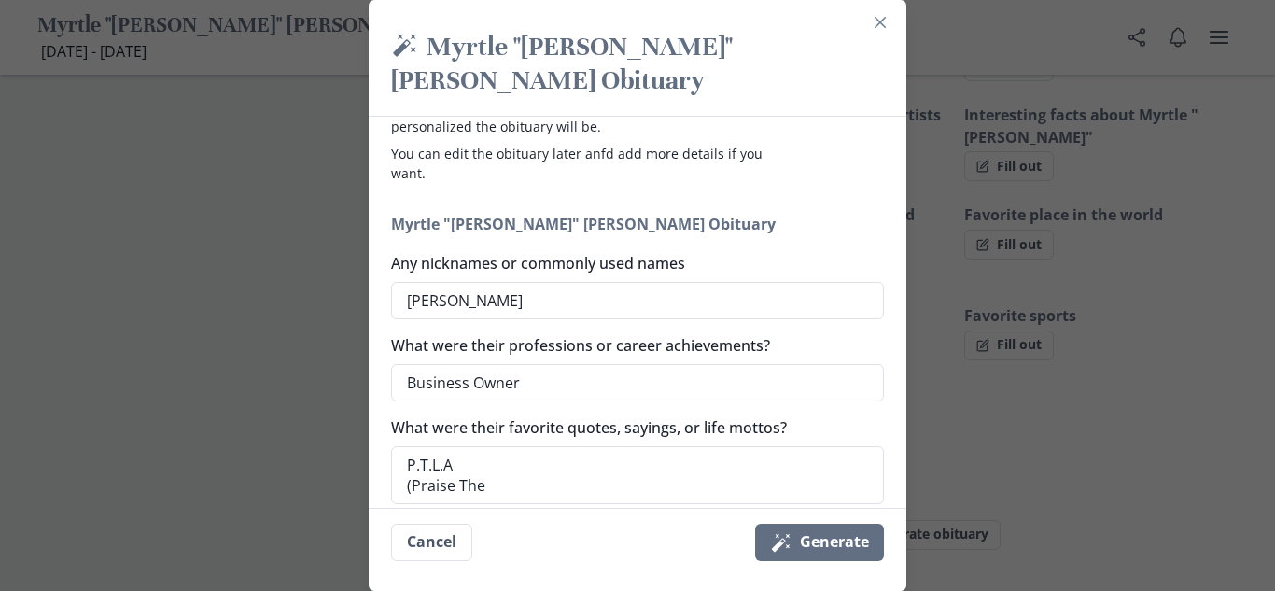
type textarea "P.T.L.A (Praise The L"
type textarea "x"
type textarea "P.T.L.A (Praise The Lo"
type textarea "x"
type textarea "P.T.L.A (Praise The Lor"
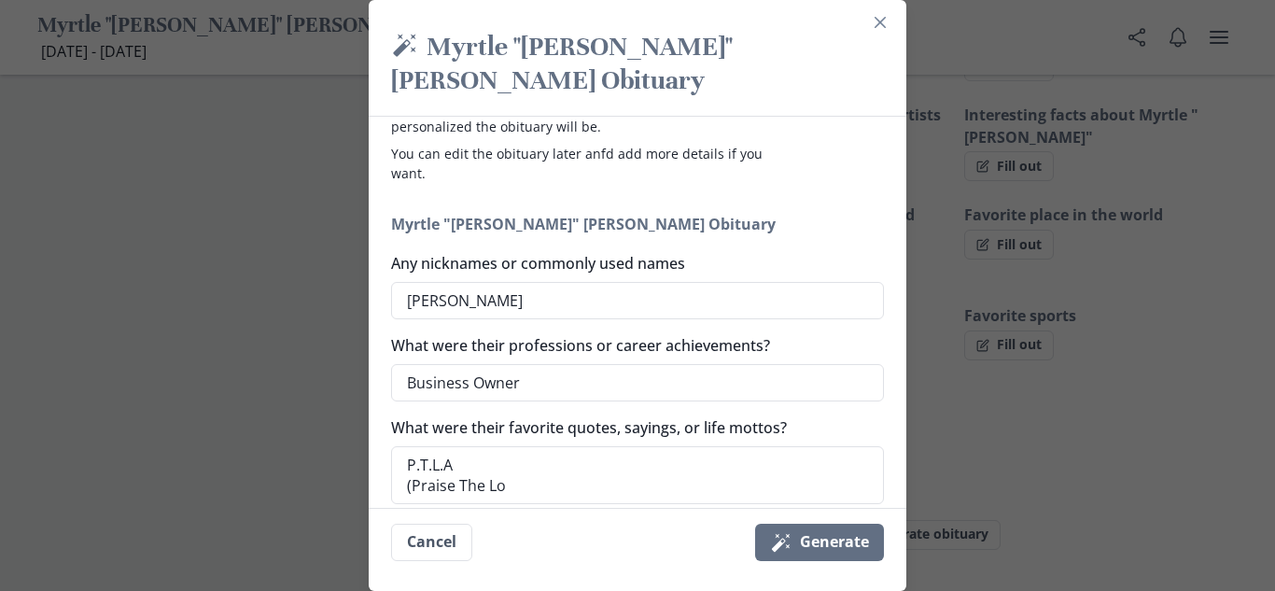
type textarea "x"
type textarea "P.T.L.A (Praise The Lord"
type textarea "x"
type textarea "P.T.L.A (Praise The Lord"
type textarea "x"
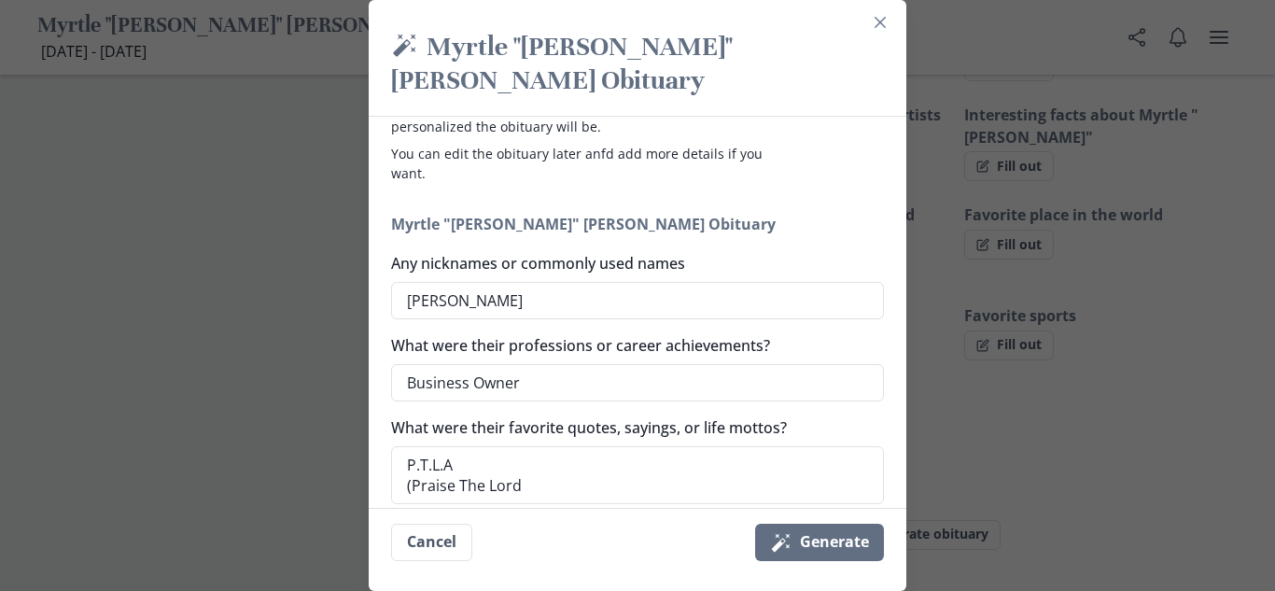
type textarea "P.T.L.A (Praise The Lord A"
type textarea "x"
type textarea "P.T.L.A (Praise The Lord An"
type textarea "x"
type textarea "P.T.L.A (Praise The Lord Any"
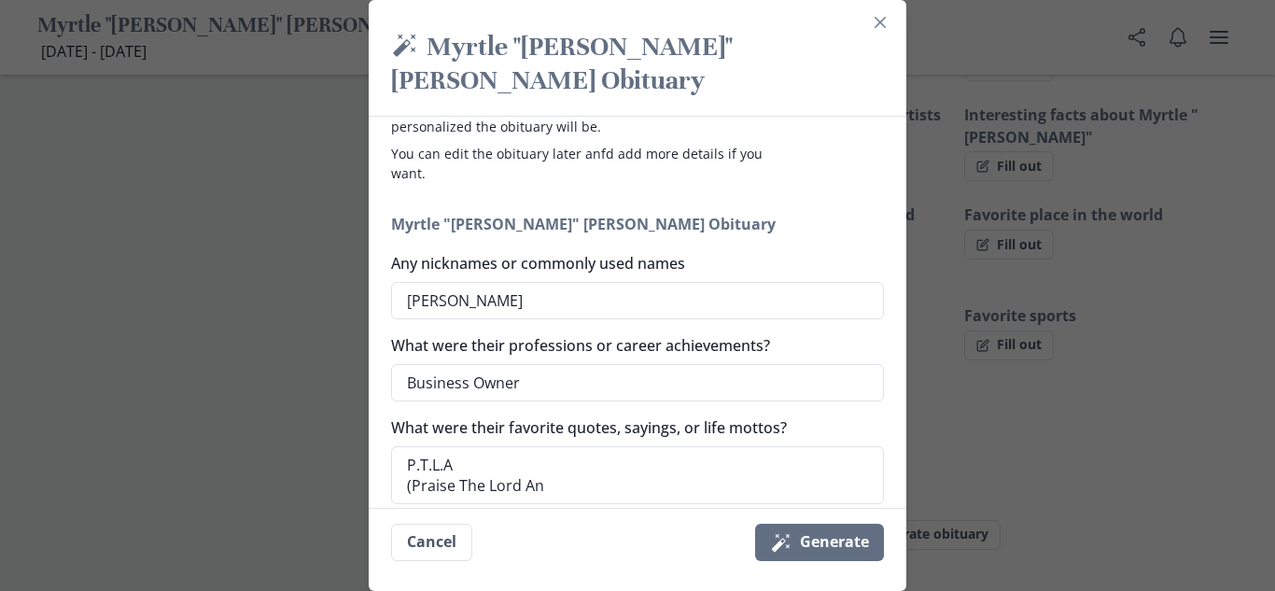
type textarea "x"
type textarea "P.T.L.A (Praise The Lord Anyw"
type textarea "x"
type textarea "P.T.L.A (Praise The Lord Anywa"
type textarea "x"
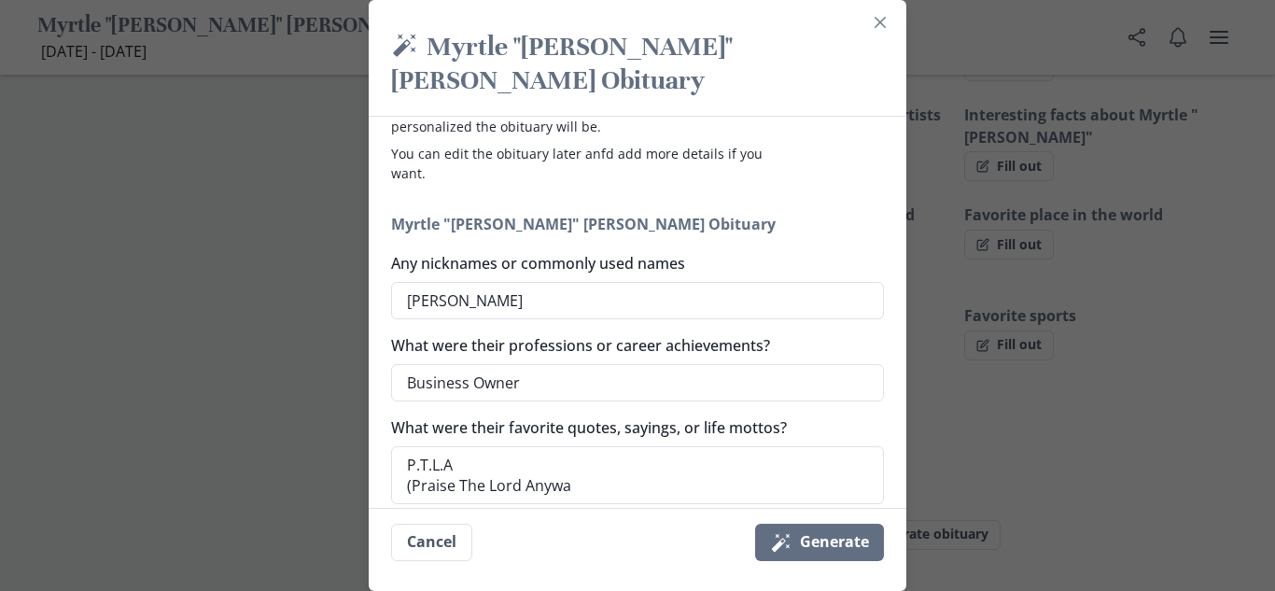
type textarea "P.T.L.A (Praise The Lord Anyway"
type textarea "x"
type textarea "P.T.L.A (Praise The Lord Anyway)"
type textarea "x"
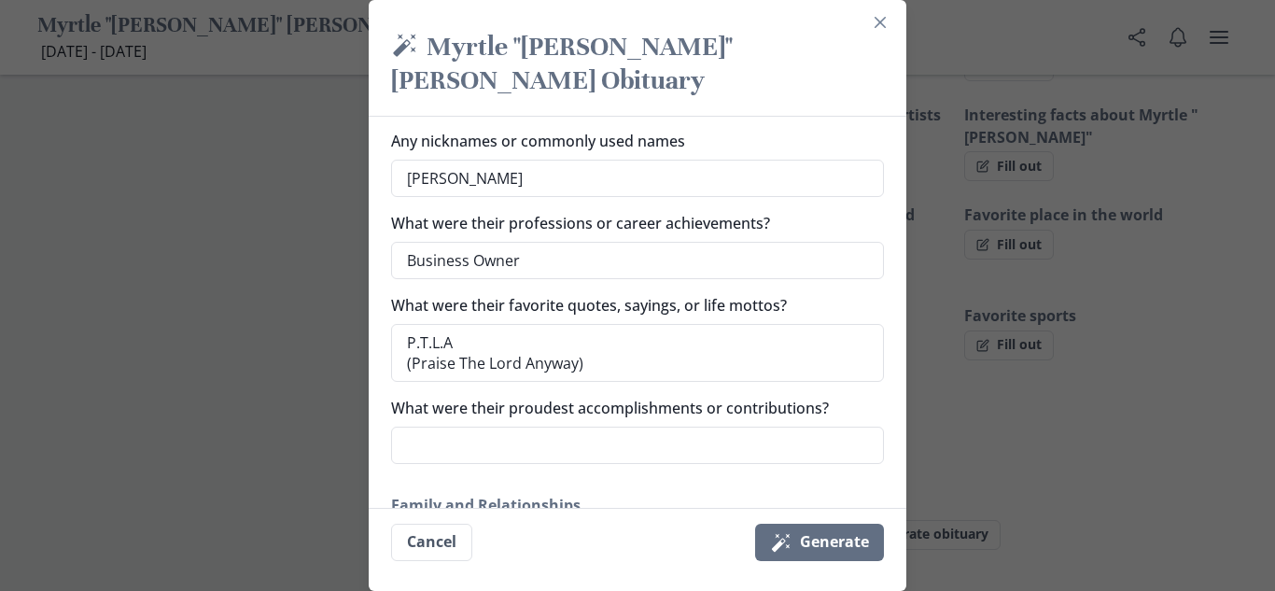
scroll to position [357, 0]
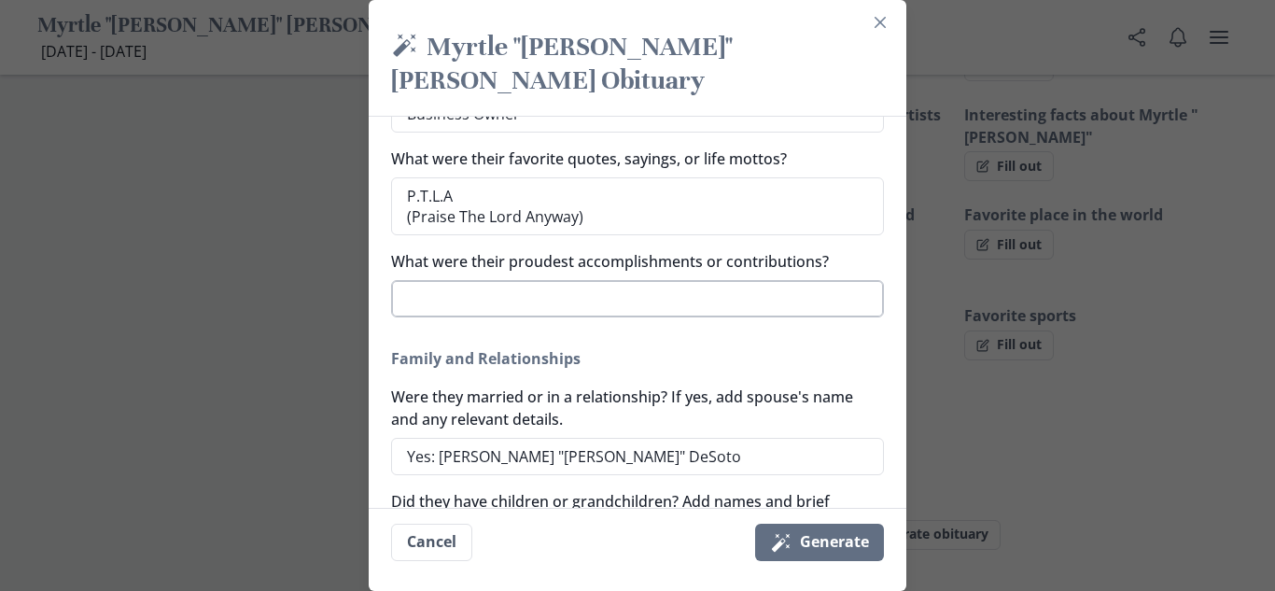
type textarea "P.T.L.A (Praise The Lord Anyway)"
click at [724, 280] on textarea "What were their proudest accomplishments or contributions?" at bounding box center [637, 298] width 493 height 37
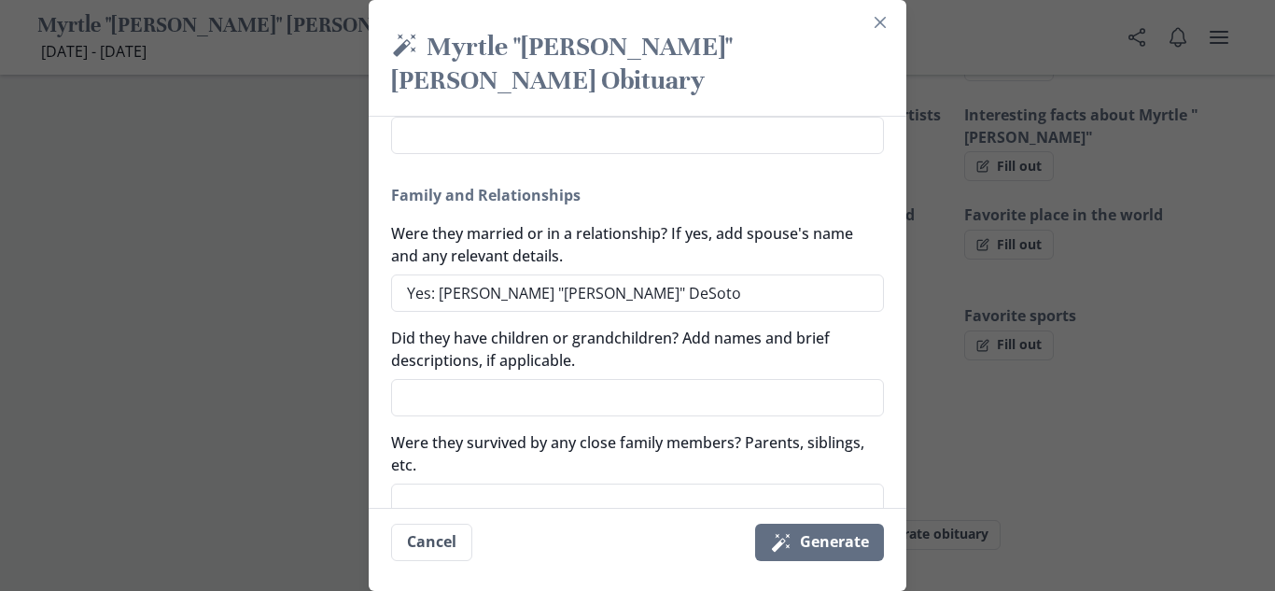
scroll to position [523, 0]
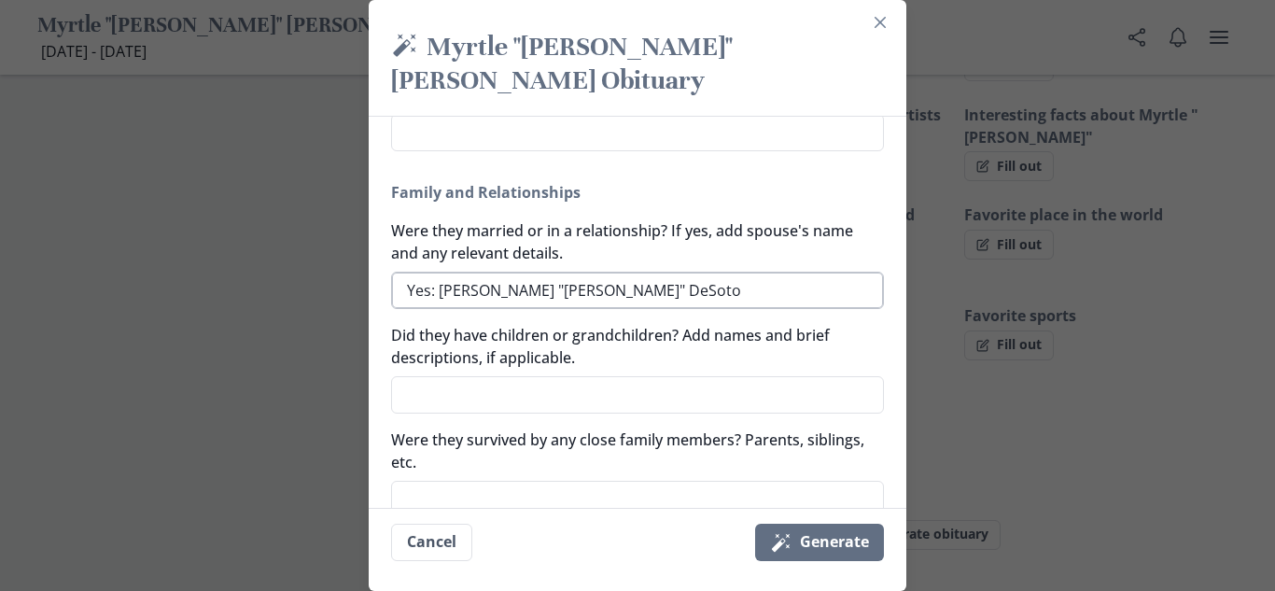
type textarea "x"
drag, startPoint x: 439, startPoint y: 253, endPoint x: 353, endPoint y: 242, distance: 86.6
click at [358, 253] on div "Magic wand Myrtle "[PERSON_NAME]" [PERSON_NAME] Obituary Generate a simple and …" at bounding box center [637, 295] width 1275 height 591
type textarea "[PERSON_NAME] "[PERSON_NAME]" [PERSON_NAME]"
type textarea "x"
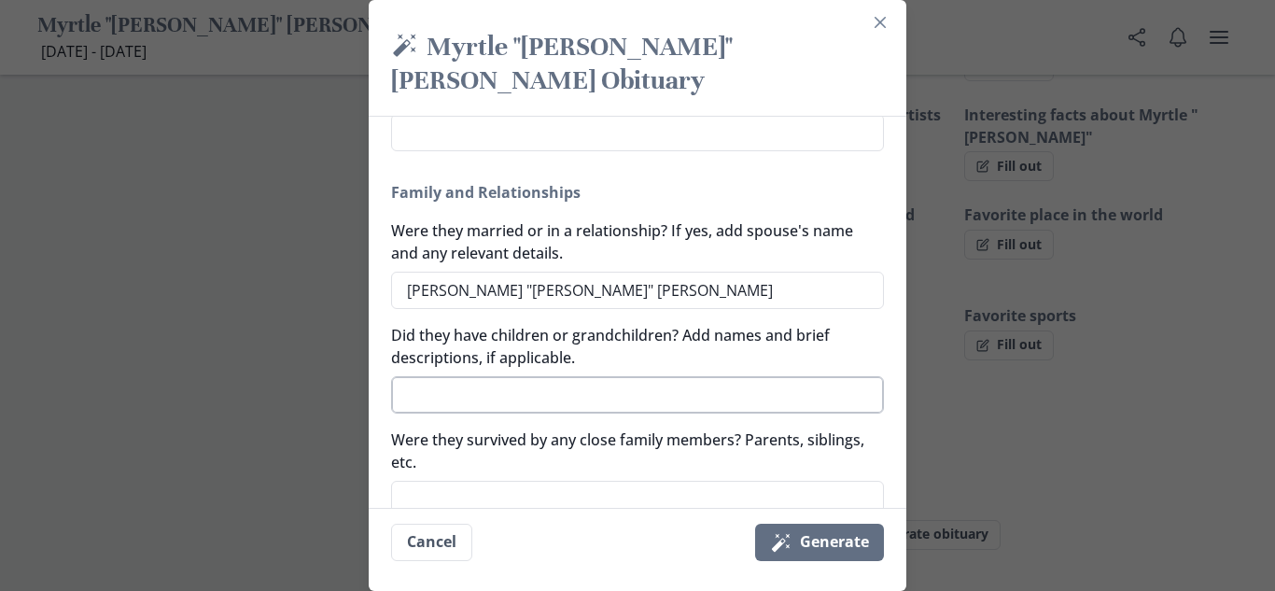
click at [657, 376] on textarea "Did they have children or grandchildren? Add names and brief descriptions, if a…" at bounding box center [637, 394] width 493 height 37
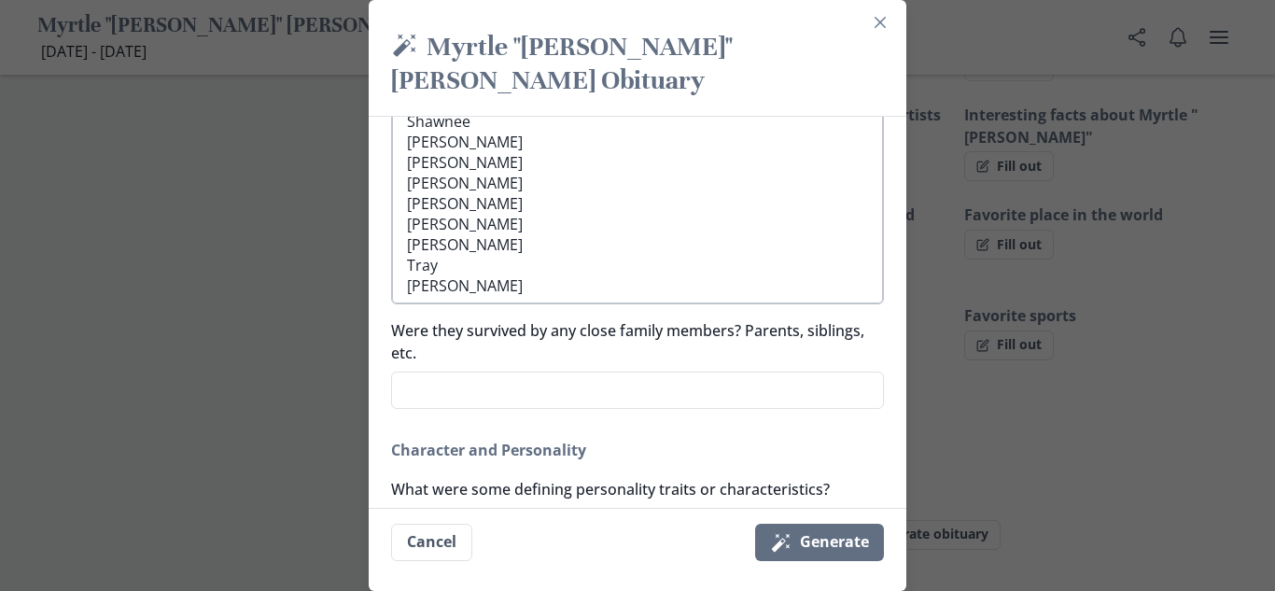
scroll to position [877, 0]
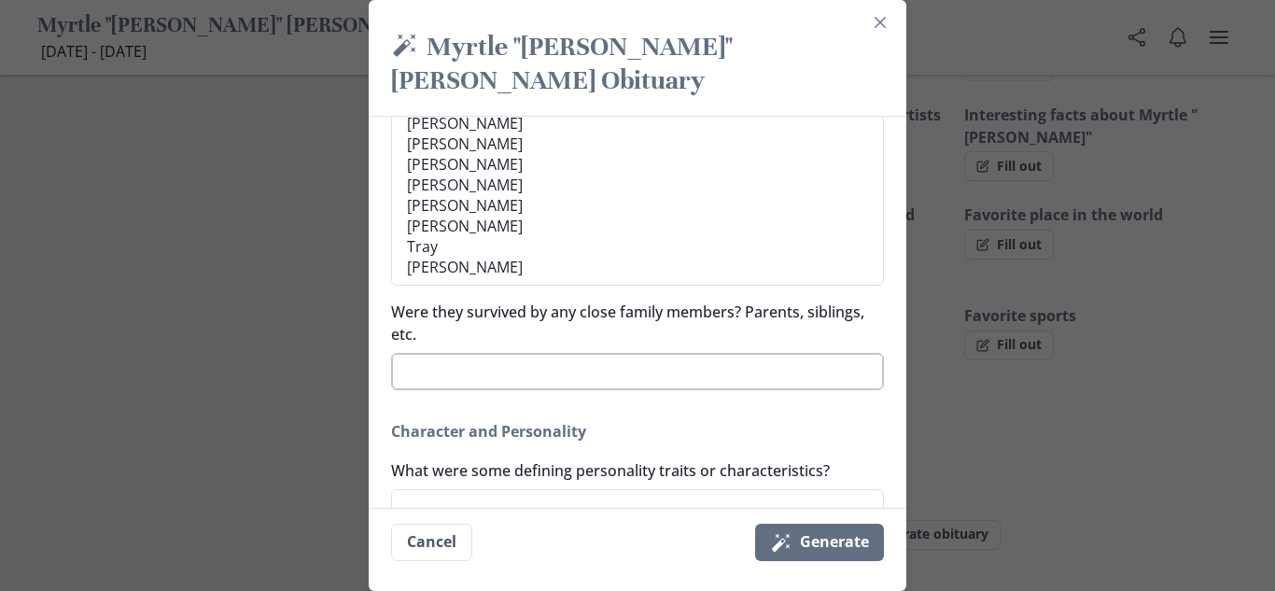
click at [467, 353] on textarea "Were they survived by any close family members? Parents, siblings, etc." at bounding box center [637, 371] width 493 height 37
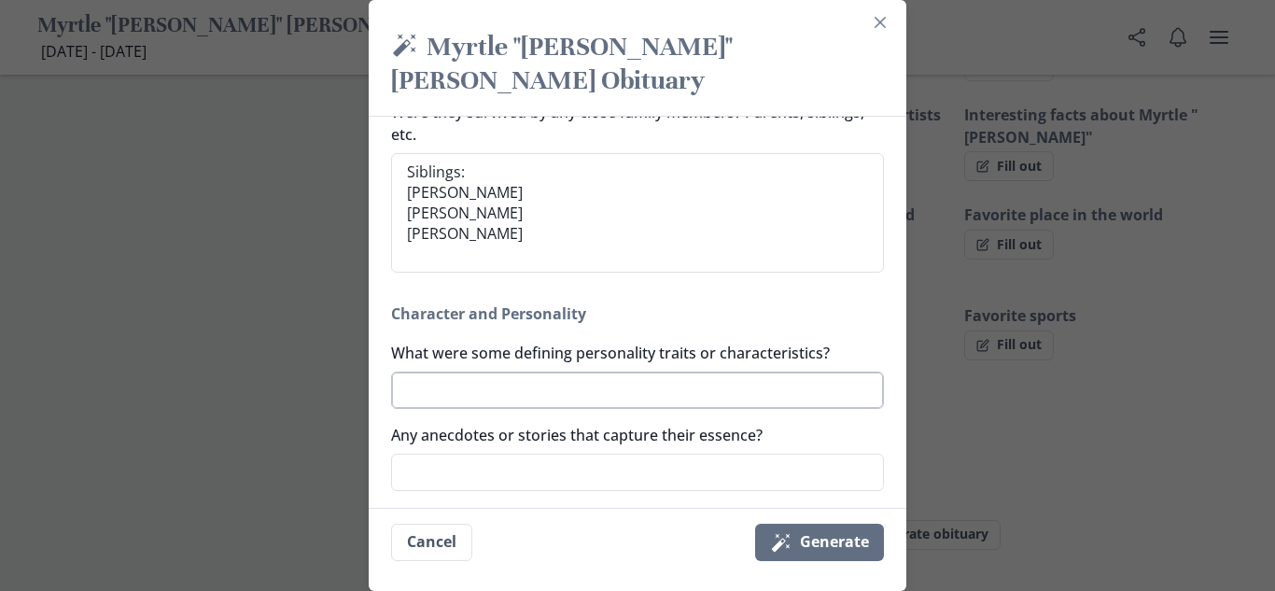
scroll to position [1080, 0]
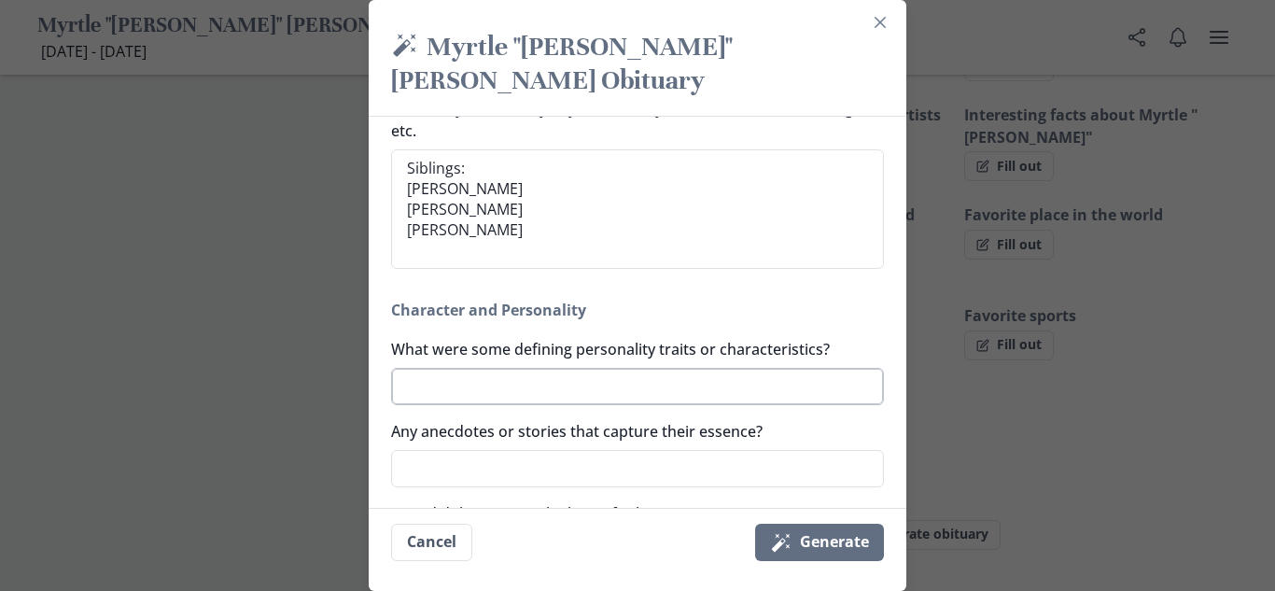
click at [588, 368] on textarea "What were some defining personality traits or characteristics?" at bounding box center [637, 386] width 493 height 37
click at [526, 450] on textarea "Any anecdotes or stories that capture their essence?" at bounding box center [637, 468] width 493 height 37
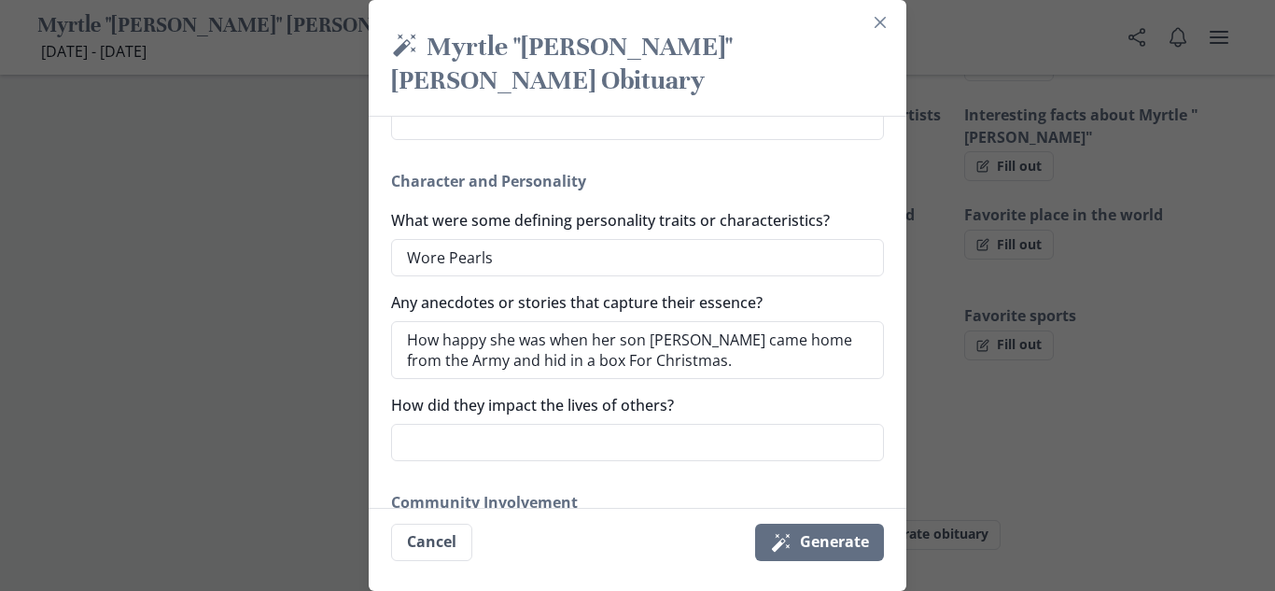
scroll to position [1249, 0]
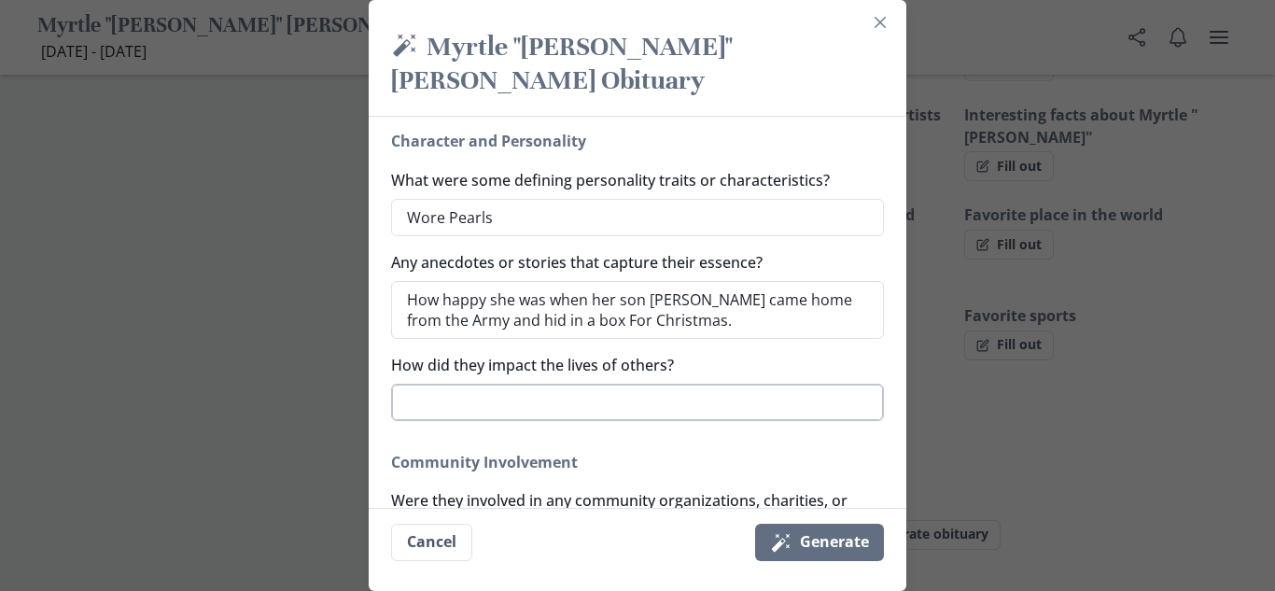
click at [524, 383] on textarea "How did they impact the lives of others?" at bounding box center [637, 401] width 493 height 37
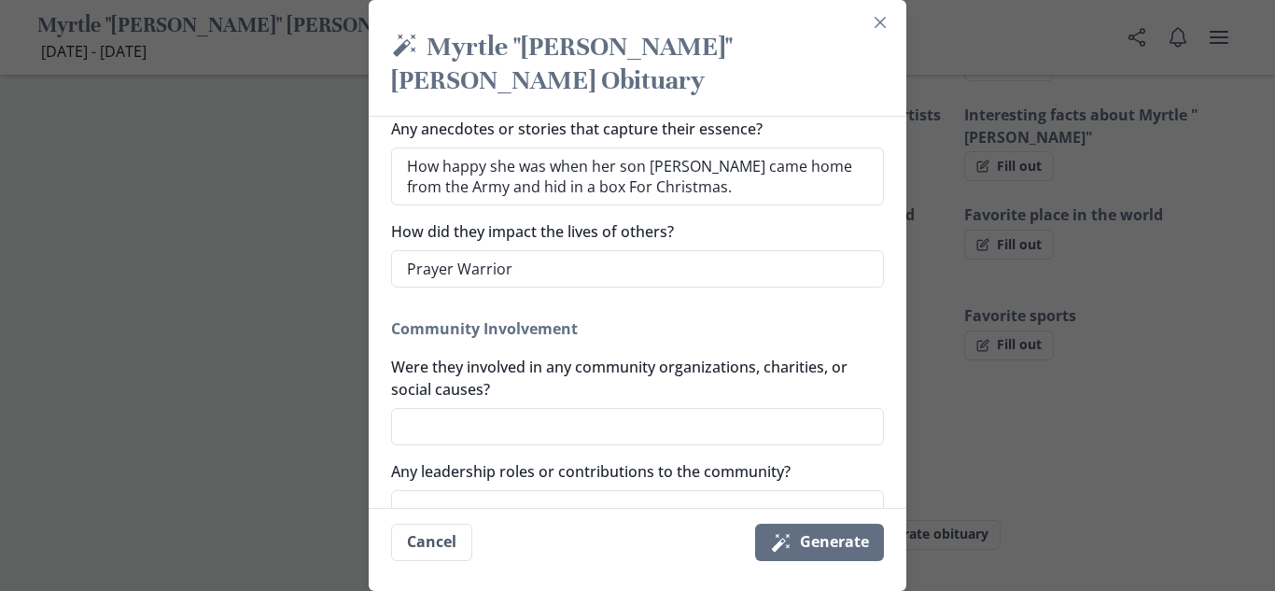
scroll to position [1408, 0]
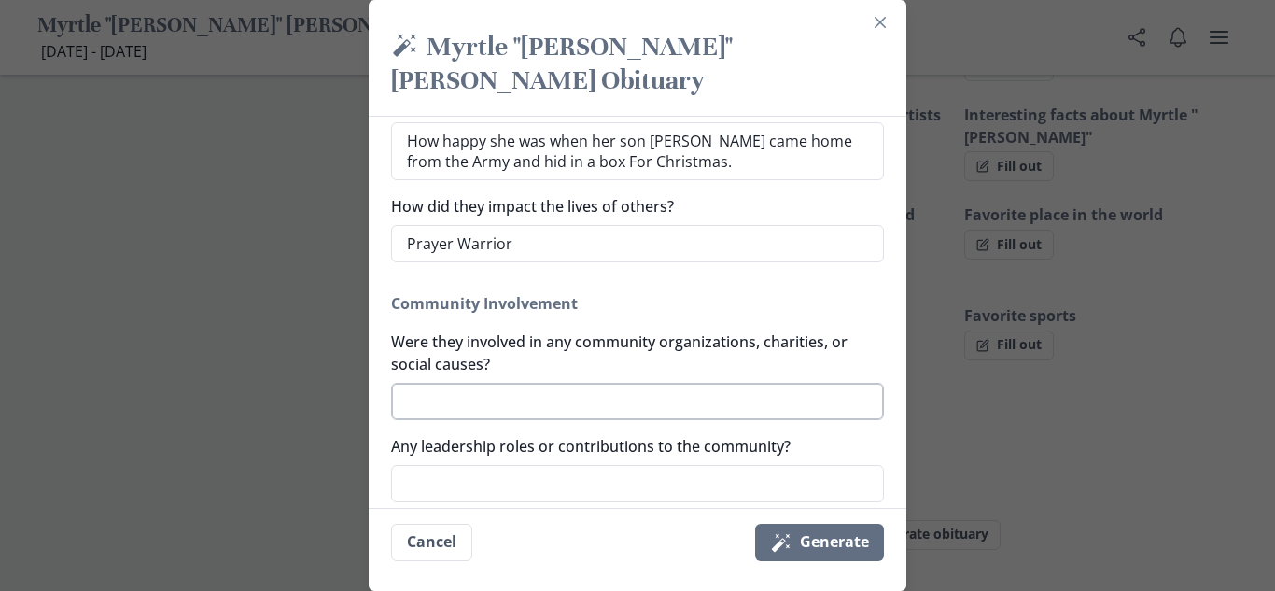
click at [621, 383] on textarea "Were they involved in any community organizations, charities, or social causes?" at bounding box center [637, 401] width 493 height 37
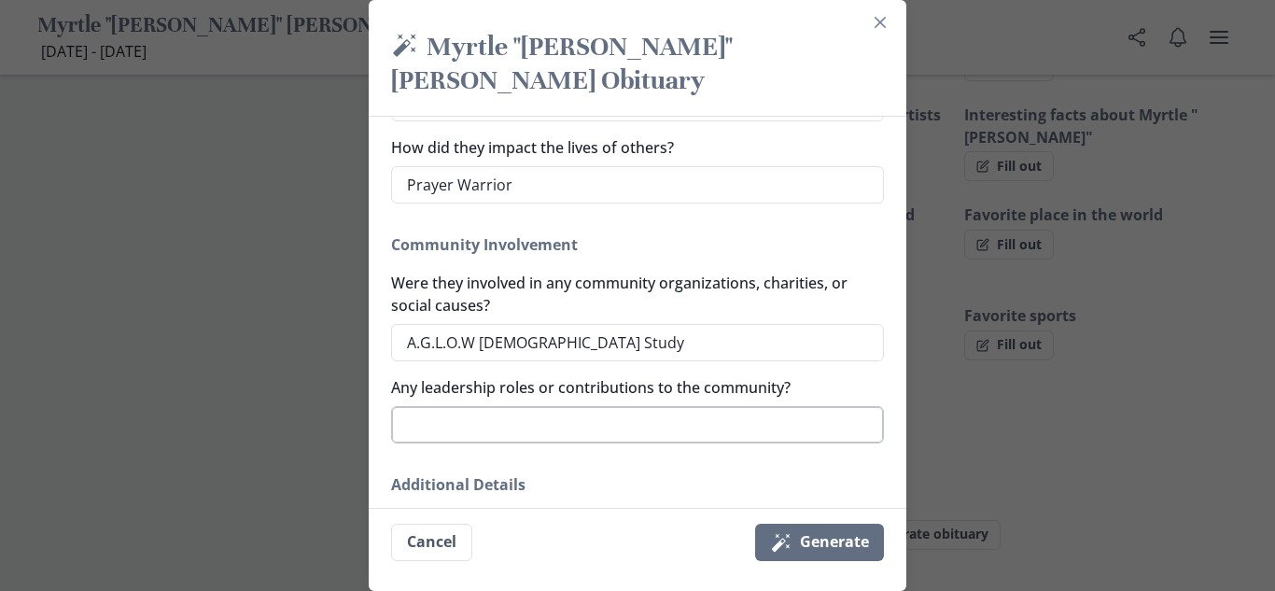
scroll to position [1488, 0]
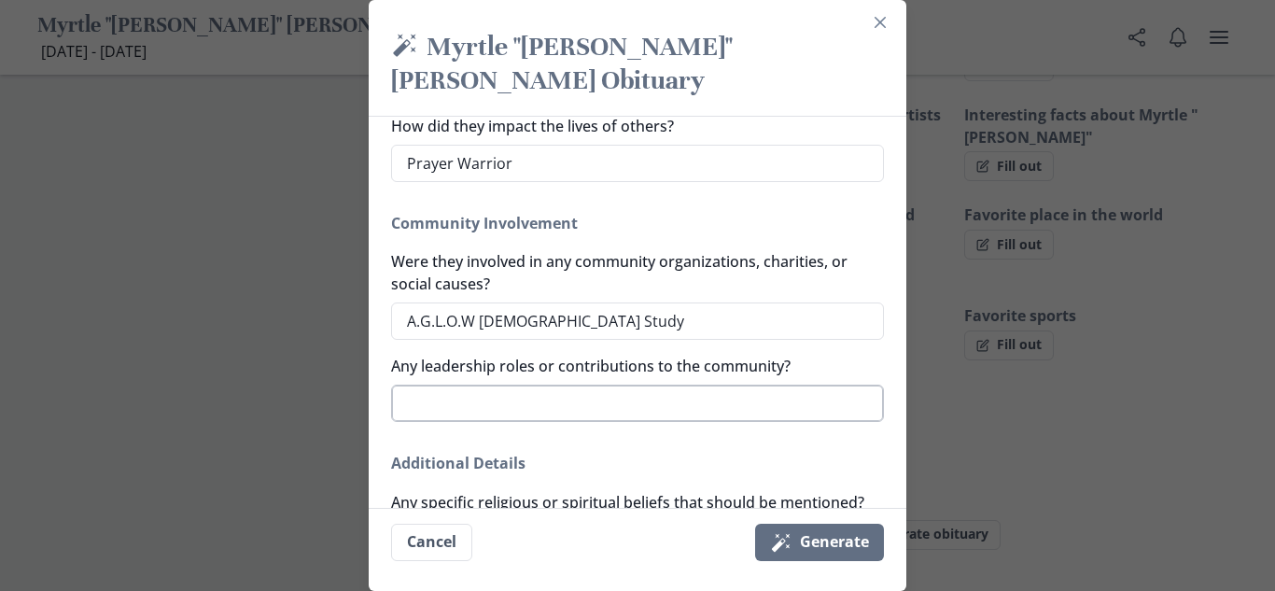
click at [655, 384] on textarea "Any leadership roles or contributions to the community?" at bounding box center [637, 402] width 493 height 37
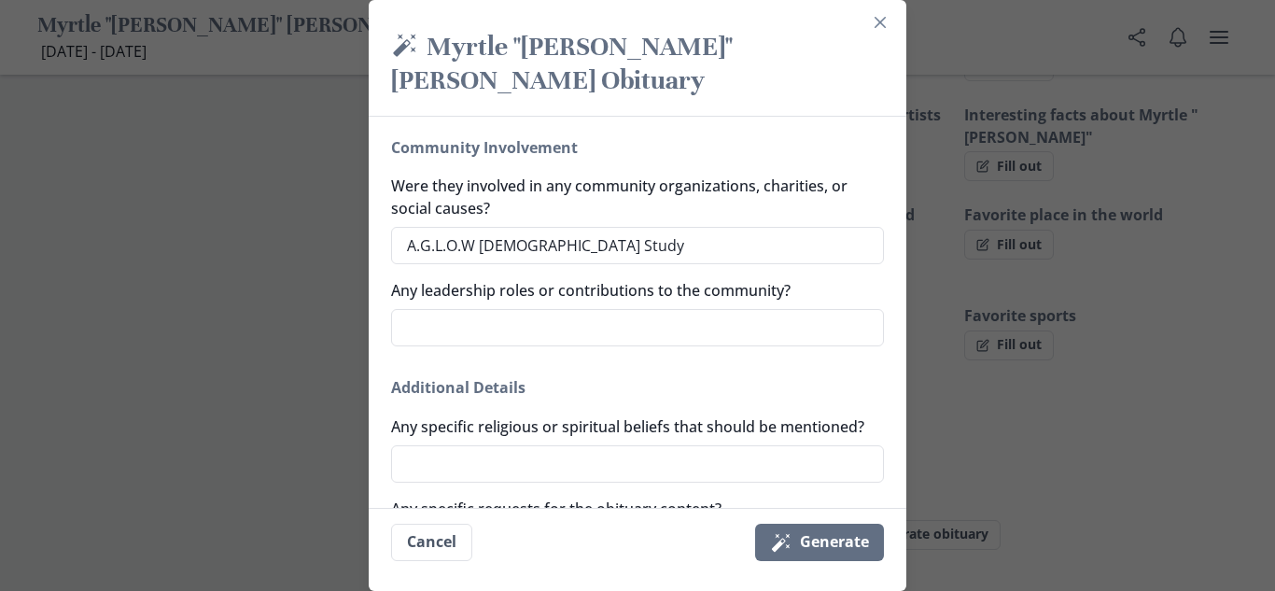
scroll to position [1635, 0]
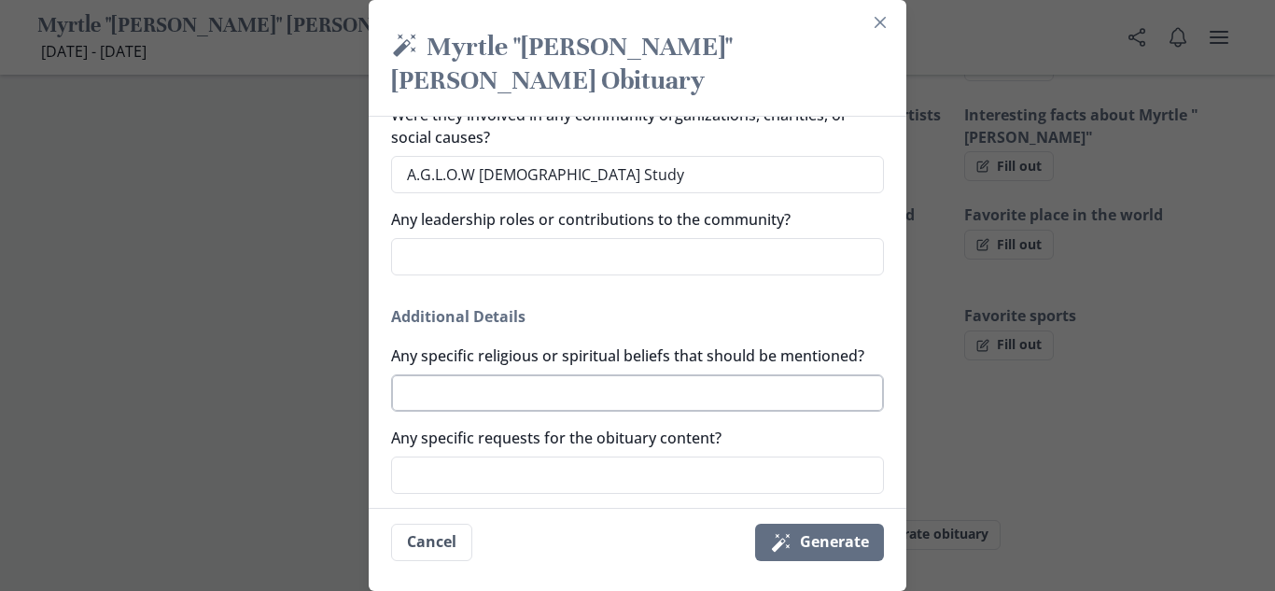
click at [704, 374] on textarea "Any specific religious or spiritual beliefs that should be mentioned?" at bounding box center [637, 392] width 493 height 37
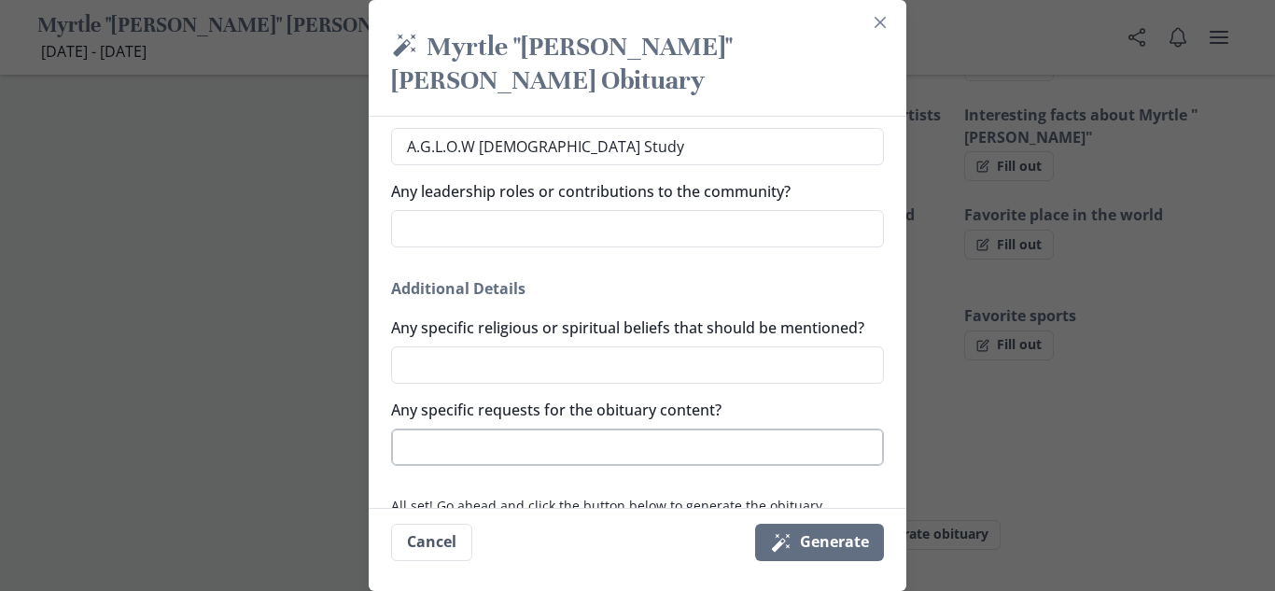
scroll to position [1664, 0]
click at [682, 427] on textarea "Any specific requests for the obituary content?" at bounding box center [637, 445] width 493 height 37
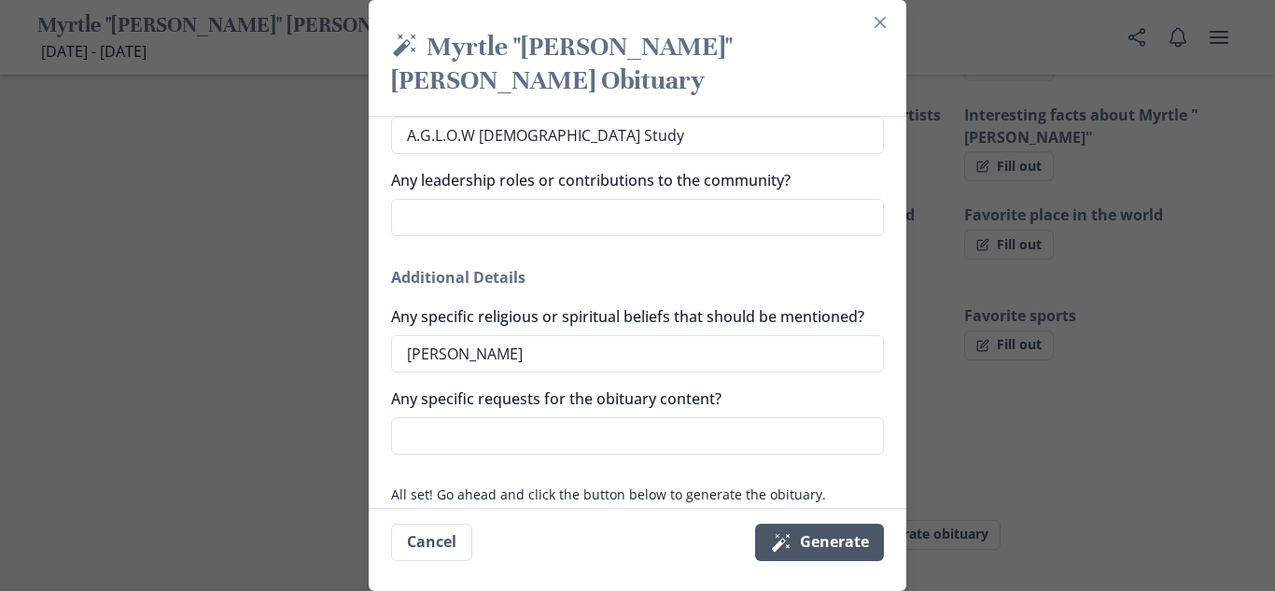
click at [825, 543] on button "Magic wand Generate" at bounding box center [819, 541] width 129 height 37
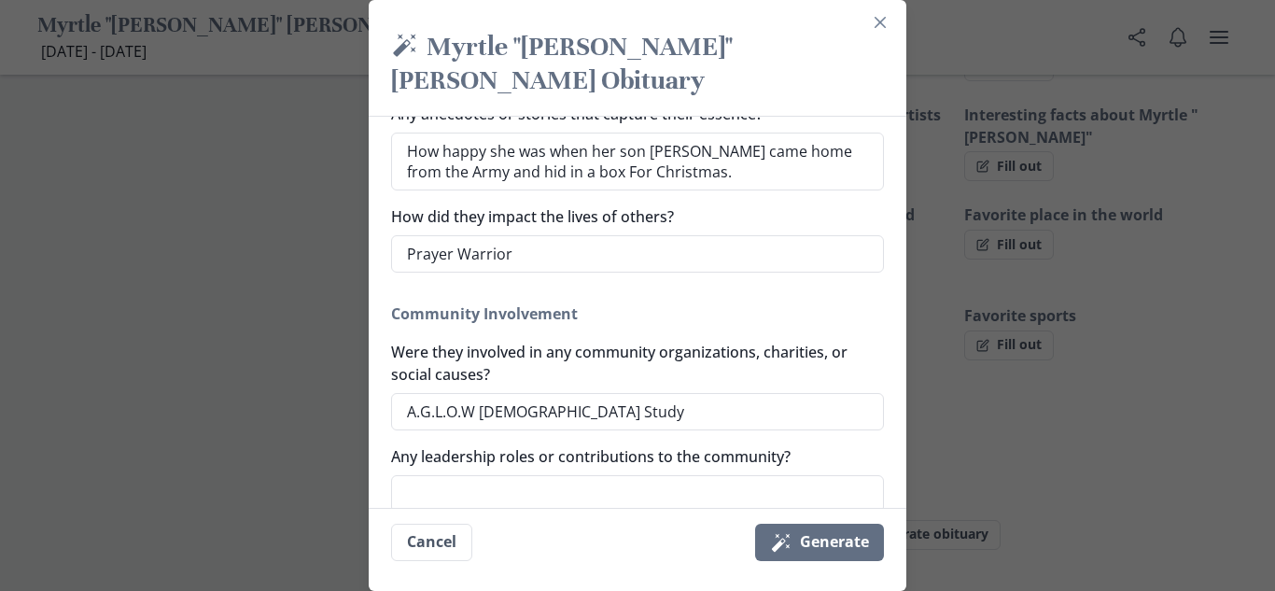
scroll to position [1437, 0]
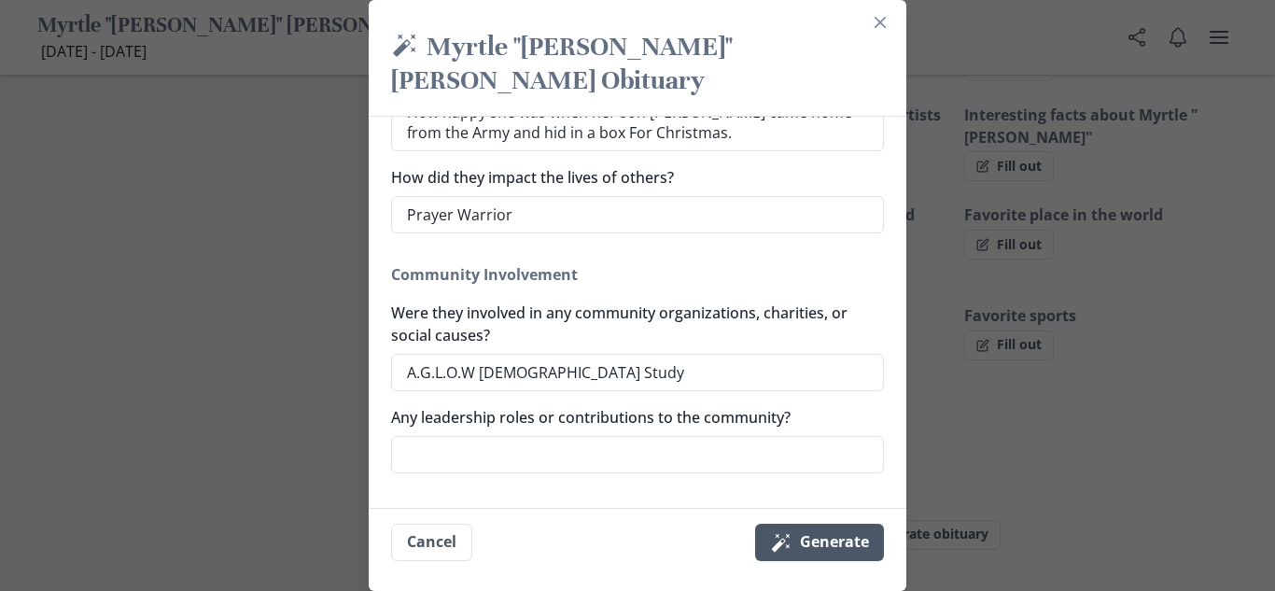
click at [838, 551] on button "Magic wand Generate" at bounding box center [819, 541] width 129 height 37
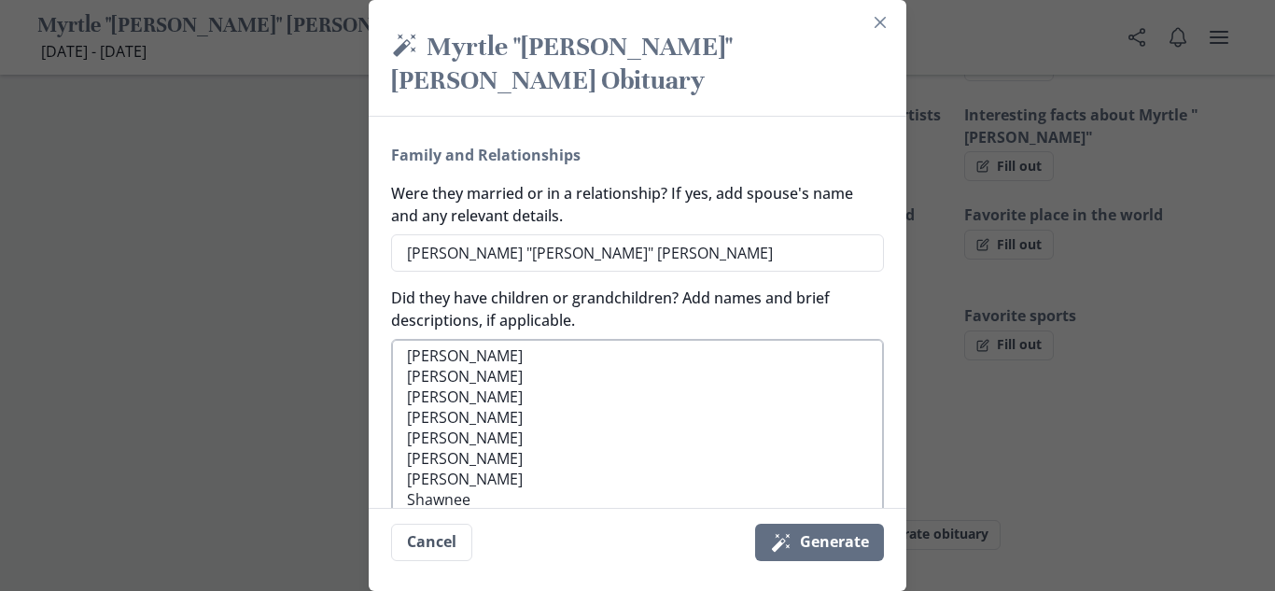
scroll to position [0, 0]
click at [455, 339] on textarea "[PERSON_NAME] [PERSON_NAME] [PERSON_NAME] [PERSON_NAME] [PERSON_NAME] [PERSON_N…" at bounding box center [637, 470] width 493 height 263
click at [460, 341] on textarea "[PERSON_NAME] - Daughter [PERSON_NAME] [PERSON_NAME] [PERSON_NAME] [PERSON_NAME…" at bounding box center [637, 470] width 493 height 263
click at [438, 368] on textarea "[PERSON_NAME] - Daughter Reen - Daughter [PERSON_NAME] [PERSON_NAME] [PERSON_NA…" at bounding box center [637, 470] width 493 height 263
click at [439, 387] on textarea "[PERSON_NAME] - Daughter Reen - Daughter [PERSON_NAME] - Daughter [PERSON_NAME]…" at bounding box center [637, 470] width 493 height 263
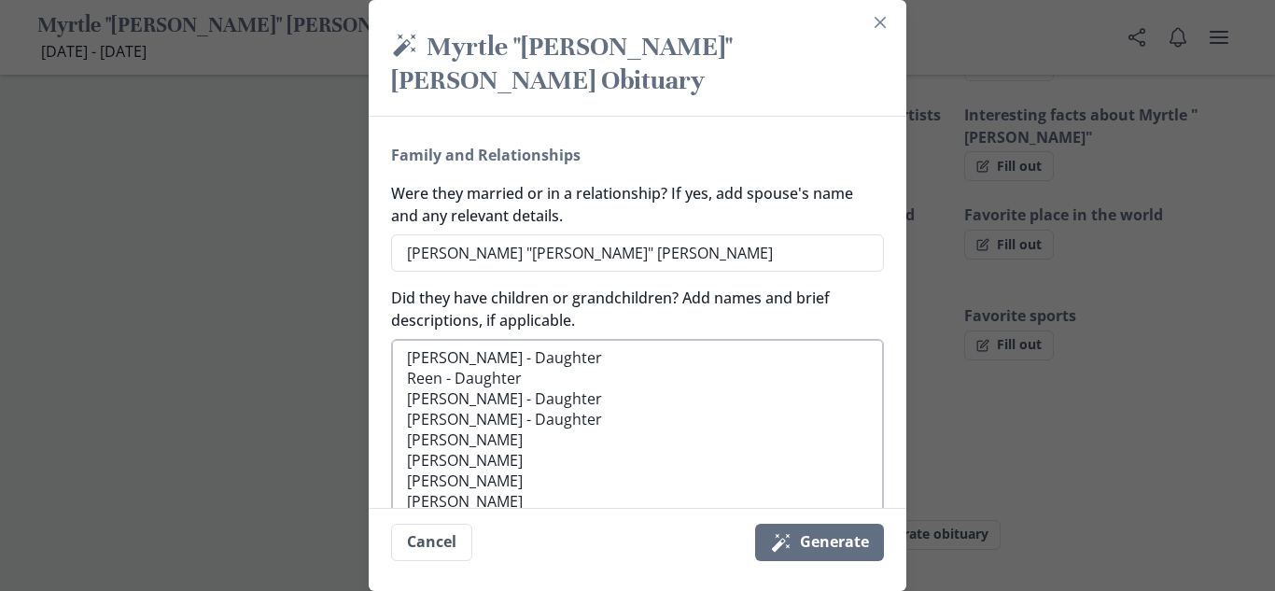
click at [441, 421] on textarea "[PERSON_NAME] - Daughter Reen - Daughter [PERSON_NAME] - Daughter [PERSON_NAME]…" at bounding box center [637, 470] width 493 height 263
click at [436, 403] on textarea "[PERSON_NAME] - Daughter Reen - Daughter [PERSON_NAME] - Daughter [PERSON_NAME]…" at bounding box center [637, 470] width 493 height 263
click at [452, 427] on textarea "[PERSON_NAME] - Daughter Reen - Daughter [PERSON_NAME] - Daughter [PERSON_NAME]…" at bounding box center [637, 470] width 493 height 263
click at [461, 453] on textarea "[PERSON_NAME] - Daughter Reen - Daughter [PERSON_NAME] - Daughter [PERSON_NAME]…" at bounding box center [637, 470] width 493 height 263
click at [440, 474] on textarea "[PERSON_NAME] - Daughter Reen - Daughter [PERSON_NAME] - Daughter [PERSON_NAME]…" at bounding box center [637, 470] width 493 height 263
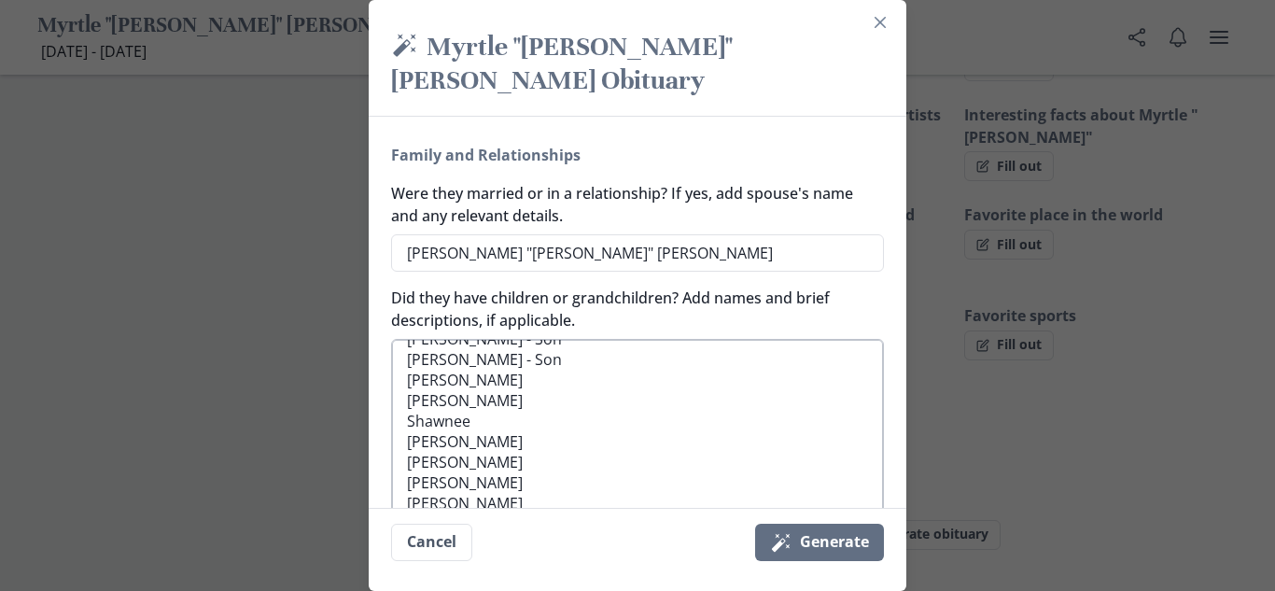
scroll to position [139, 0]
click at [453, 355] on textarea "[PERSON_NAME] - Daughter Reen - Daughter [PERSON_NAME] - Daughter [PERSON_NAME]…" at bounding box center [637, 470] width 493 height 263
click at [455, 372] on textarea "[PERSON_NAME] - Daughter Reen - Daughter [PERSON_NAME] - Daughter [PERSON_NAME]…" at bounding box center [637, 470] width 493 height 263
click at [479, 392] on textarea "[PERSON_NAME] - Daughter Reen - Daughter [PERSON_NAME] - Daughter [PERSON_NAME]…" at bounding box center [637, 470] width 493 height 263
click at [493, 419] on textarea "[PERSON_NAME] - Daughter Reen - Daughter [PERSON_NAME] - Daughter [PERSON_NAME]…" at bounding box center [637, 470] width 493 height 263
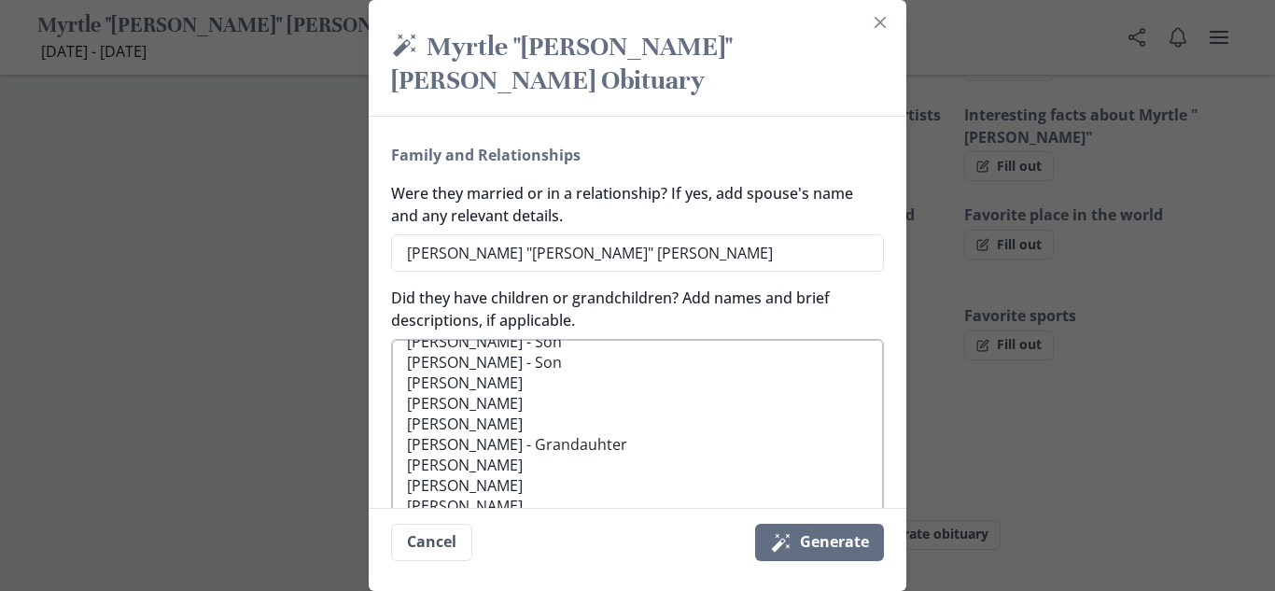
click at [540, 419] on textarea "[PERSON_NAME] - Daughter Reen - Daughter [PERSON_NAME] - Daughter [PERSON_NAME]…" at bounding box center [637, 470] width 493 height 263
click at [551, 422] on textarea "[PERSON_NAME] - Daughter Reen - Daughter [PERSON_NAME] - Daughter [PERSON_NAME]…" at bounding box center [637, 470] width 493 height 263
click at [549, 411] on textarea "[PERSON_NAME] - Daughter Reen - Daughter [PERSON_NAME] - Daughter [PERSON_NAME]…" at bounding box center [637, 470] width 493 height 263
click at [570, 420] on textarea "[PERSON_NAME] - Daughter Reen - Daughter [PERSON_NAME] - Daughter [PERSON_NAME]…" at bounding box center [637, 470] width 493 height 263
drag, startPoint x: 450, startPoint y: 432, endPoint x: 461, endPoint y: 426, distance: 12.5
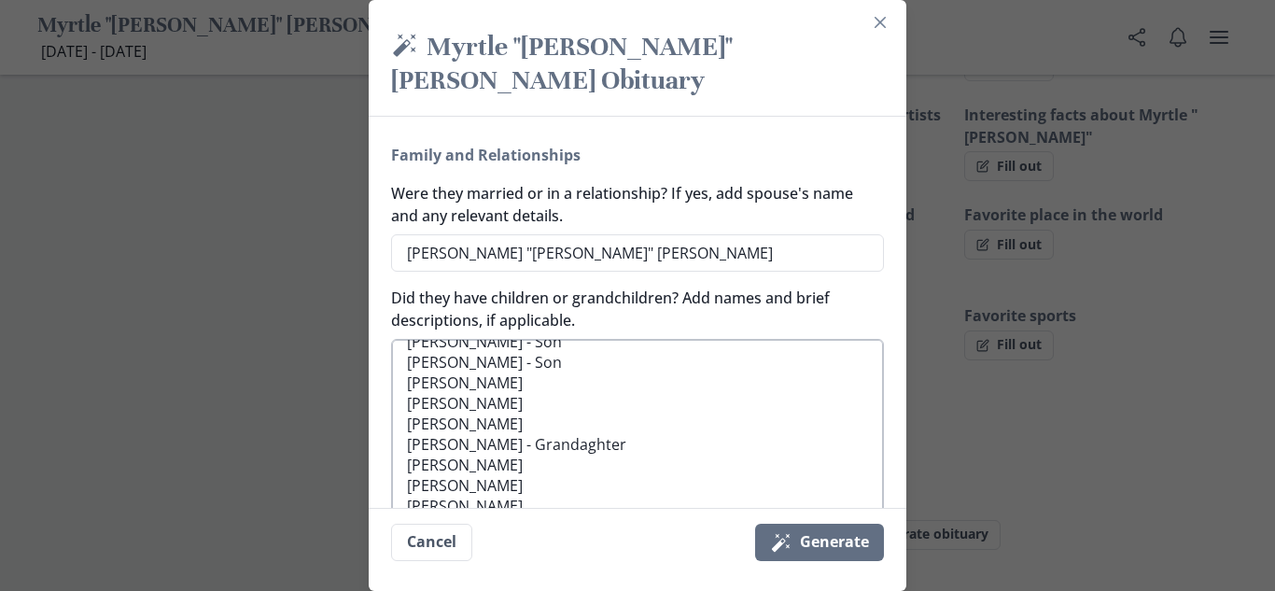
click at [453, 431] on textarea "[PERSON_NAME] - Daughter Reen - Daughter [PERSON_NAME] - Daughter [PERSON_NAME]…" at bounding box center [637, 470] width 493 height 263
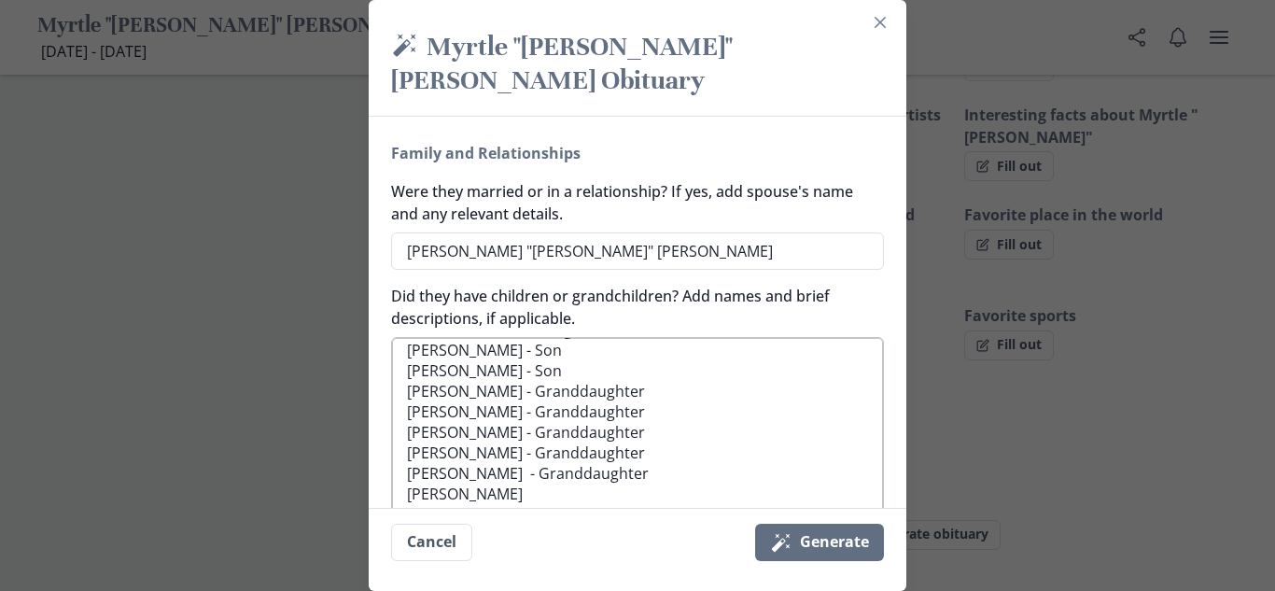
scroll to position [628, 0]
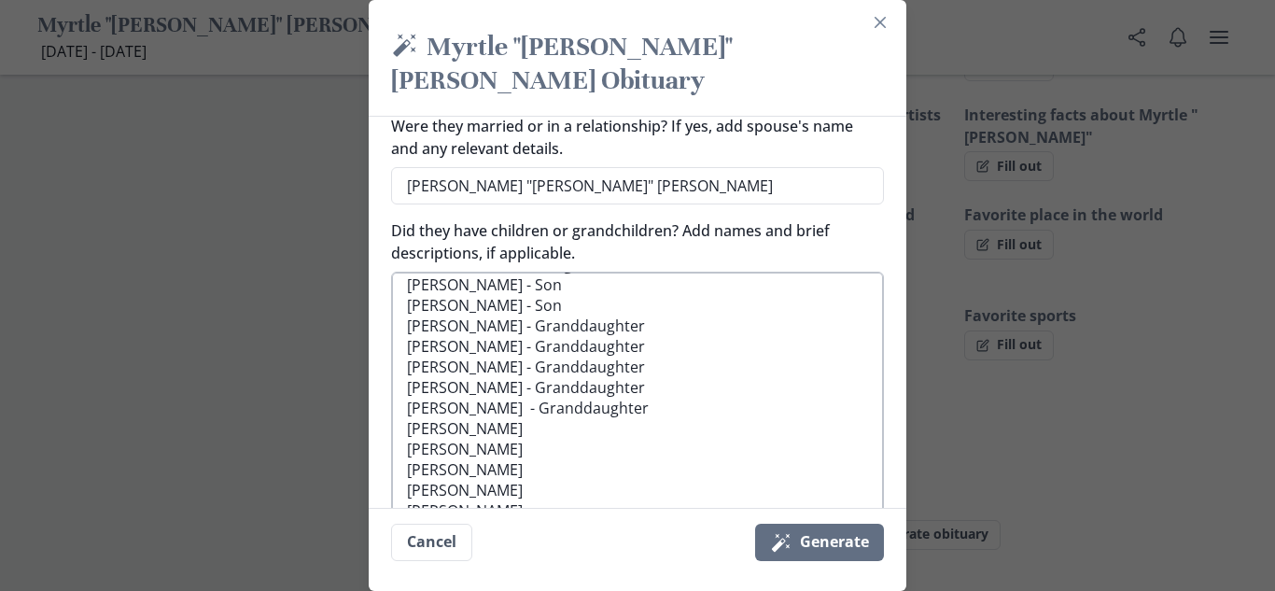
click at [469, 398] on textarea "[PERSON_NAME] - Daughter Reen - Daughter [PERSON_NAME] - Daughter [PERSON_NAME]…" at bounding box center [637, 403] width 493 height 263
click at [457, 414] on textarea "[PERSON_NAME] - Daughter Reen - Daughter [PERSON_NAME] - Daughter [PERSON_NAME]…" at bounding box center [637, 403] width 493 height 263
click at [453, 447] on textarea "[PERSON_NAME] - Daughter Reen - Daughter [PERSON_NAME] - Daughter [PERSON_NAME]…" at bounding box center [637, 403] width 493 height 263
click at [459, 425] on textarea "[PERSON_NAME] - Daughter Reen - Daughter [PERSON_NAME] - Daughter [PERSON_NAME]…" at bounding box center [637, 403] width 493 height 263
click at [448, 449] on textarea "[PERSON_NAME] - Daughter Reen - Daughter [PERSON_NAME] - Daughter [PERSON_NAME]…" at bounding box center [637, 403] width 493 height 263
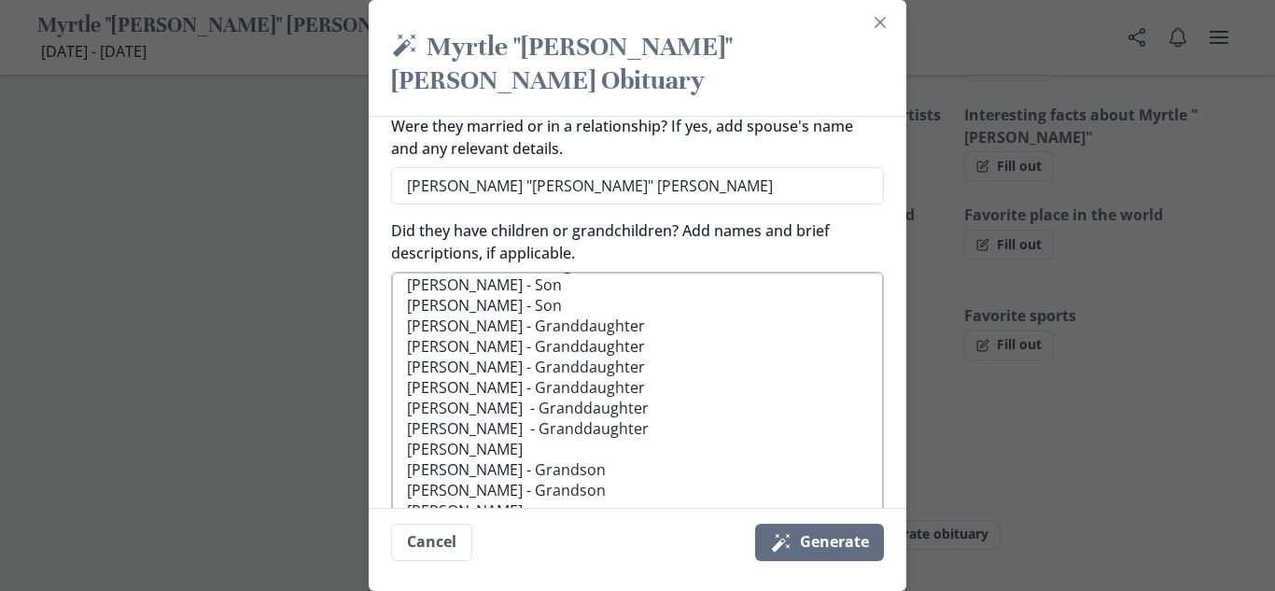
click at [431, 461] on textarea "[PERSON_NAME] - Daughter Reen - Daughter [PERSON_NAME] - Daughter [PERSON_NAME]…" at bounding box center [637, 403] width 493 height 263
click at [442, 480] on textarea "[PERSON_NAME] - Daughter Reen - Daughter [PERSON_NAME] - Daughter [PERSON_NAME]…" at bounding box center [637, 403] width 493 height 263
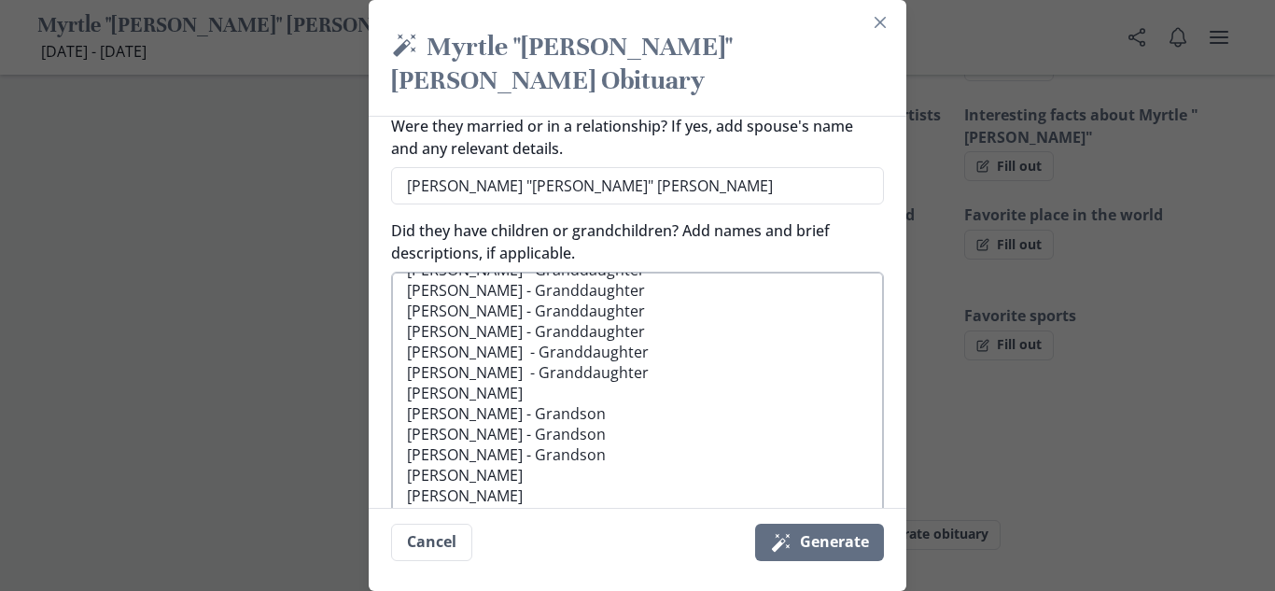
scroll to position [237, 0]
click at [467, 383] on textarea "[PERSON_NAME] - Daughter Reen - Daughter [PERSON_NAME] - Daughter [PERSON_NAME]…" at bounding box center [637, 403] width 493 height 263
click at [460, 406] on textarea "[PERSON_NAME] - Daughter Reen - Daughter [PERSON_NAME] - Daughter [PERSON_NAME]…" at bounding box center [637, 403] width 493 height 263
click at [454, 421] on textarea "[PERSON_NAME] - Daughter Reen - Daughter [PERSON_NAME] - Daughter [PERSON_NAME]…" at bounding box center [637, 403] width 493 height 263
click at [467, 456] on textarea "[PERSON_NAME] - Daughter Reen - Daughter [PERSON_NAME] - Daughter [PERSON_NAME]…" at bounding box center [637, 403] width 493 height 263
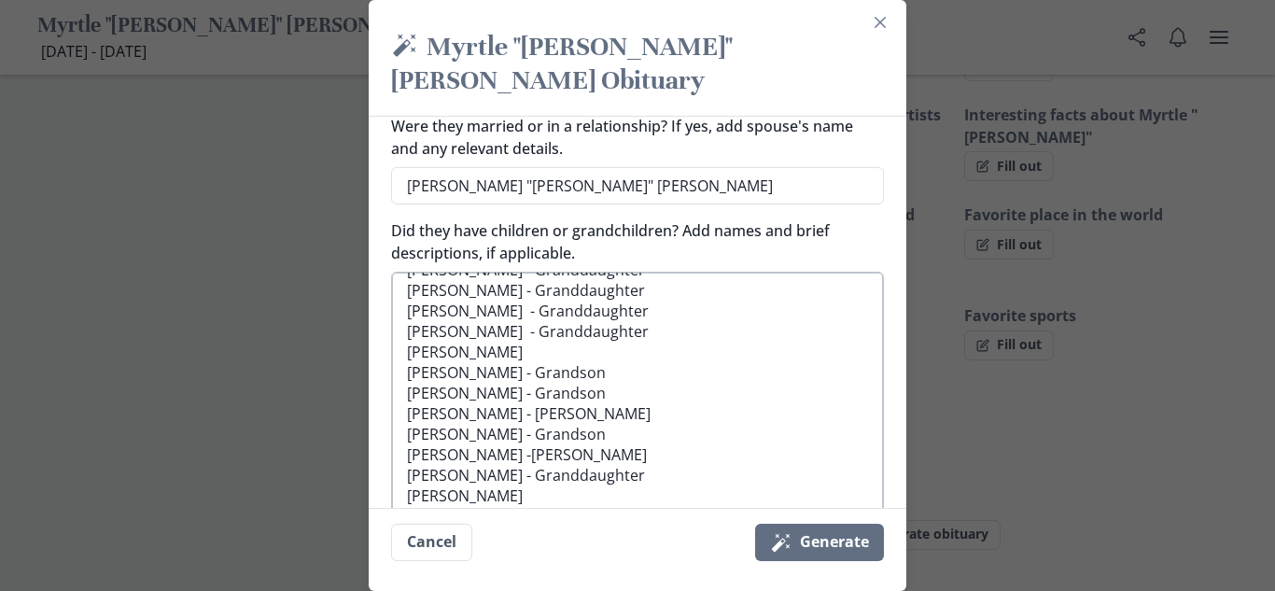
click at [478, 473] on textarea "[PERSON_NAME] - Daughter Reen - Daughter [PERSON_NAME] - Daughter [PERSON_NAME]…" at bounding box center [637, 403] width 493 height 263
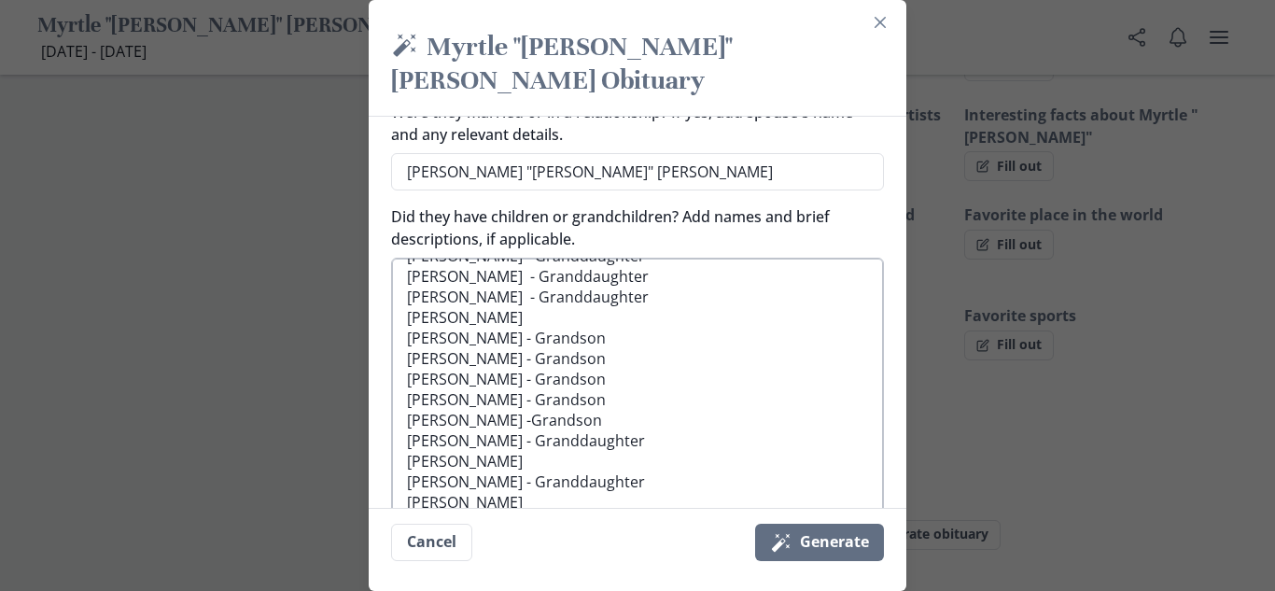
scroll to position [646, 0]
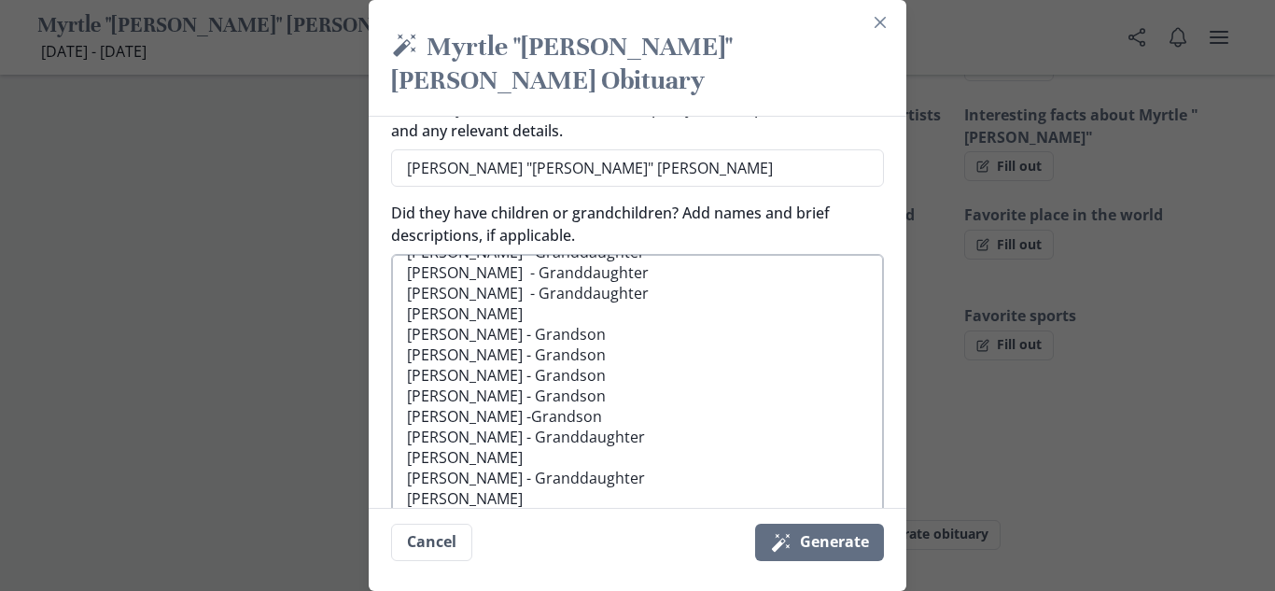
drag, startPoint x: 479, startPoint y: 472, endPoint x: 486, endPoint y: 466, distance: 9.9
click at [481, 469] on textarea "[PERSON_NAME] - Daughter Reen - Daughter [PERSON_NAME] - Daughter [PERSON_NAME]…" at bounding box center [637, 385] width 493 height 263
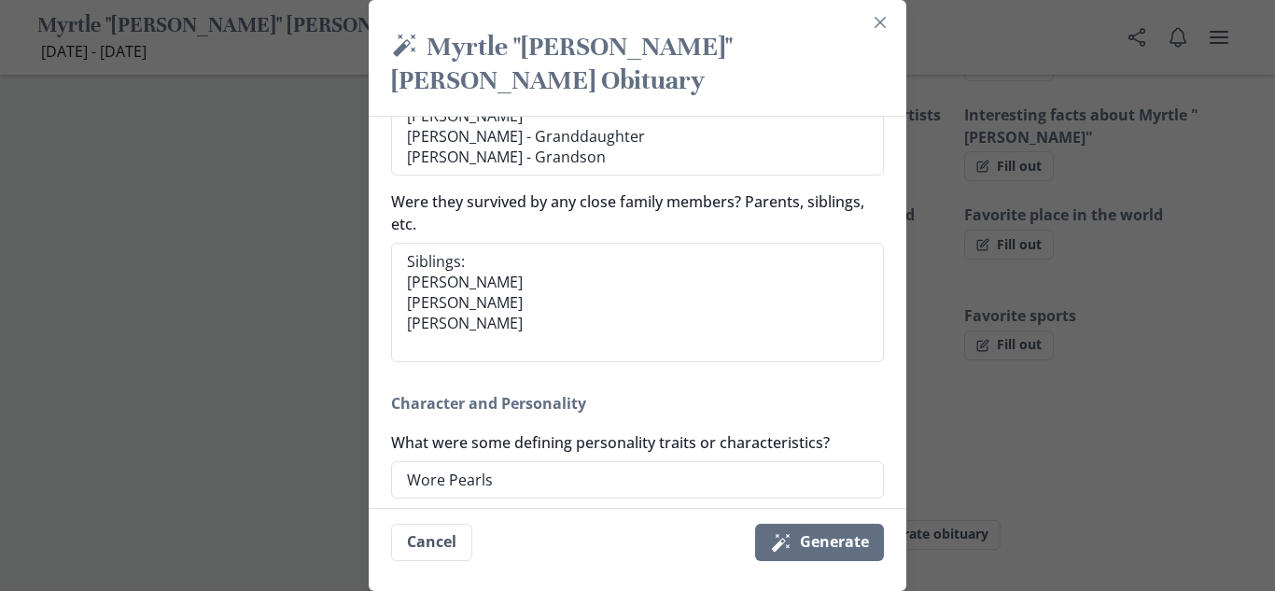
scroll to position [993, 0]
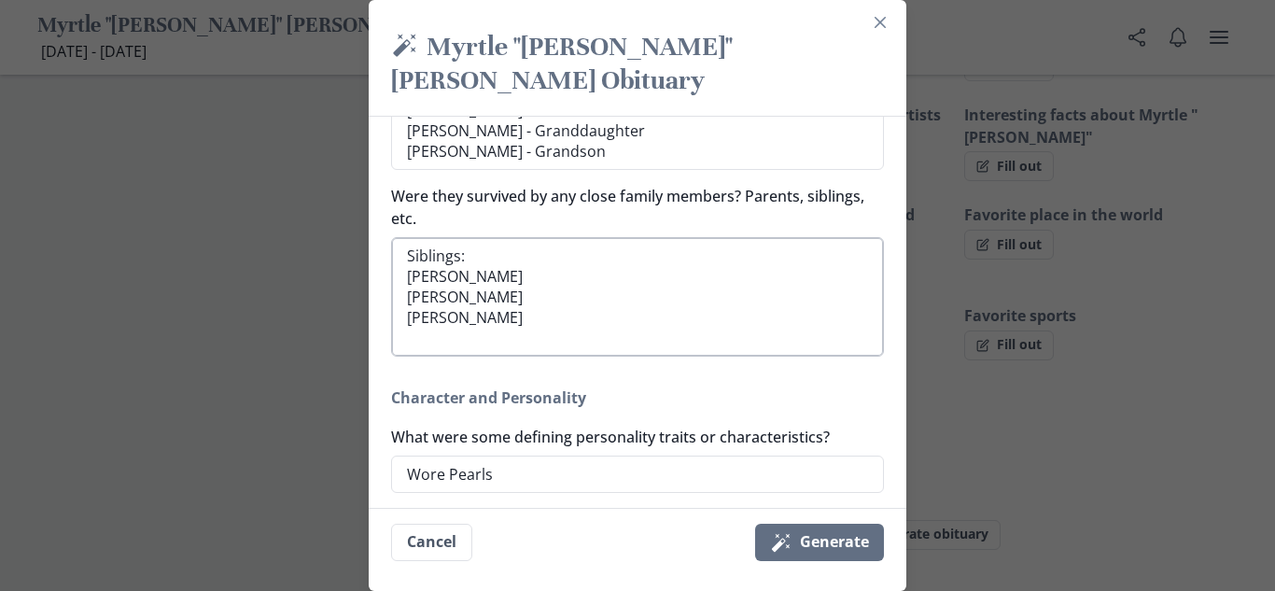
click at [452, 244] on textarea "Siblings: [PERSON_NAME] [PERSON_NAME] [PERSON_NAME]" at bounding box center [637, 296] width 493 height 119
click at [461, 237] on textarea "Siblings: [PERSON_NAME] [PERSON_NAME] [PERSON_NAME]" at bounding box center [637, 296] width 493 height 119
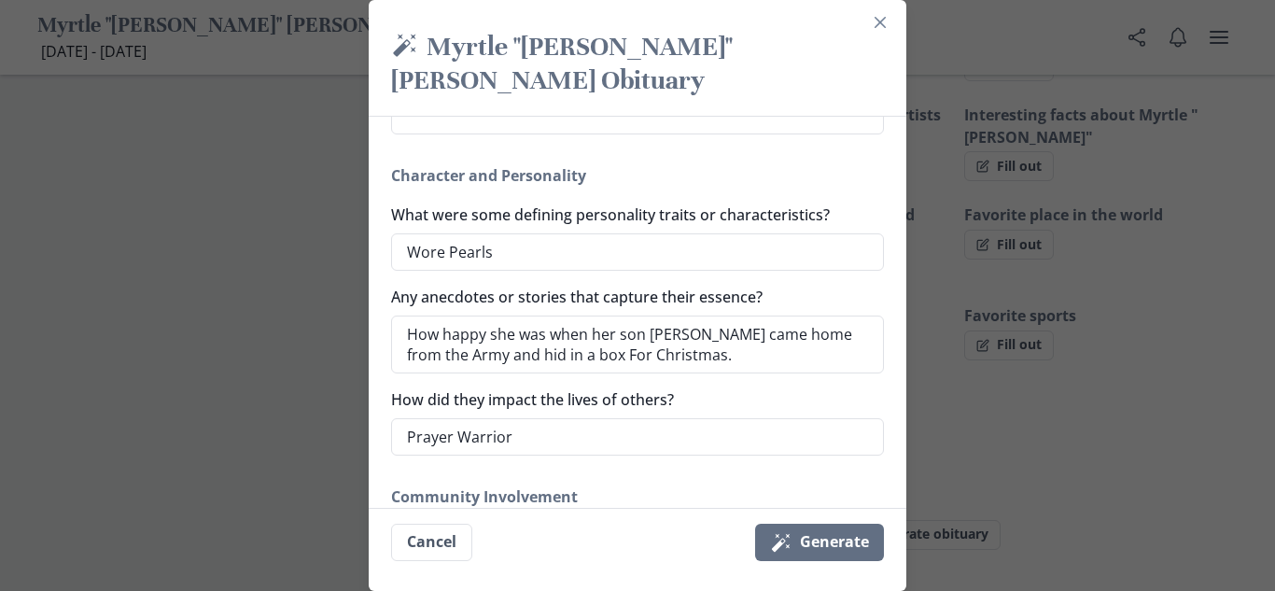
scroll to position [1223, 0]
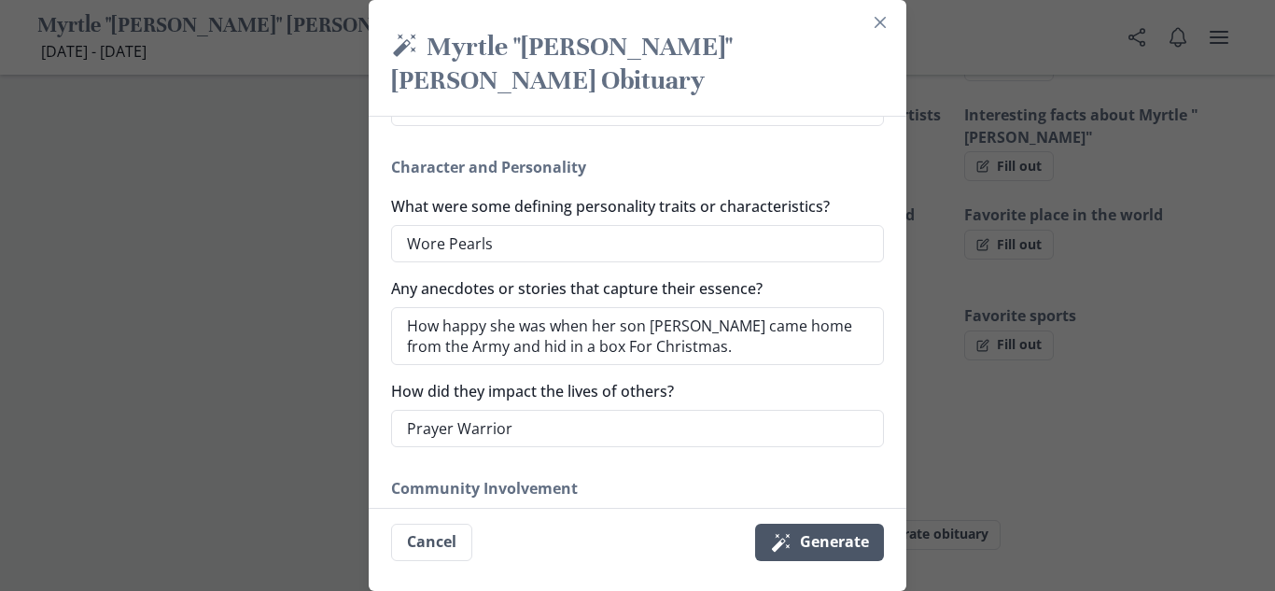
click at [804, 538] on button "Magic wand Generate" at bounding box center [819, 541] width 129 height 37
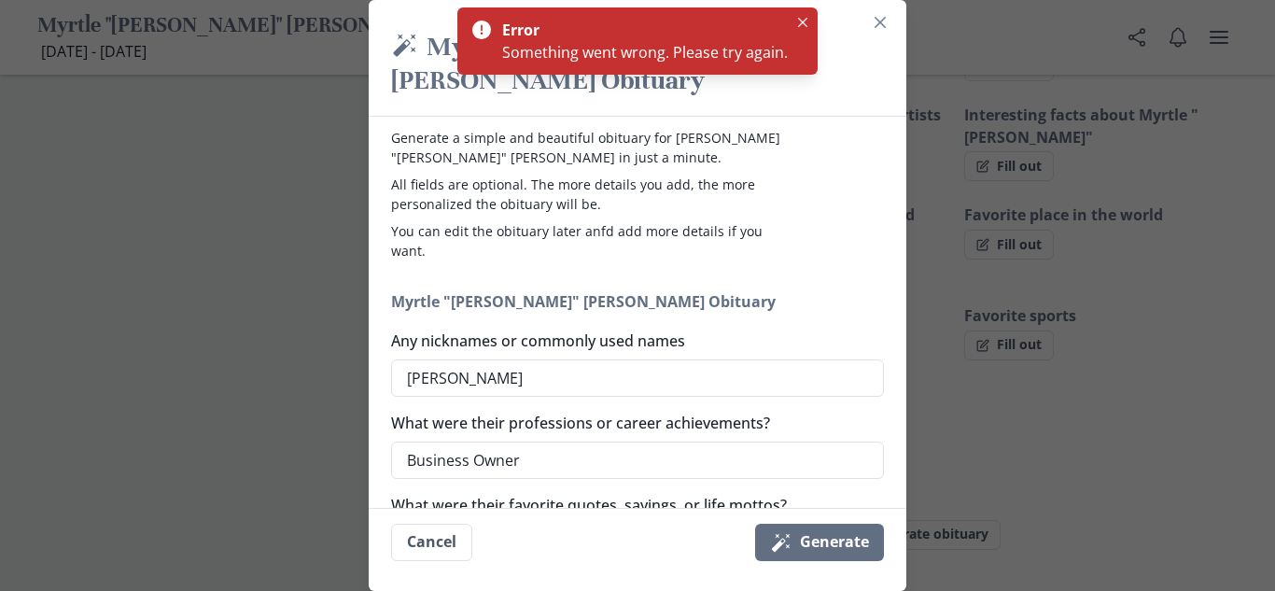
scroll to position [0, 0]
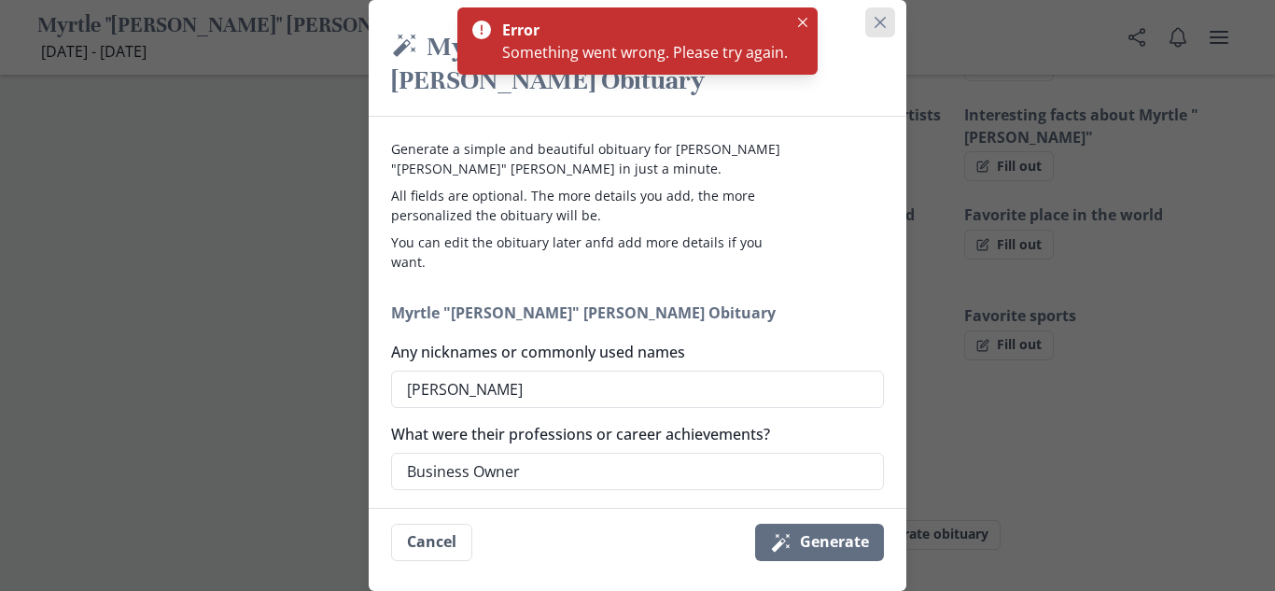
click at [881, 19] on icon "Close" at bounding box center [879, 22] width 11 height 11
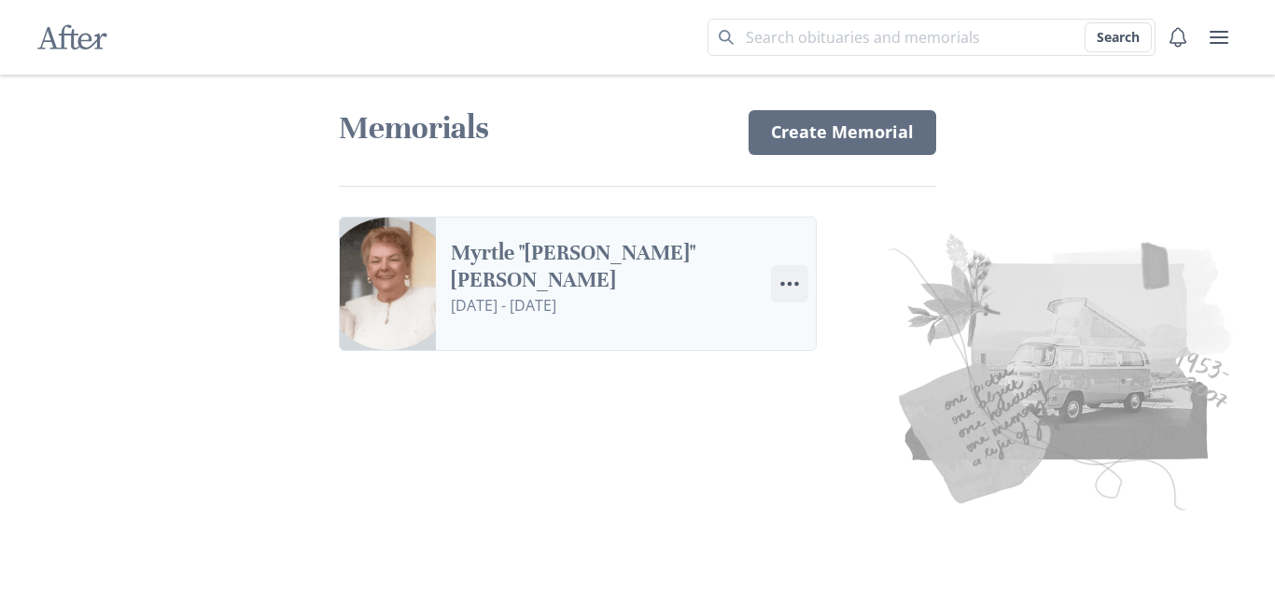
click at [773, 274] on button "Menu" at bounding box center [789, 283] width 37 height 37
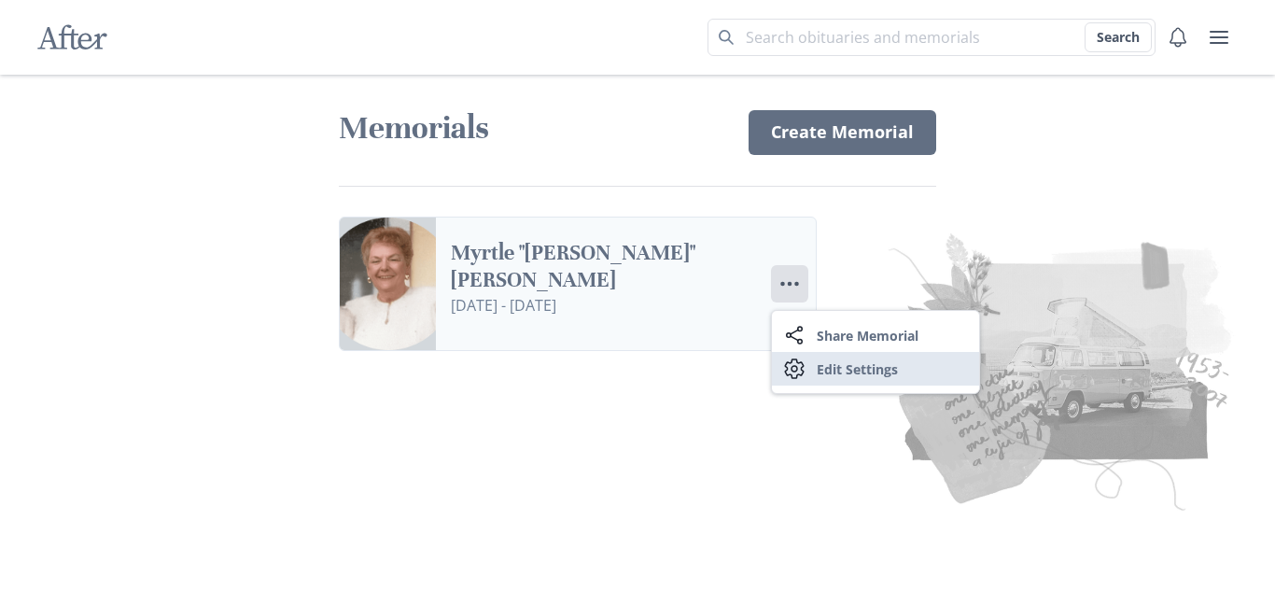
click at [825, 374] on link "Settings Edit Settings" at bounding box center [875, 369] width 207 height 34
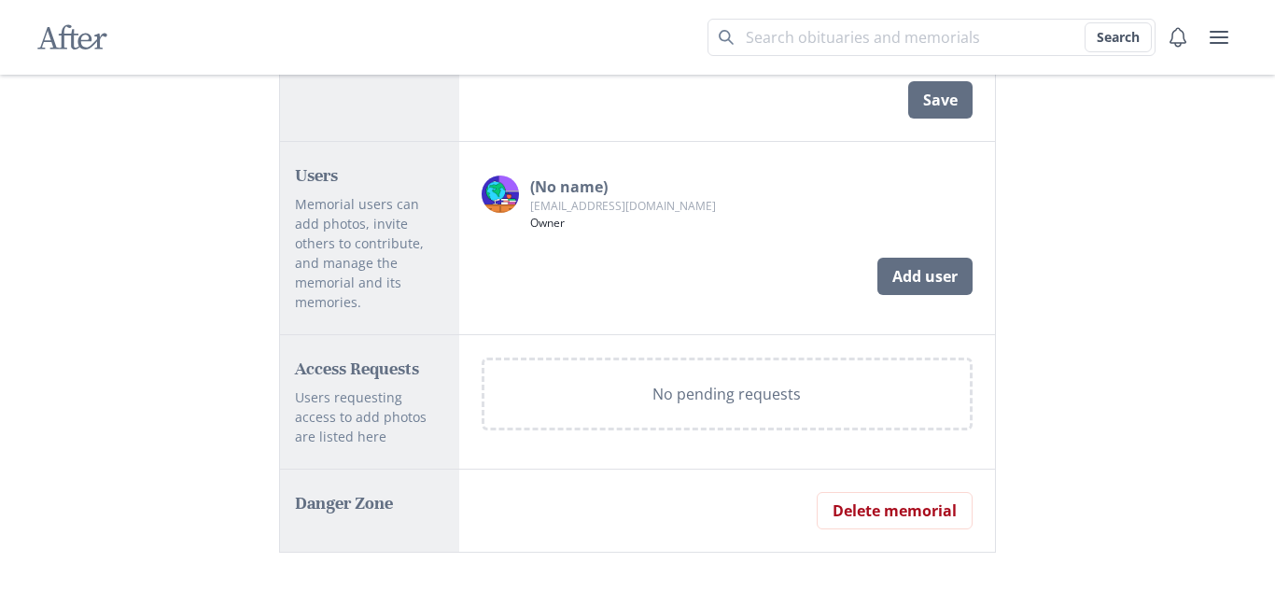
scroll to position [1136, 0]
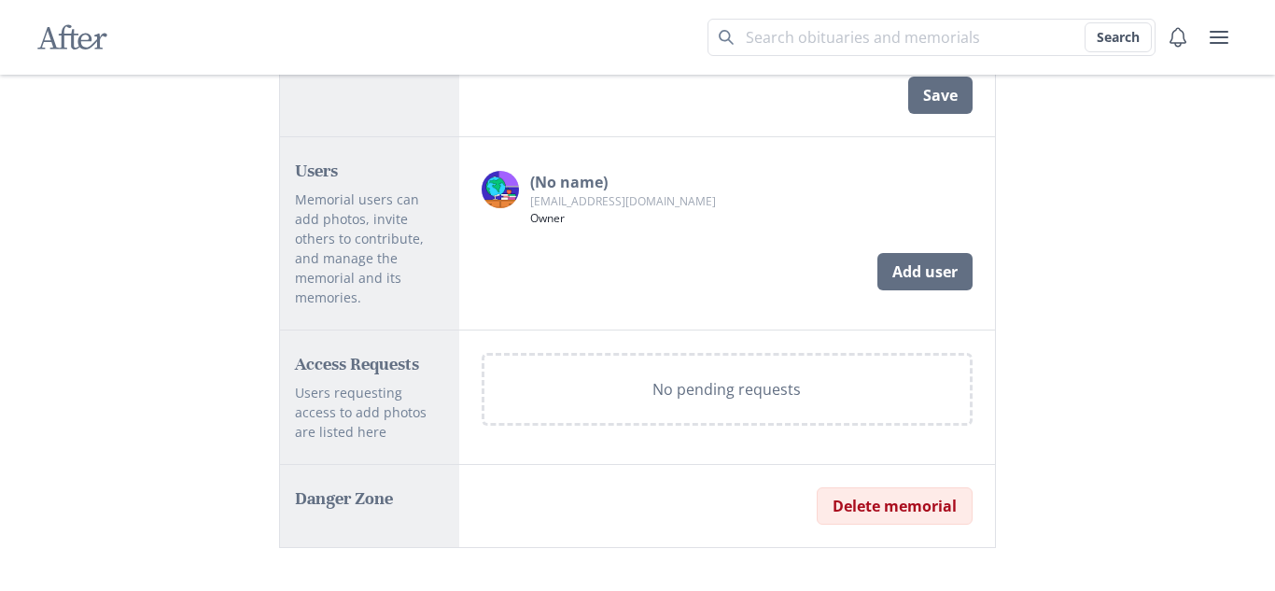
click at [863, 487] on button "Delete memorial" at bounding box center [894, 505] width 156 height 37
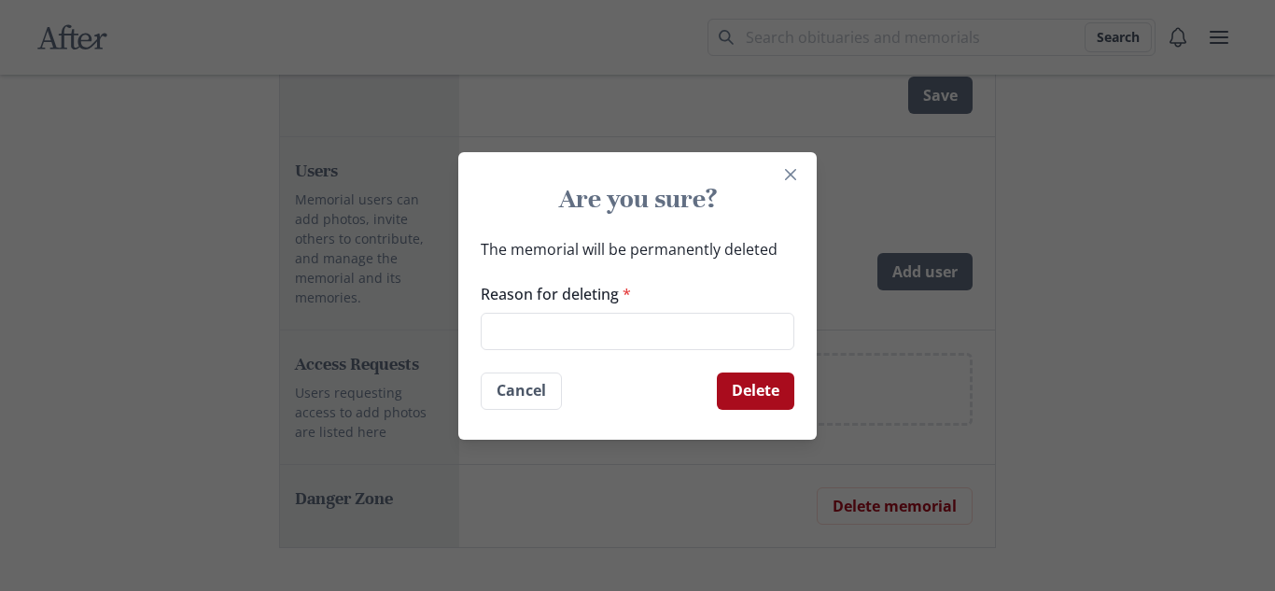
click at [759, 393] on button "Delete" at bounding box center [755, 390] width 77 height 37
click at [724, 362] on footer "Delete Cancel" at bounding box center [637, 390] width 358 height 67
drag, startPoint x: 742, startPoint y: 410, endPoint x: 750, endPoint y: 381, distance: 30.1
click at [745, 408] on footer "Delete Cancel" at bounding box center [637, 390] width 358 height 67
click at [748, 373] on button "Delete" at bounding box center [755, 390] width 77 height 37
